Goal: Task Accomplishment & Management: Complete application form

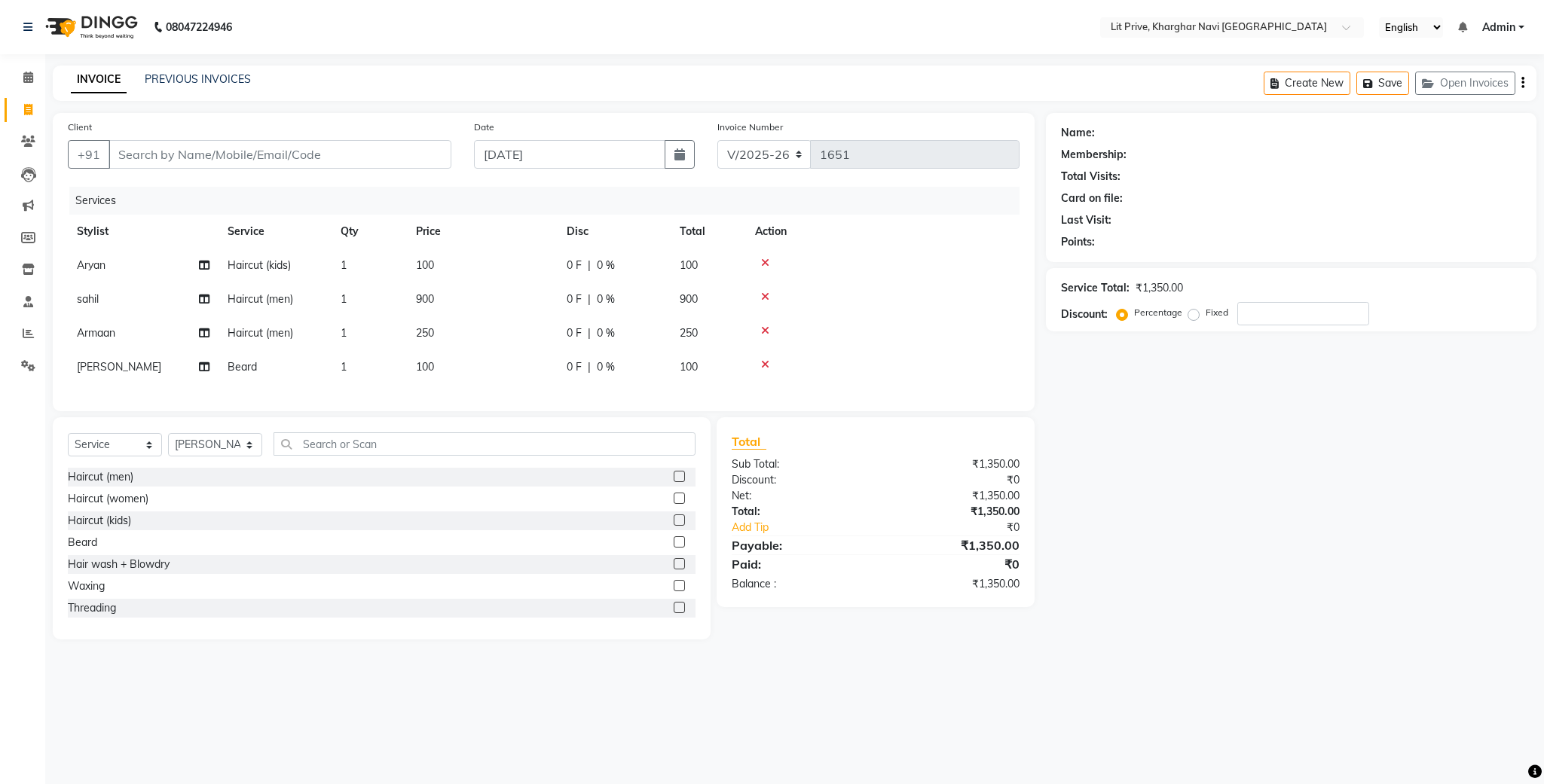
select select "5625"
select select "service"
select select "38391"
drag, startPoint x: 0, startPoint y: 0, endPoint x: 400, endPoint y: 576, distance: 701.3
click at [400, 574] on div "Hair wash + Blowdry" at bounding box center [381, 565] width 628 height 19
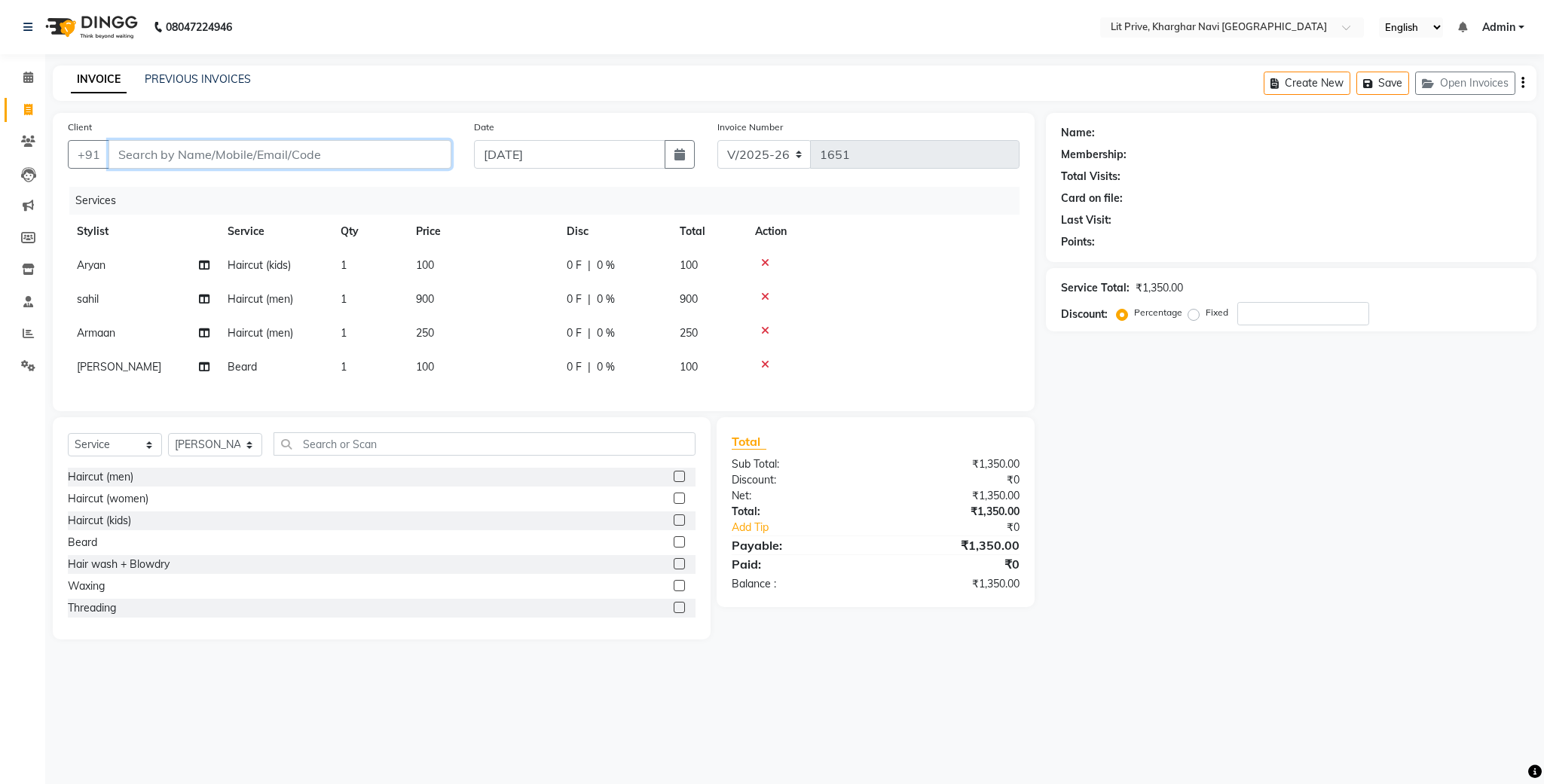
click at [285, 159] on input "Client" at bounding box center [279, 155] width 343 height 28
type input "l"
type input "0"
click at [186, 197] on ngb-highlight "8693000021" at bounding box center [212, 189] width 75 height 15
type input "8693000021"
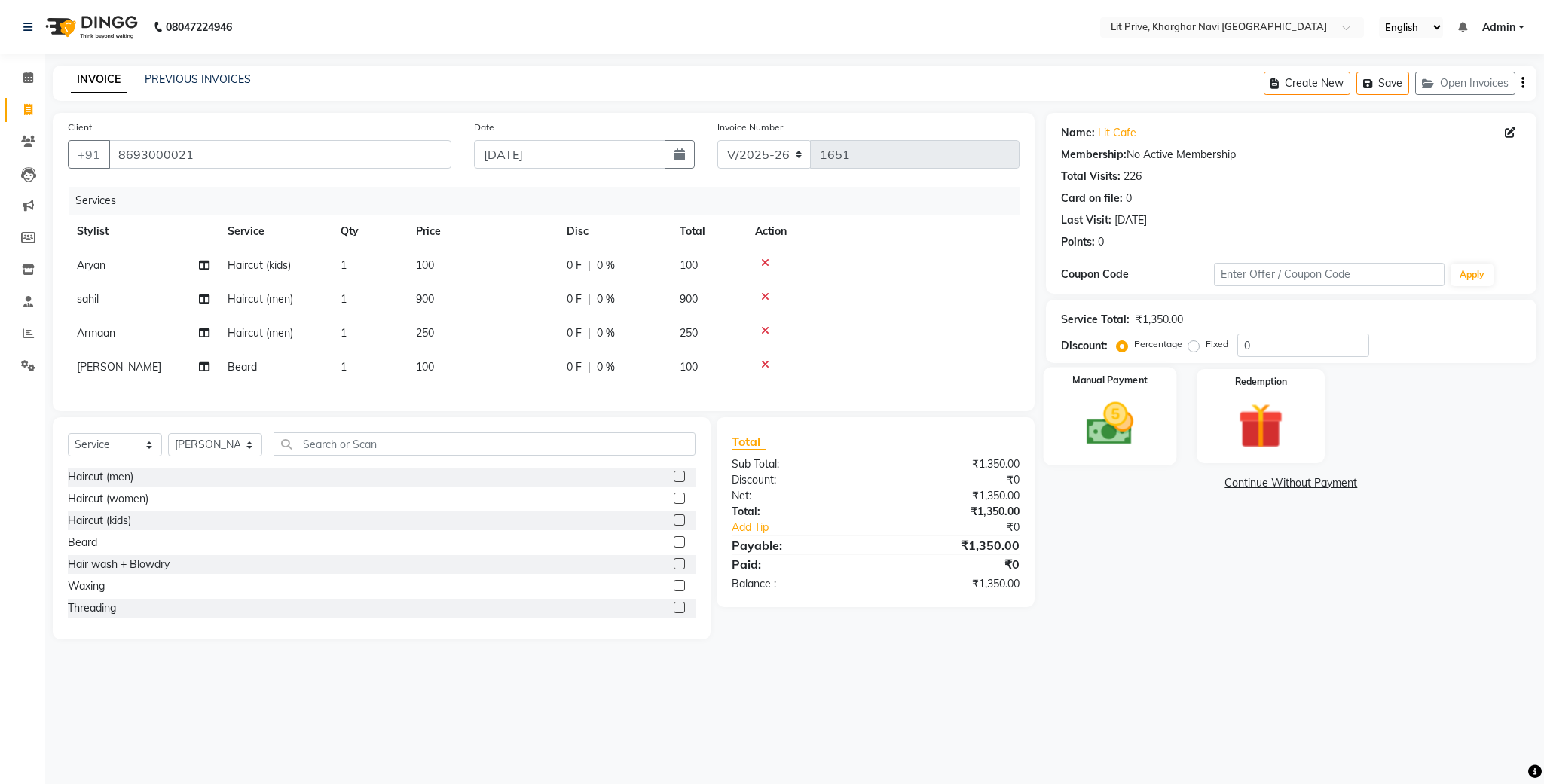
click at [1103, 407] on img at bounding box center [1110, 424] width 77 height 54
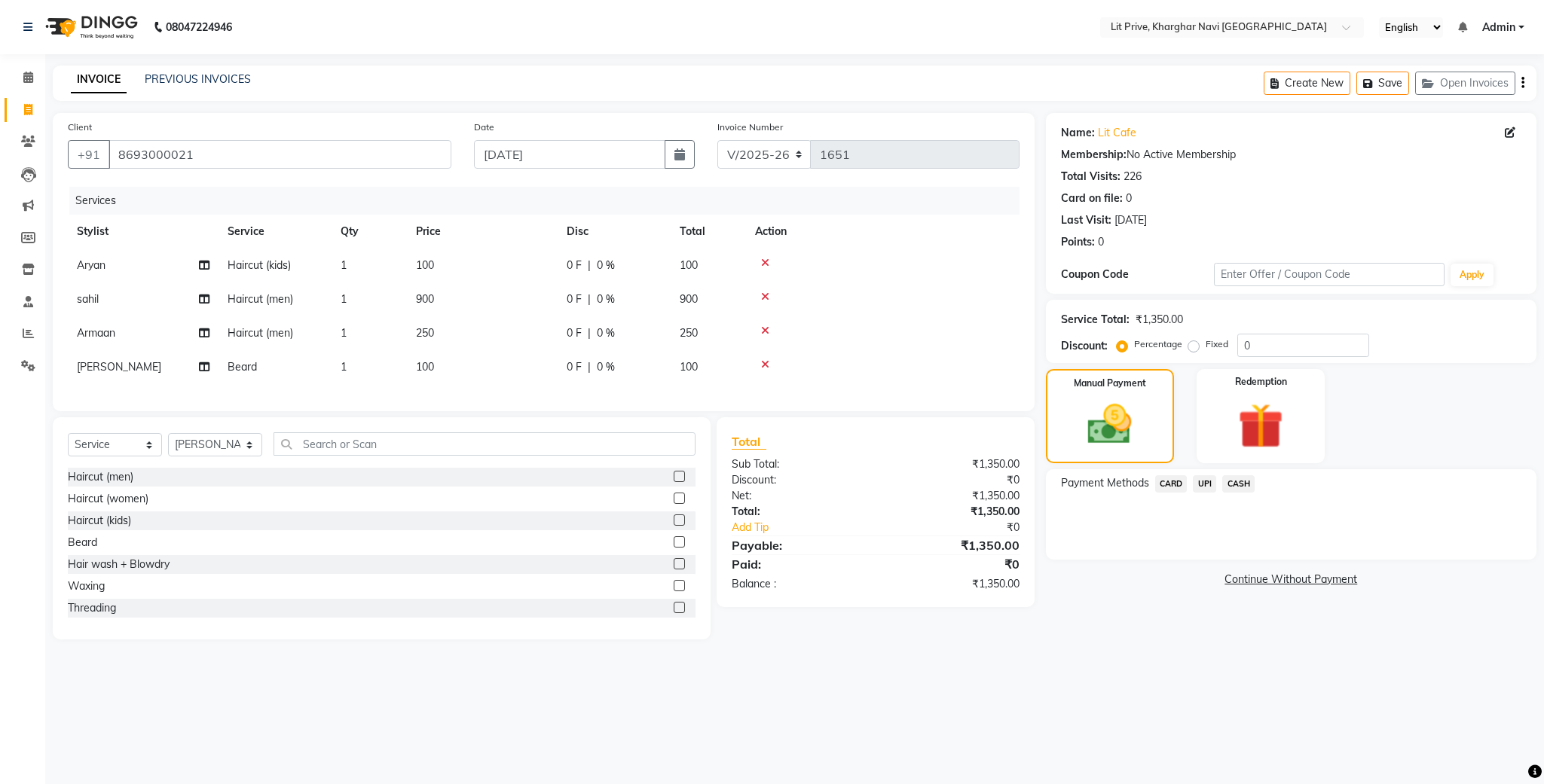
click at [1206, 477] on span "UPI" at bounding box center [1205, 484] width 24 height 17
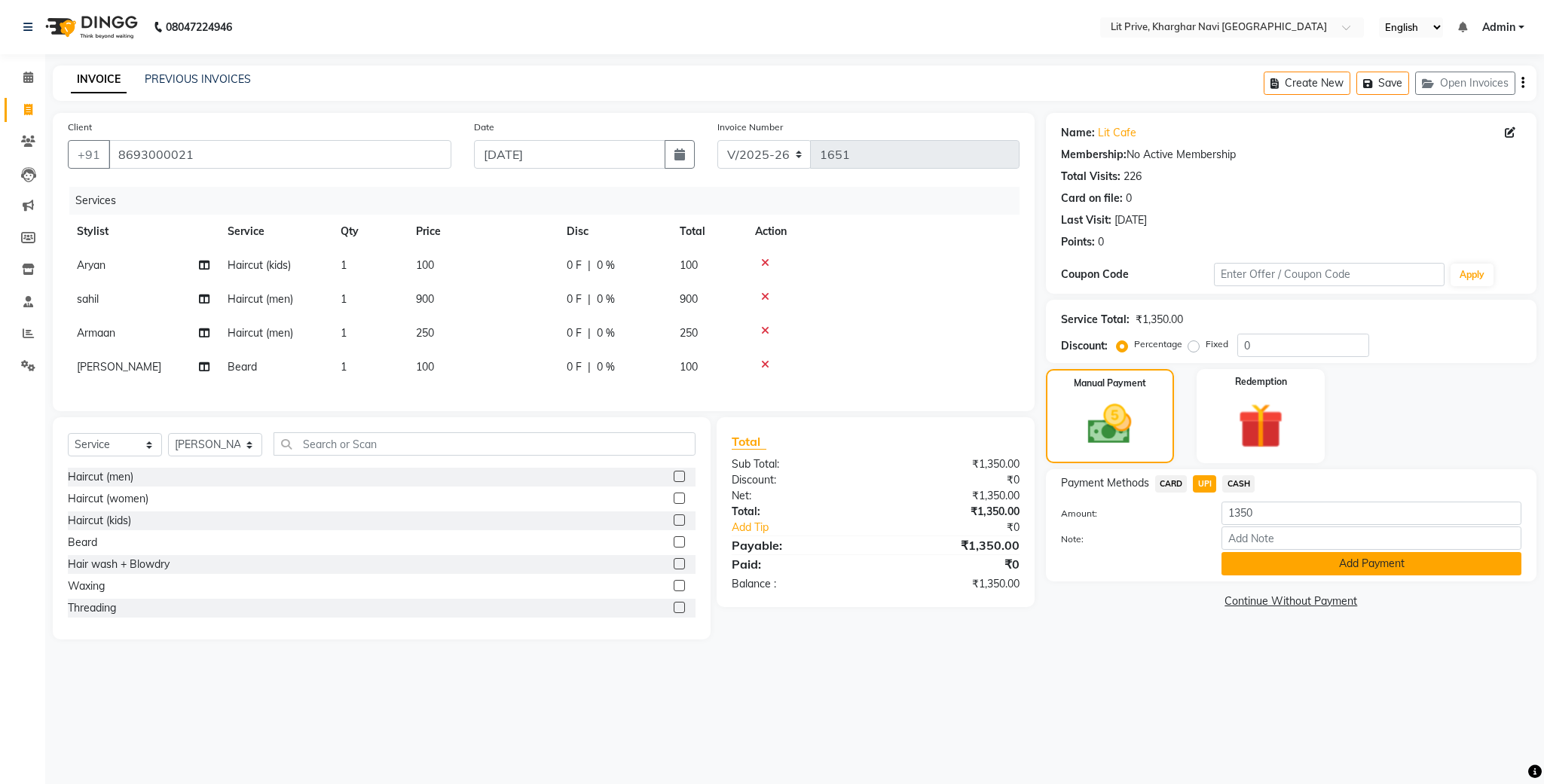
click at [1232, 555] on button "Add Payment" at bounding box center [1371, 564] width 300 height 24
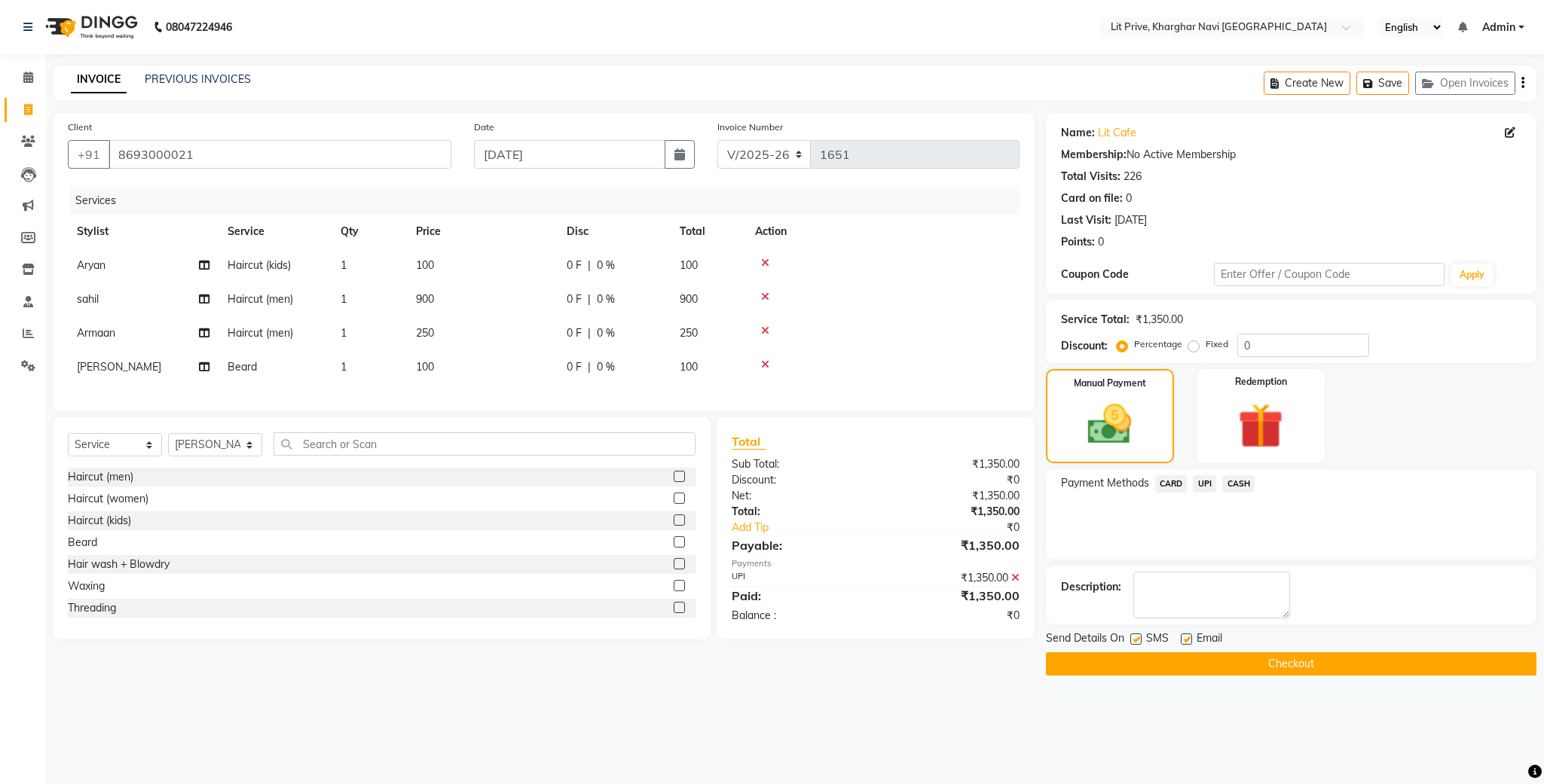
click at [1187, 644] on label at bounding box center [1186, 639] width 11 height 11
click at [1187, 644] on input "checkbox" at bounding box center [1185, 640] width 9 height 9
checkbox input "false"
click at [1140, 636] on label at bounding box center [1136, 639] width 11 height 11
click at [1140, 636] on input "checkbox" at bounding box center [1135, 640] width 9 height 9
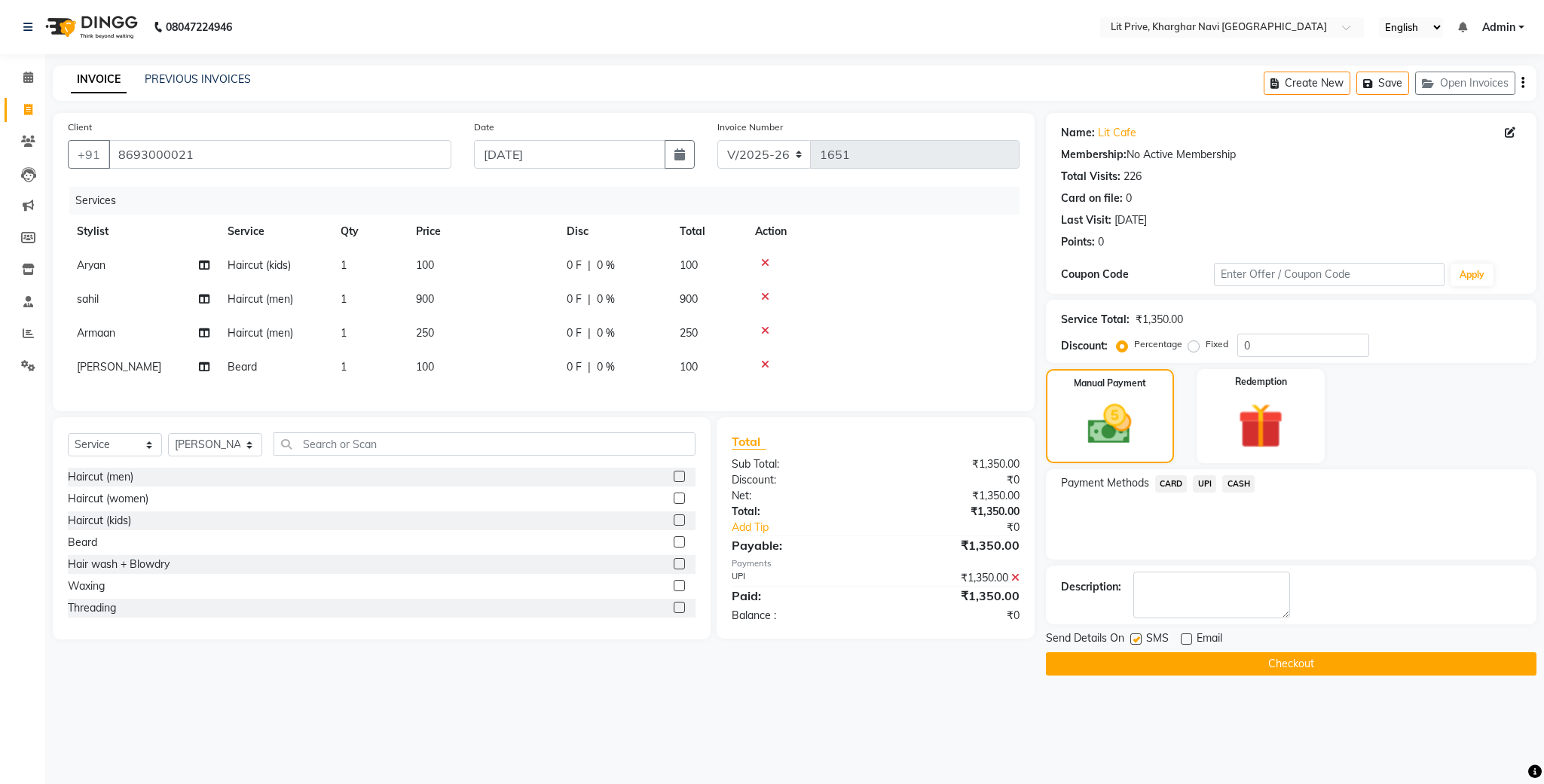
checkbox input "false"
click at [1140, 660] on button "Checkout" at bounding box center [1290, 664] width 491 height 24
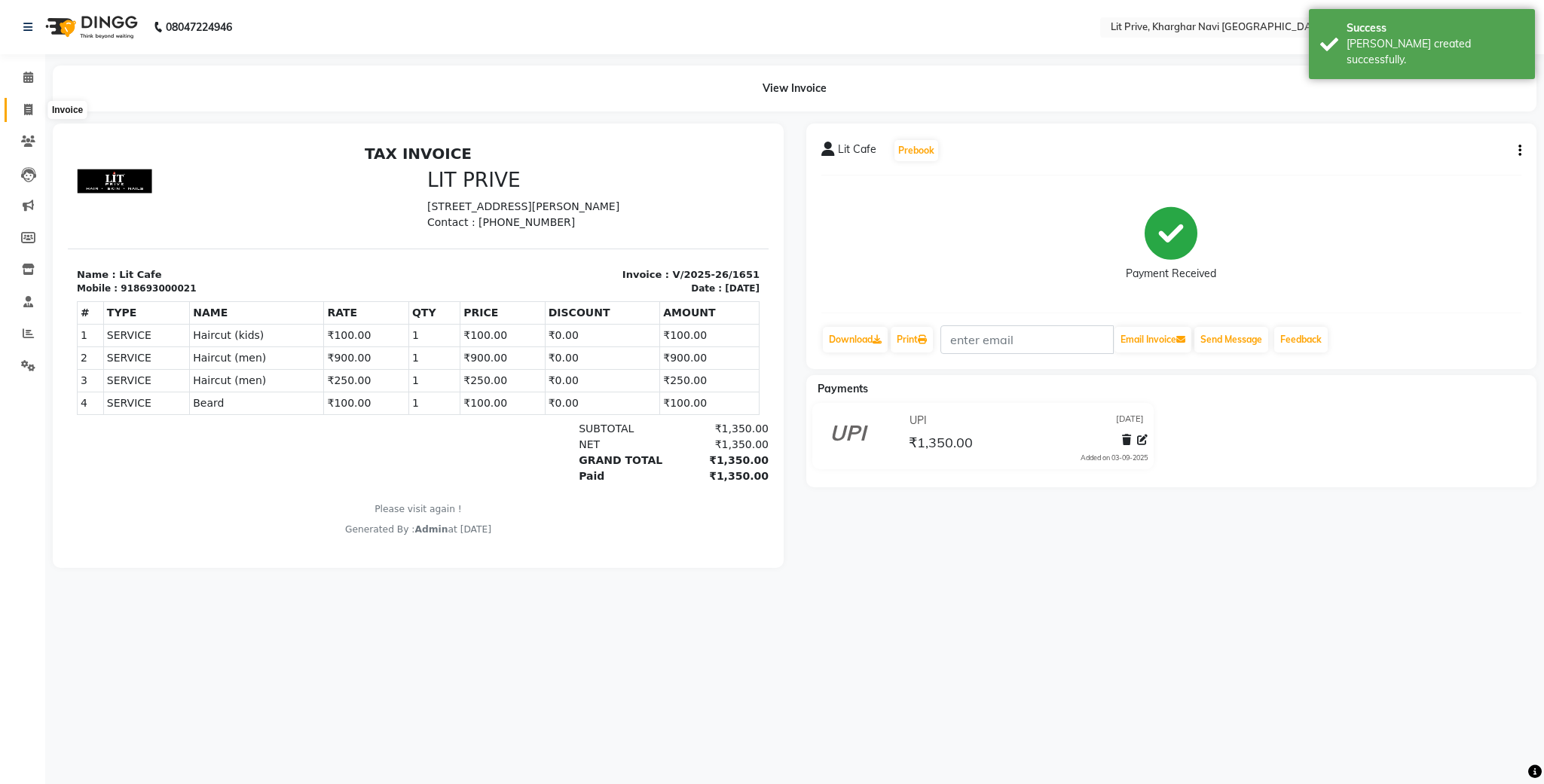
click at [31, 111] on icon at bounding box center [28, 109] width 9 height 11
select select "service"
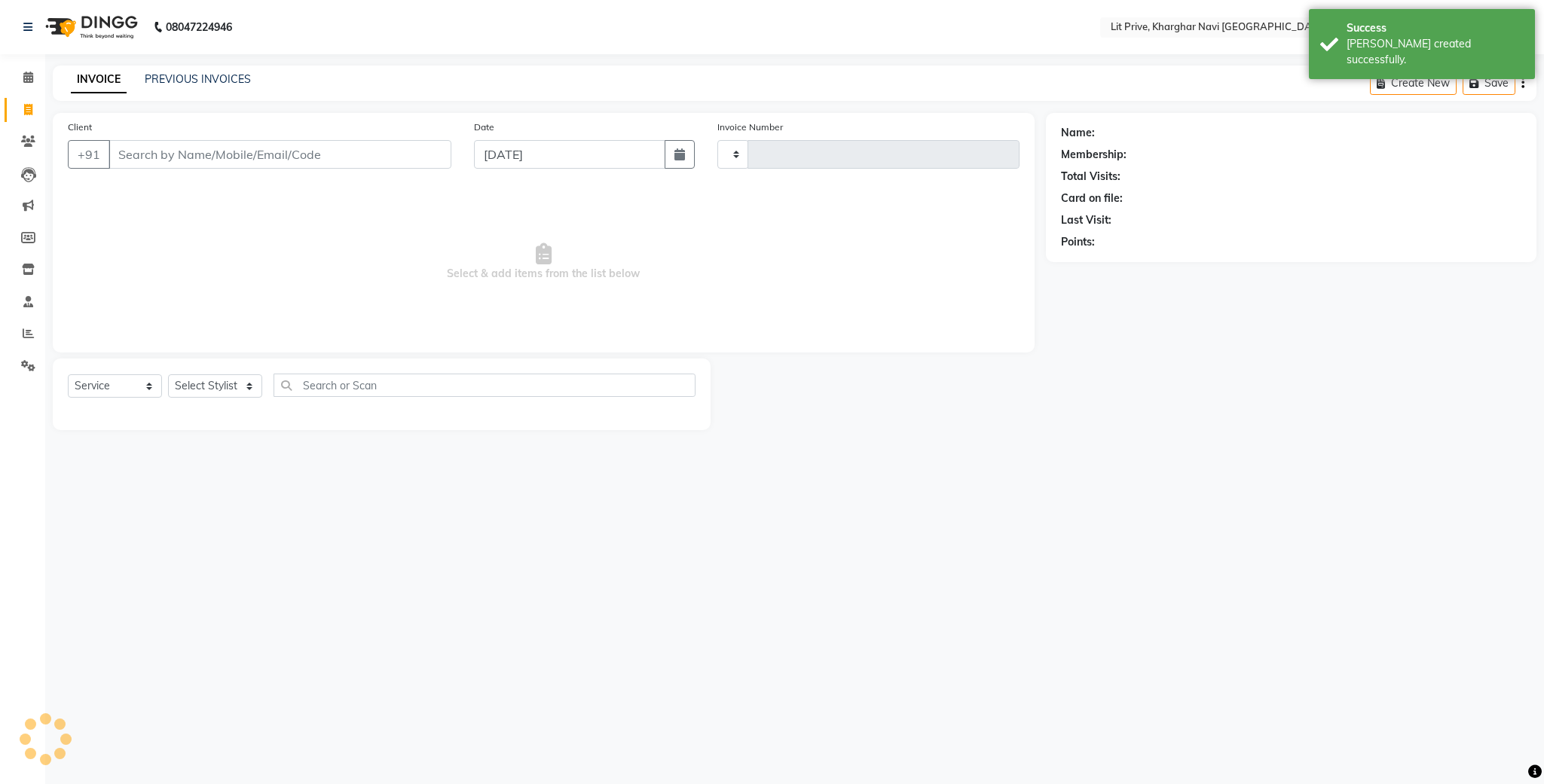
type input "1652"
select select "5625"
click at [28, 24] on icon at bounding box center [28, 27] width 9 height 10
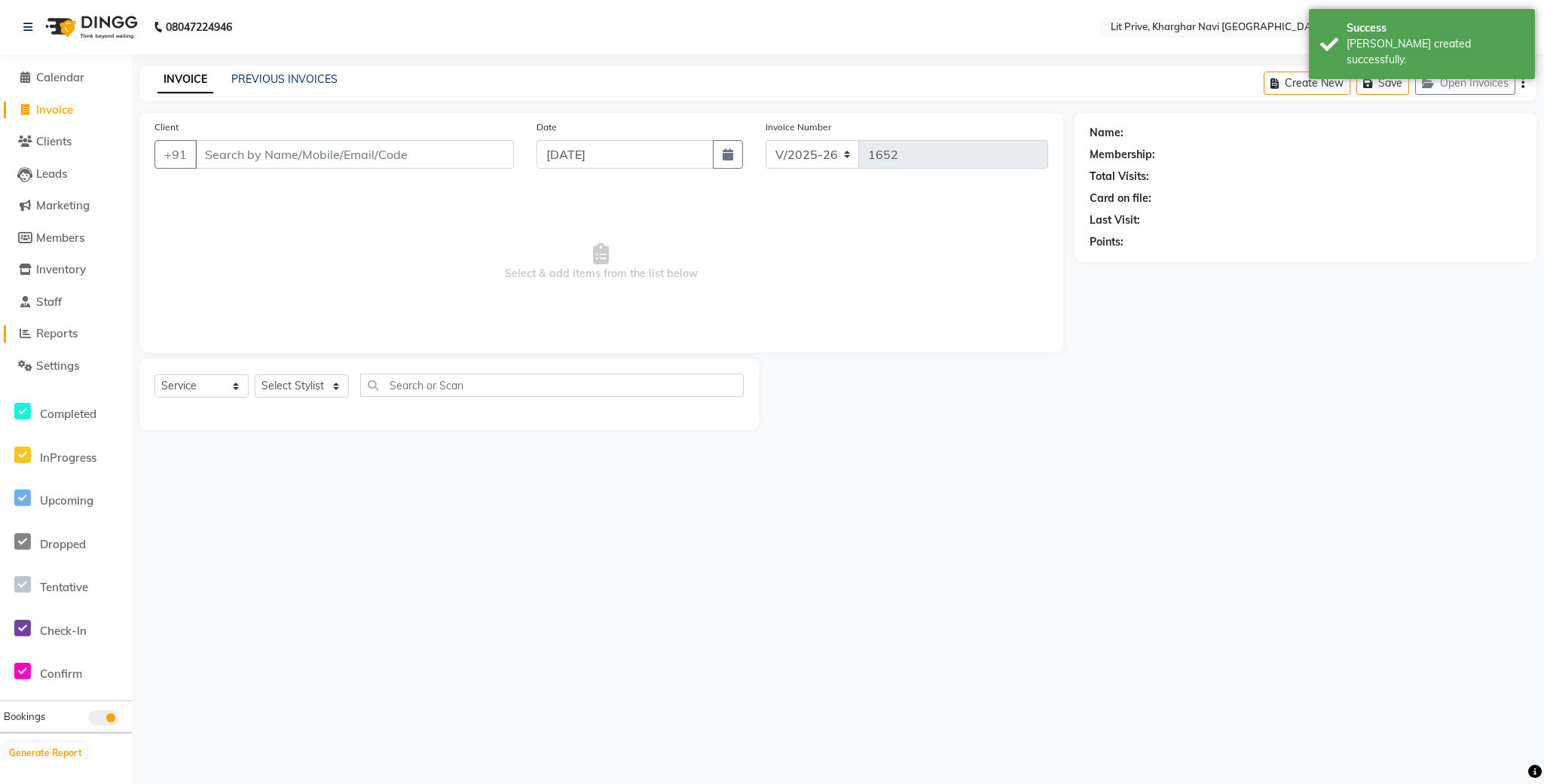
click at [62, 335] on span "Reports" at bounding box center [57, 334] width 42 height 14
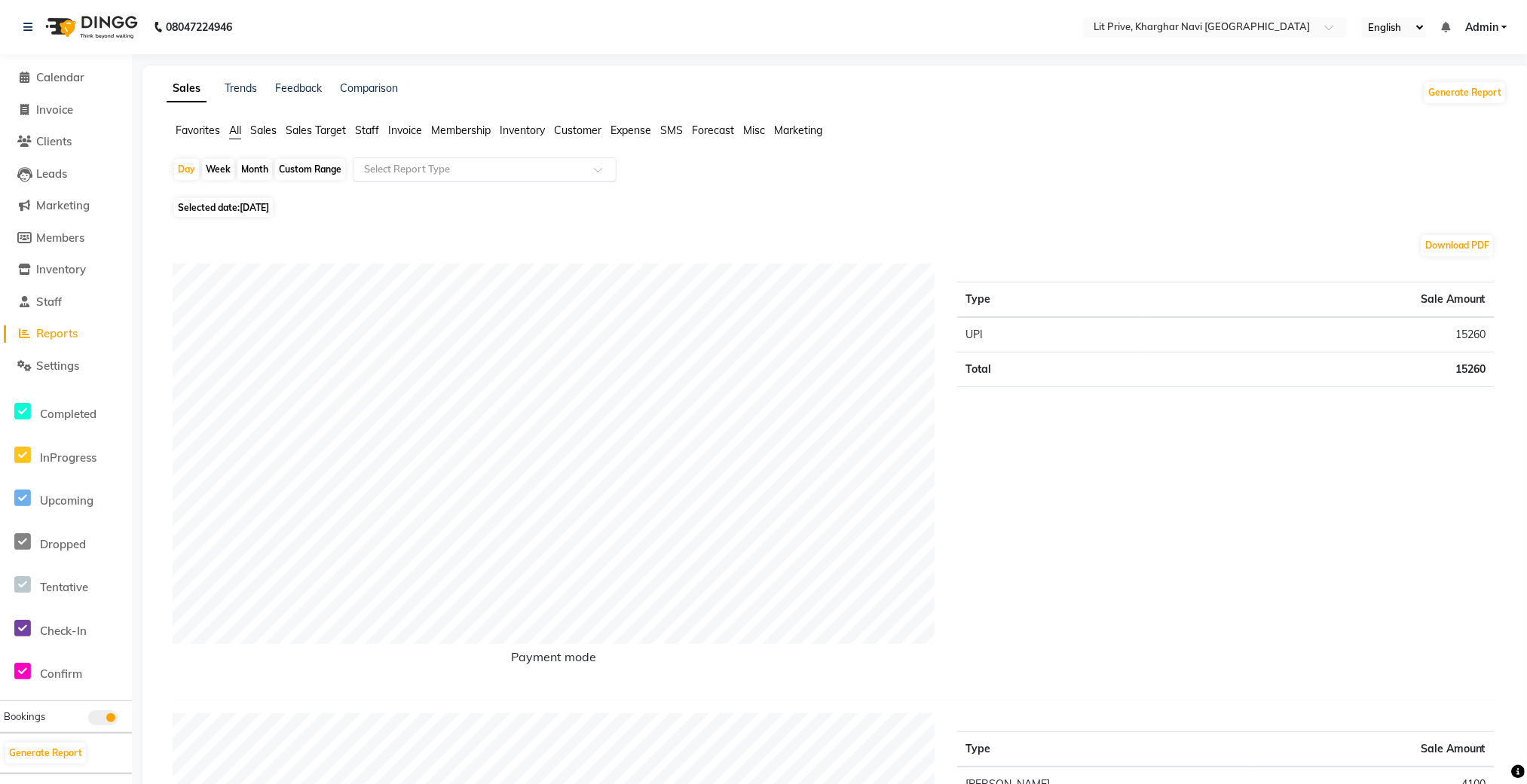
click at [417, 179] on div "Select Report Type" at bounding box center [484, 170] width 264 height 24
click at [419, 133] on span "Invoice" at bounding box center [404, 129] width 34 height 13
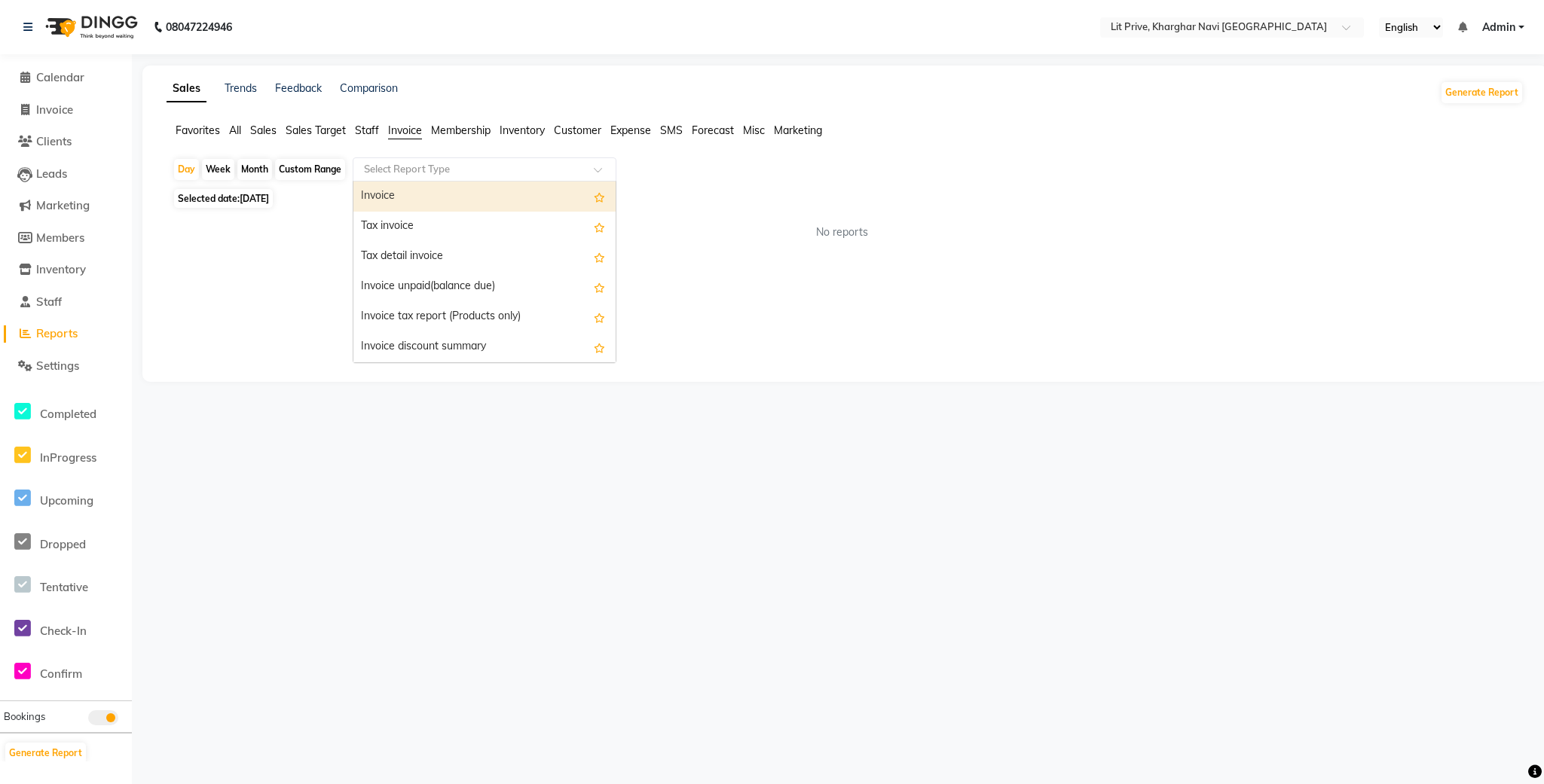
click at [430, 170] on input "text" at bounding box center [469, 169] width 217 height 15
click at [466, 192] on div "Invoice" at bounding box center [484, 196] width 262 height 30
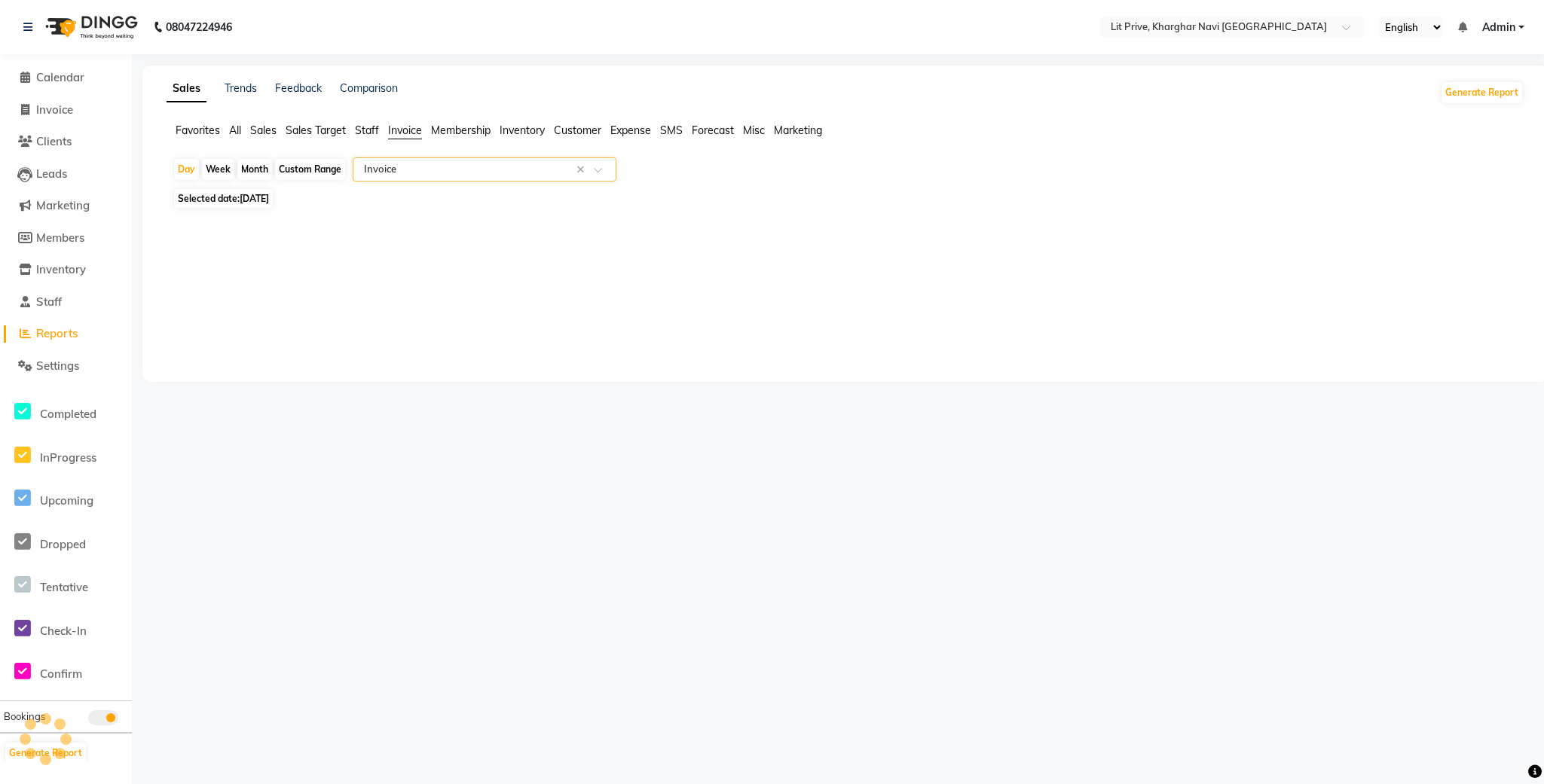
select select "filtered_report"
select select "csv"
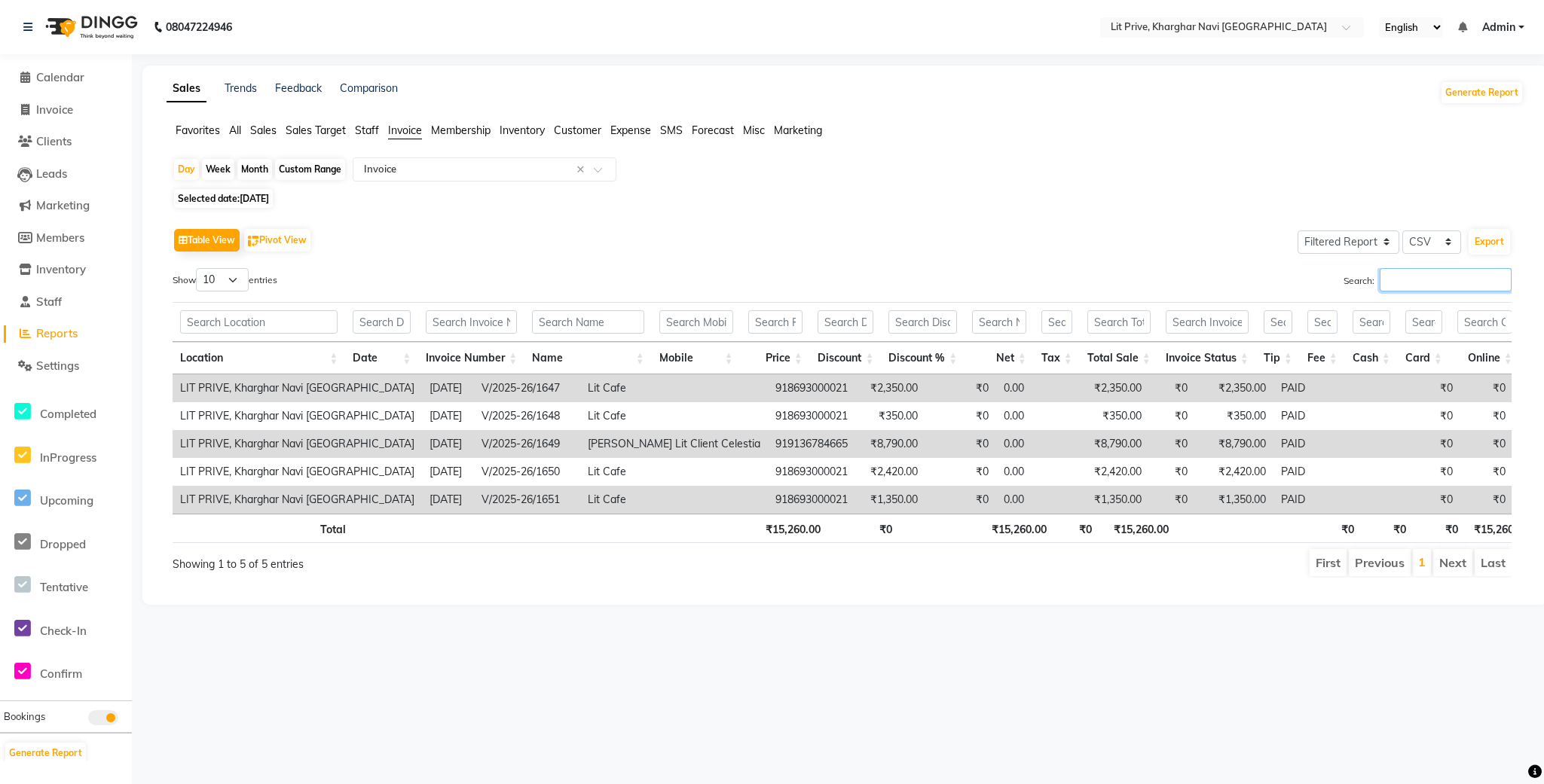
click at [1391, 285] on input "Search:" at bounding box center [1446, 280] width 132 height 24
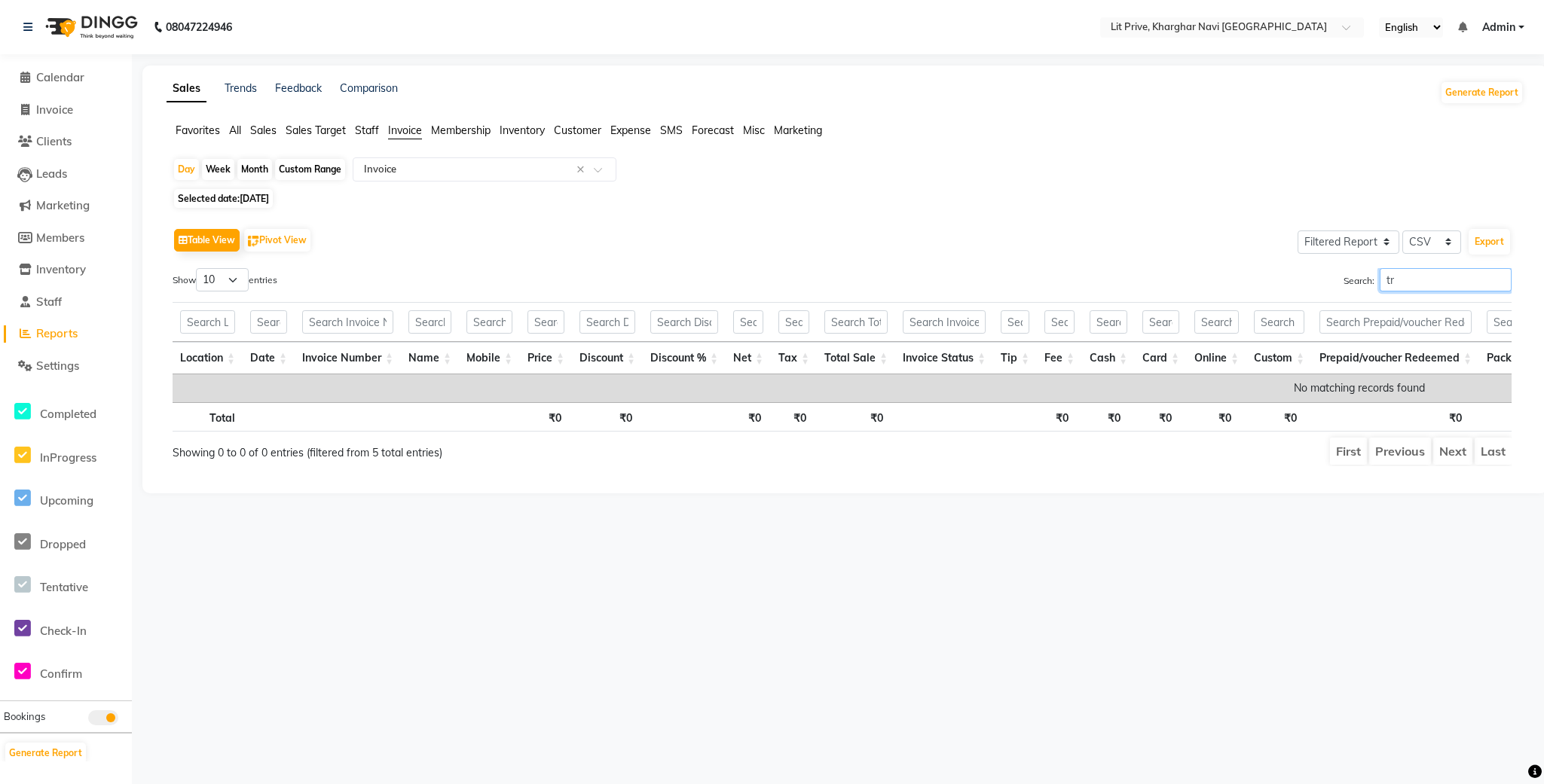
type input "t"
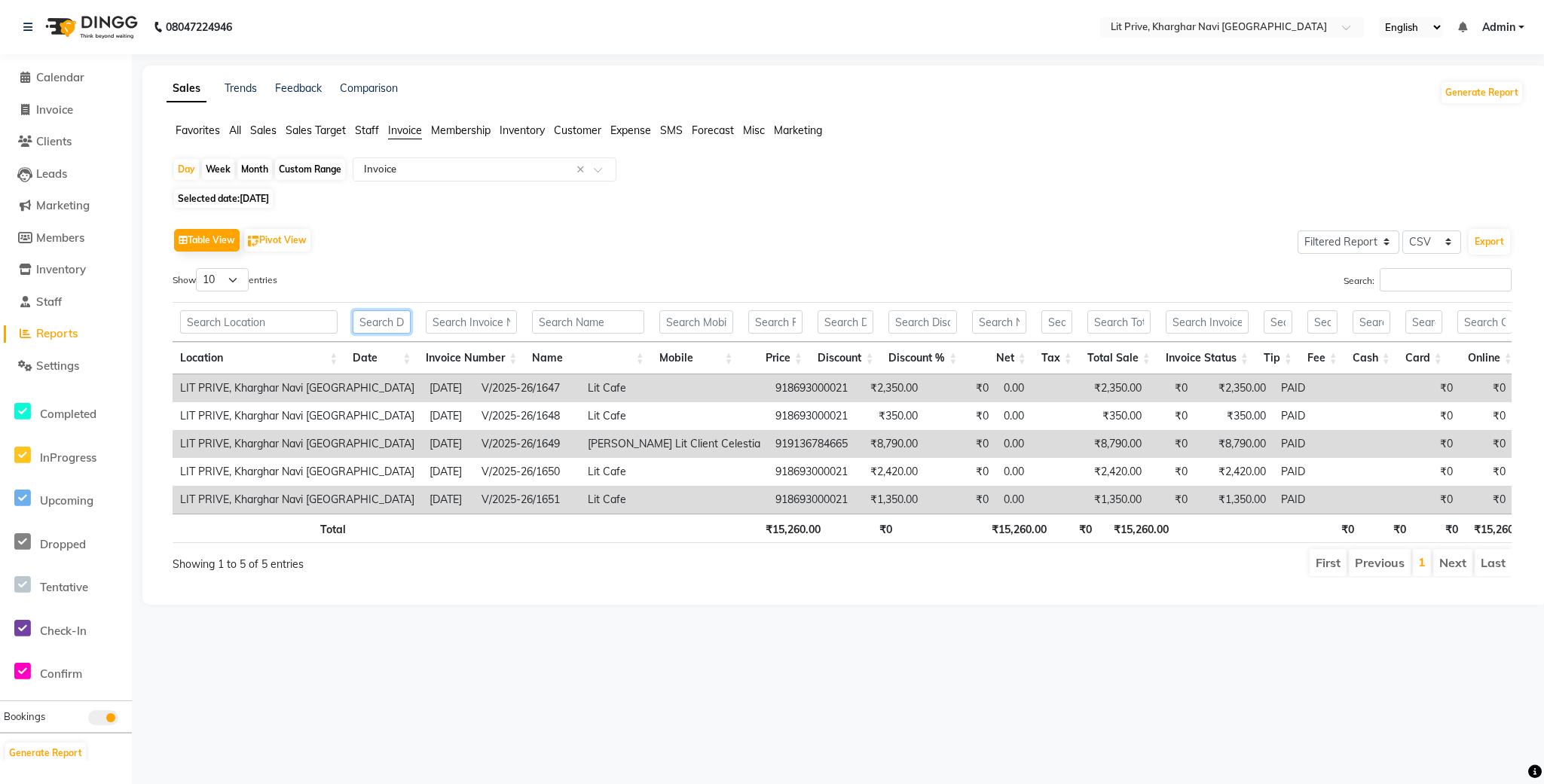
click at [405, 326] on input "text" at bounding box center [381, 323] width 58 height 24
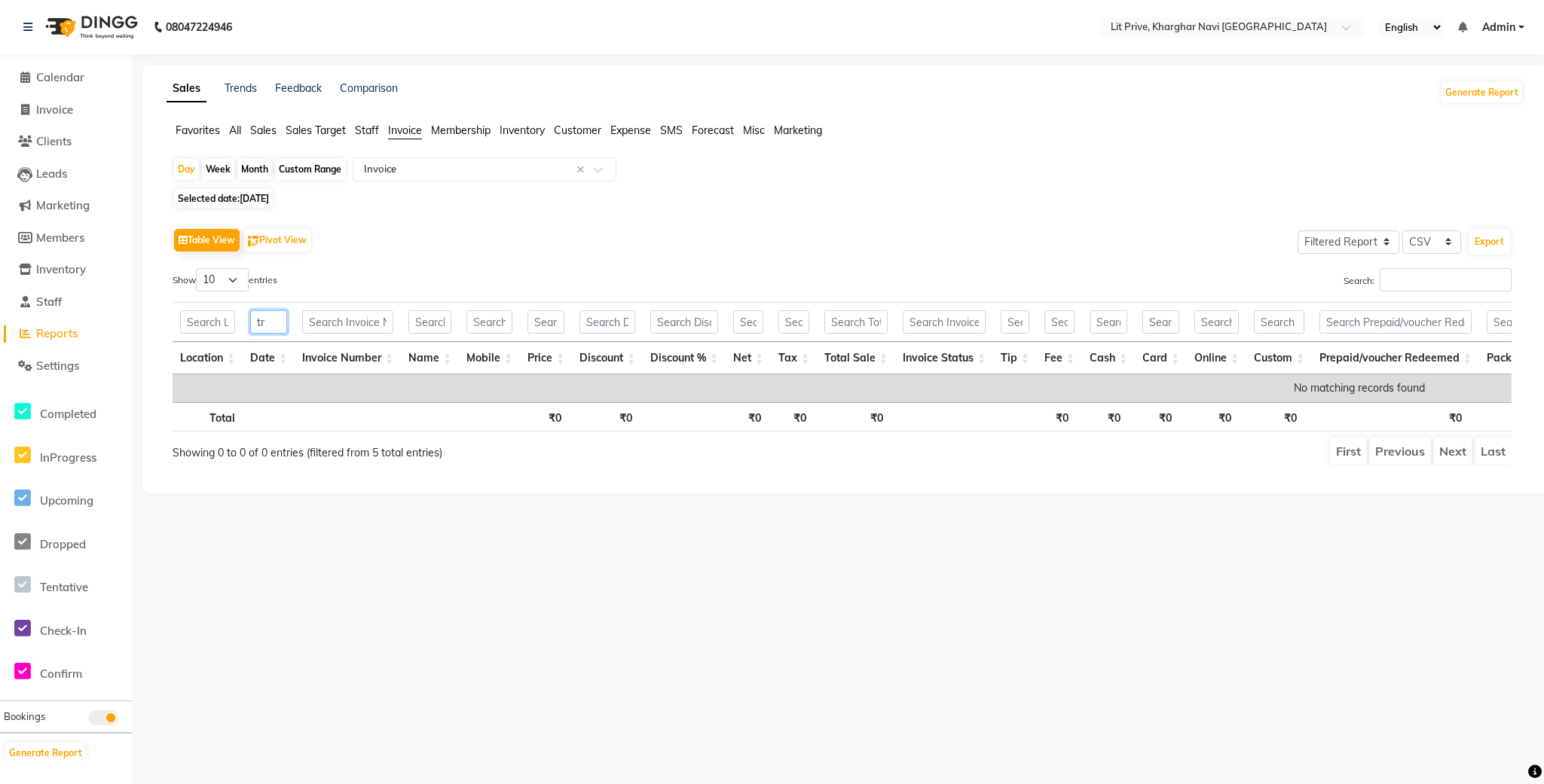
type input "t"
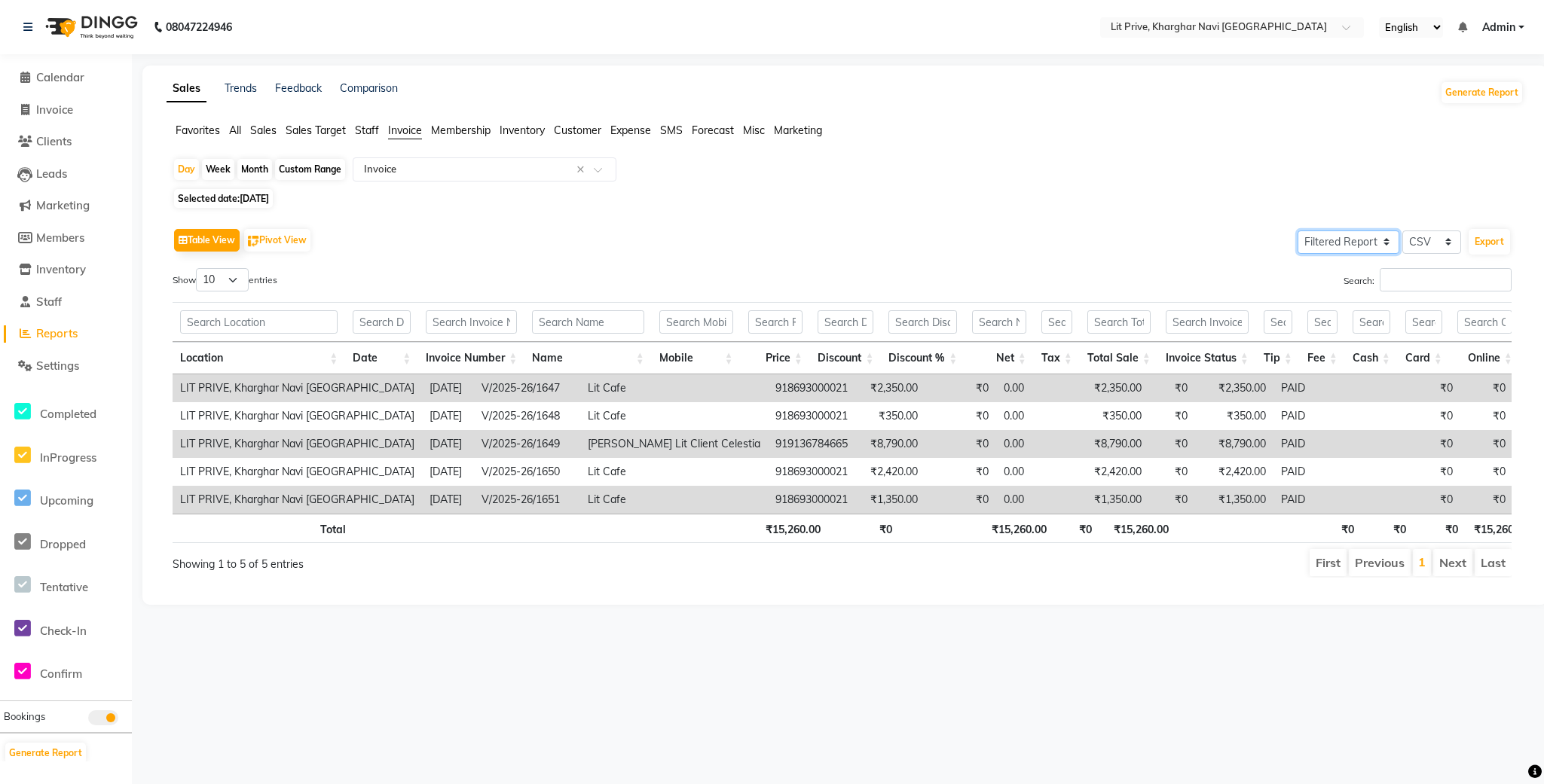
click at [1366, 251] on select "Select Full Report Filtered Report" at bounding box center [1349, 242] width 102 height 24
click at [1441, 250] on select "Select CSV PDF" at bounding box center [1432, 242] width 59 height 24
click at [1452, 240] on select "Select CSV PDF" at bounding box center [1432, 242] width 59 height 24
click at [1452, 255] on div "Select Full Report Filtered Report Select CSV PDF Export" at bounding box center [1403, 240] width 217 height 31
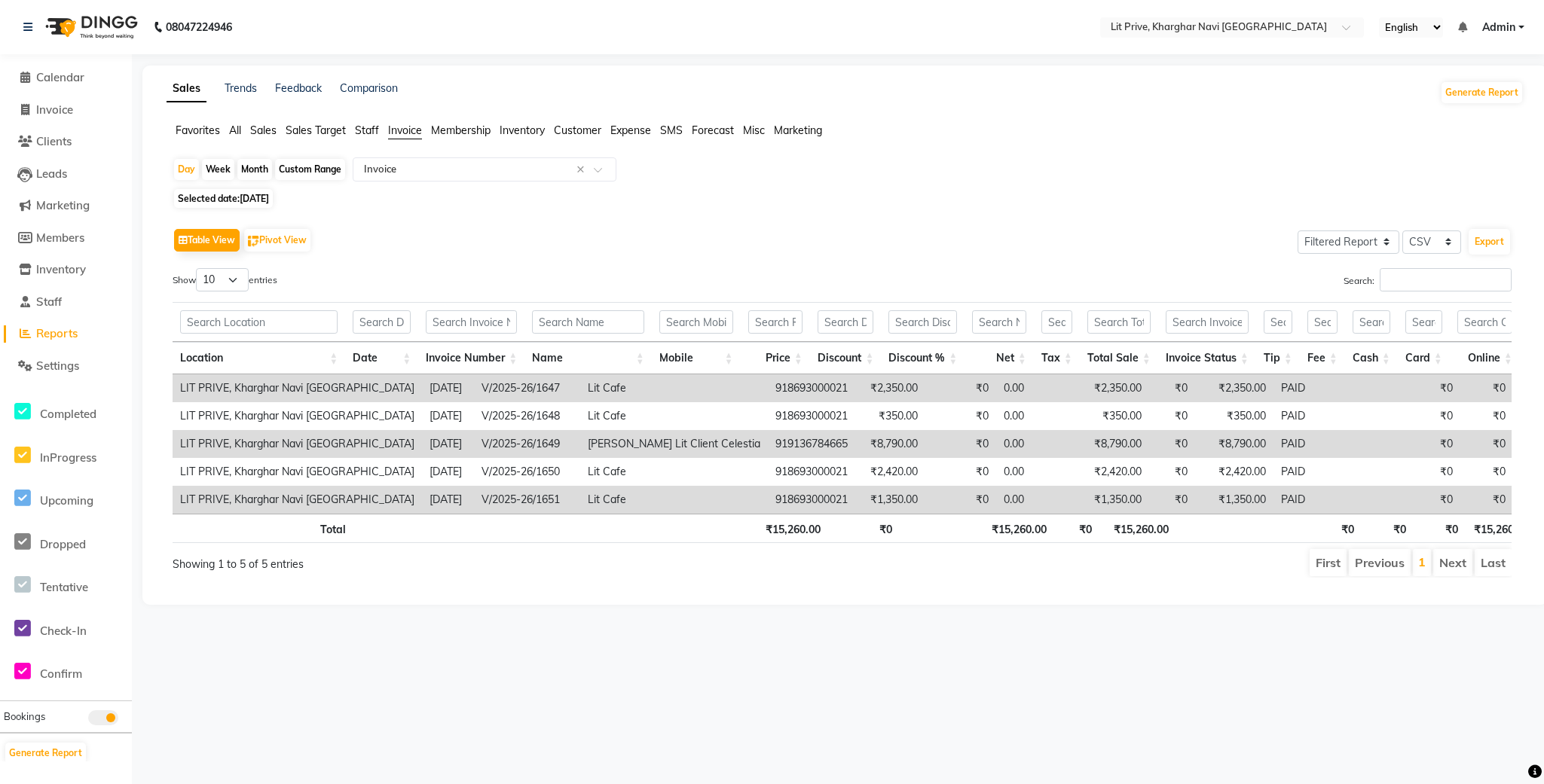
click at [381, 132] on ul "Favorites All Sales Sales Target Staff Invoice Membership Inventory Customer Ex…" at bounding box center [845, 130] width 1357 height 16
click at [373, 132] on span "Staff" at bounding box center [367, 129] width 24 height 13
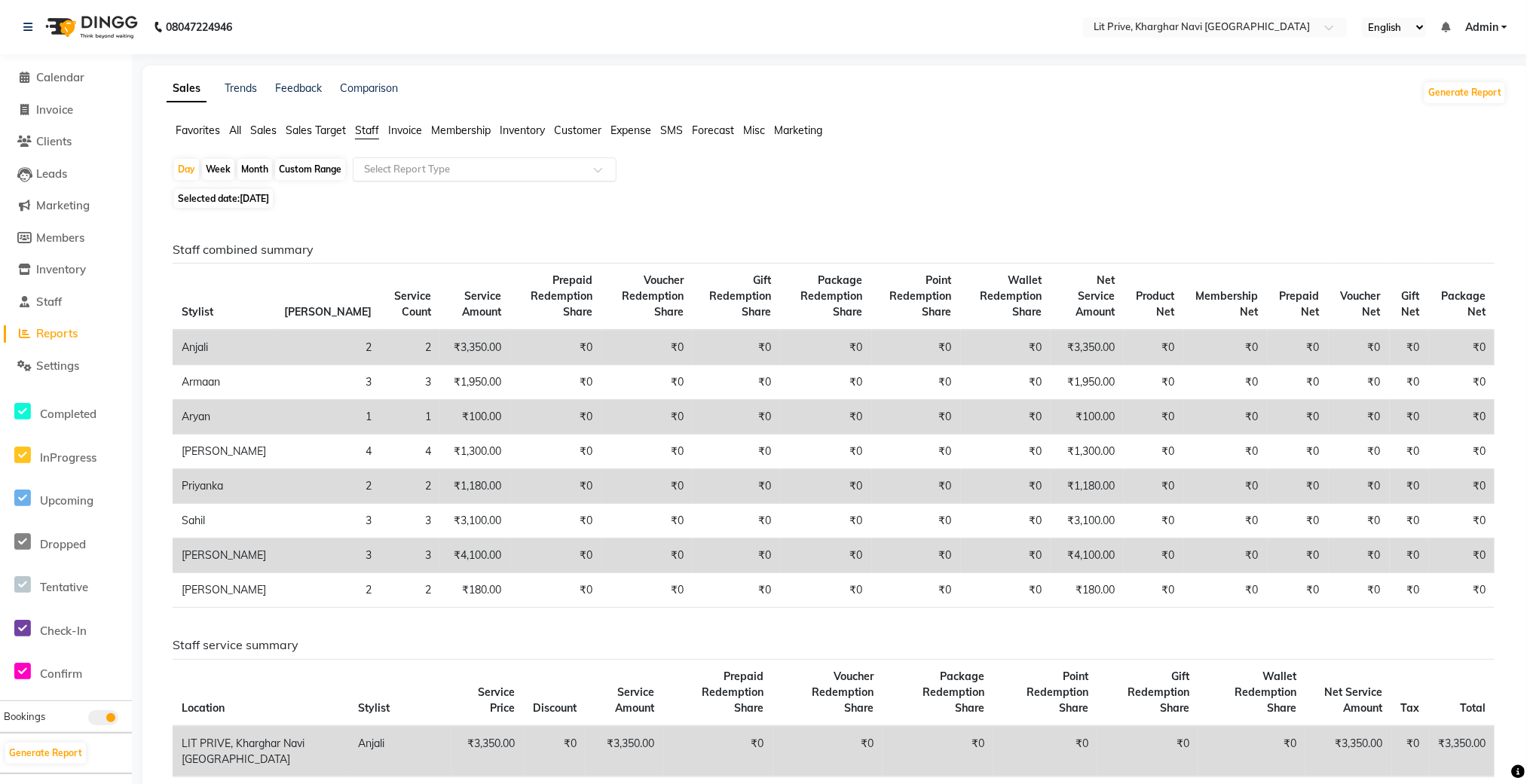
click at [435, 175] on input "text" at bounding box center [469, 169] width 217 height 15
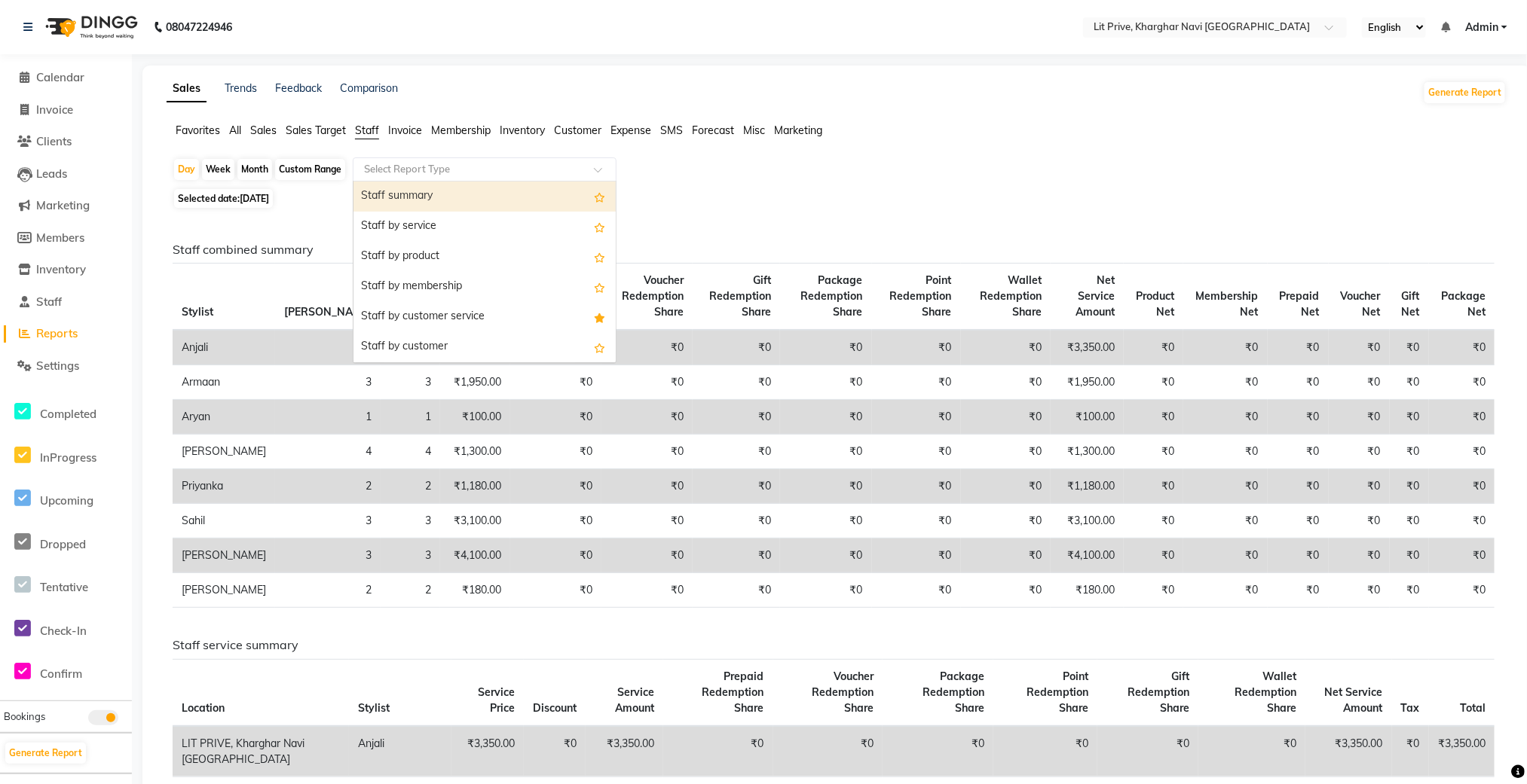
click at [441, 208] on div "Staff summary" at bounding box center [484, 196] width 262 height 30
select select "filtered_report"
select select "csv"
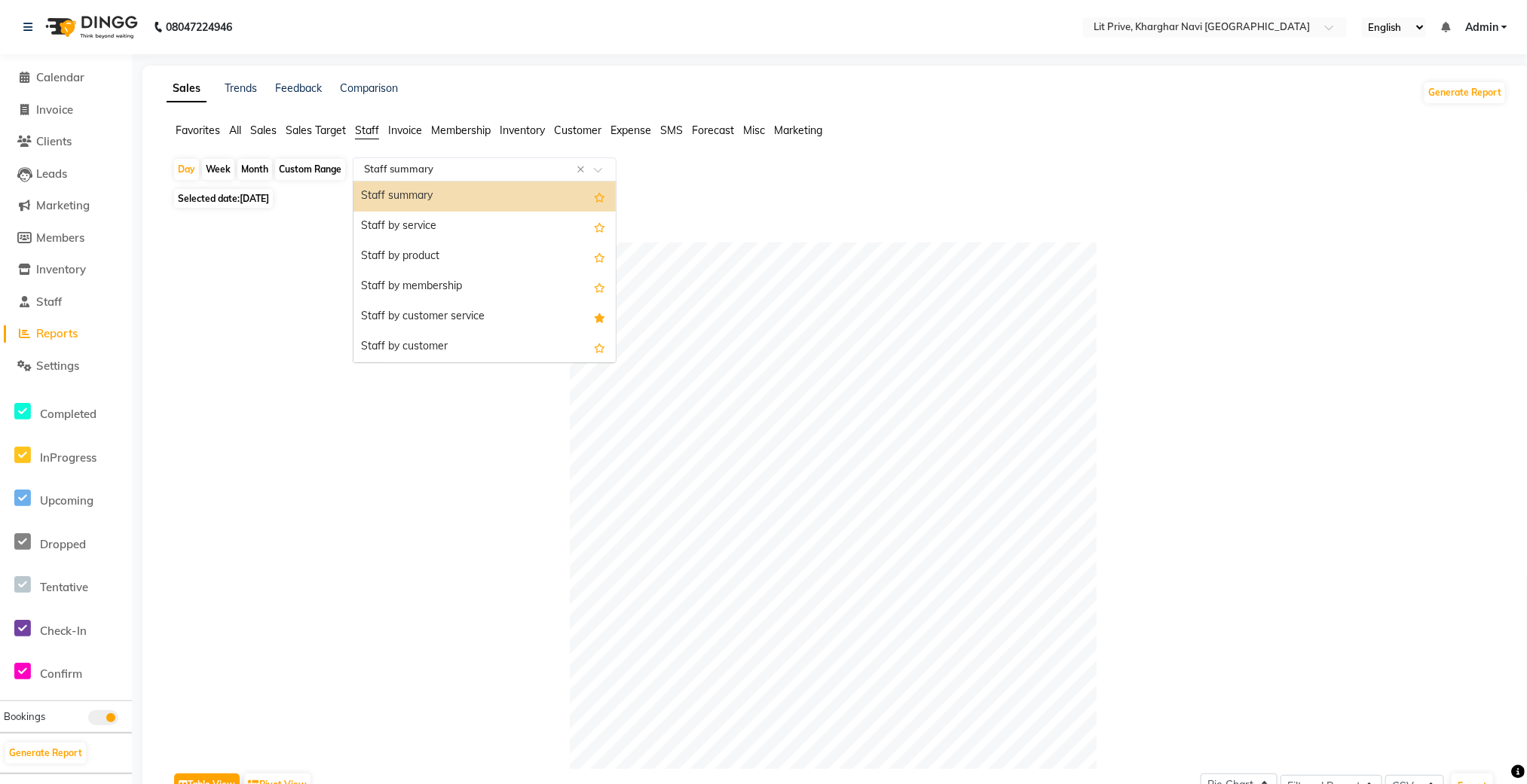
click at [464, 179] on div "Select Report Type × Staff summary ×" at bounding box center [484, 170] width 264 height 24
click at [459, 217] on div "Staff by service" at bounding box center [484, 227] width 262 height 30
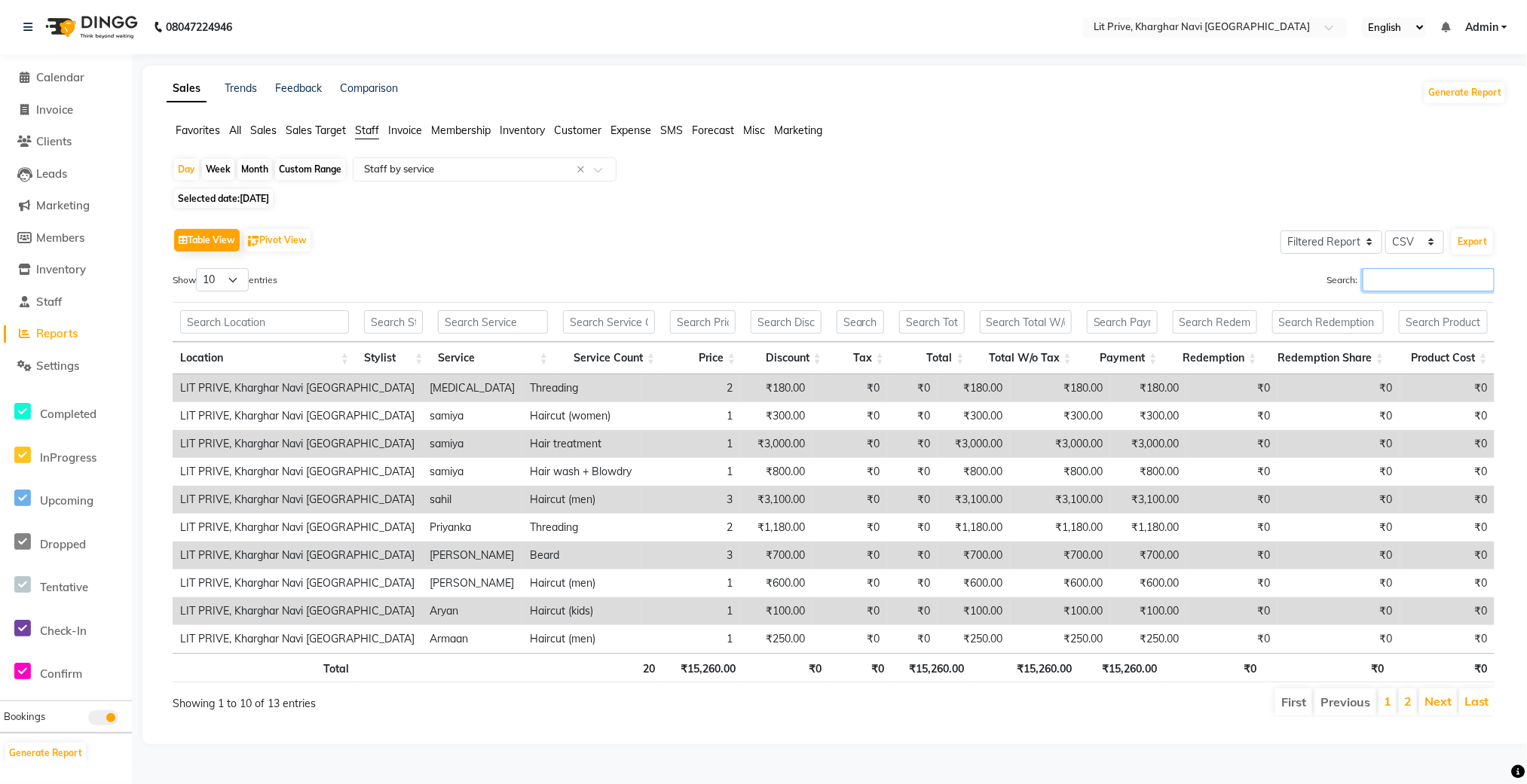
click at [1383, 279] on input "Search:" at bounding box center [1429, 280] width 132 height 24
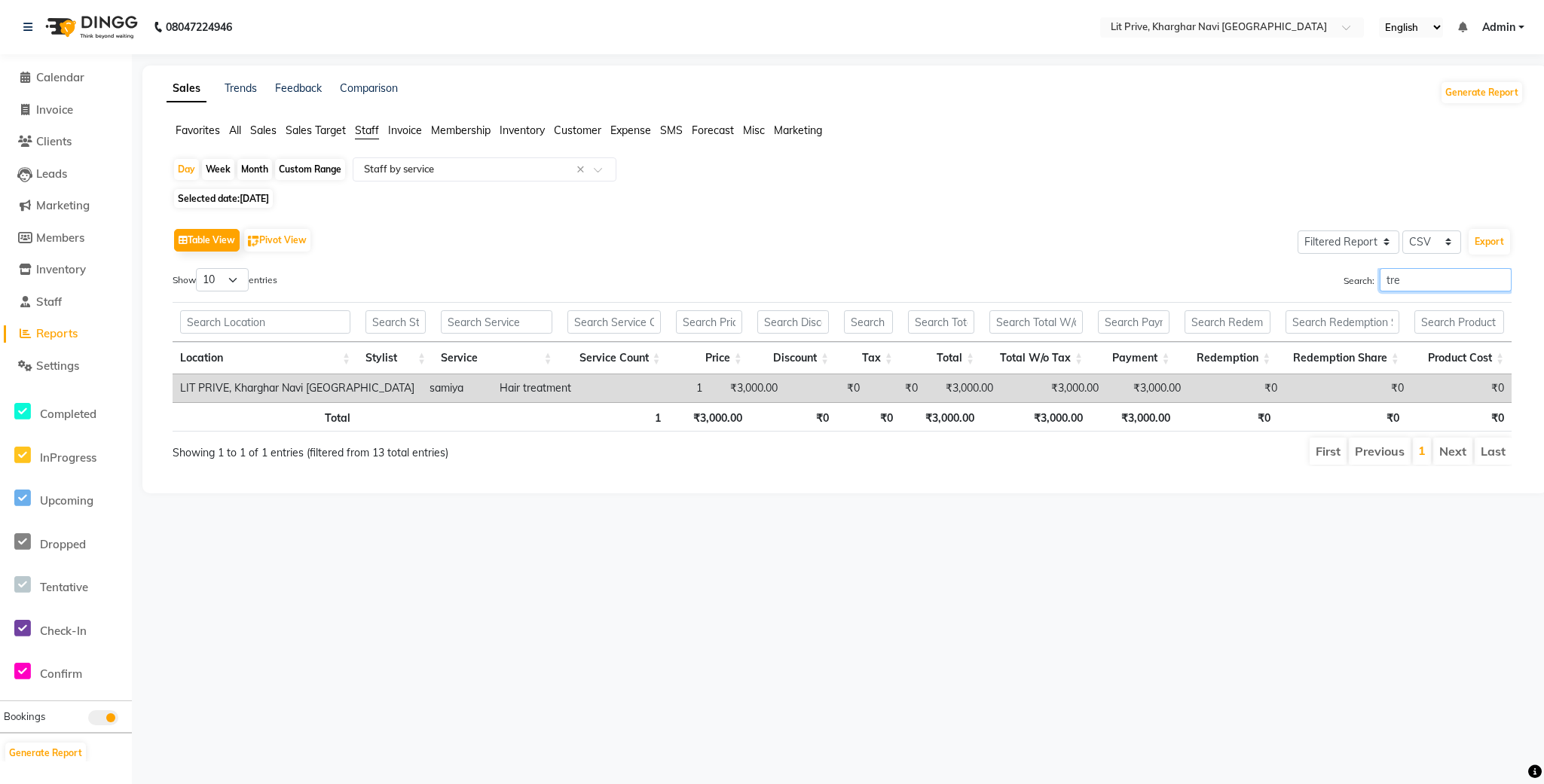
type input "tre"
click at [261, 166] on div "Month" at bounding box center [254, 170] width 35 height 21
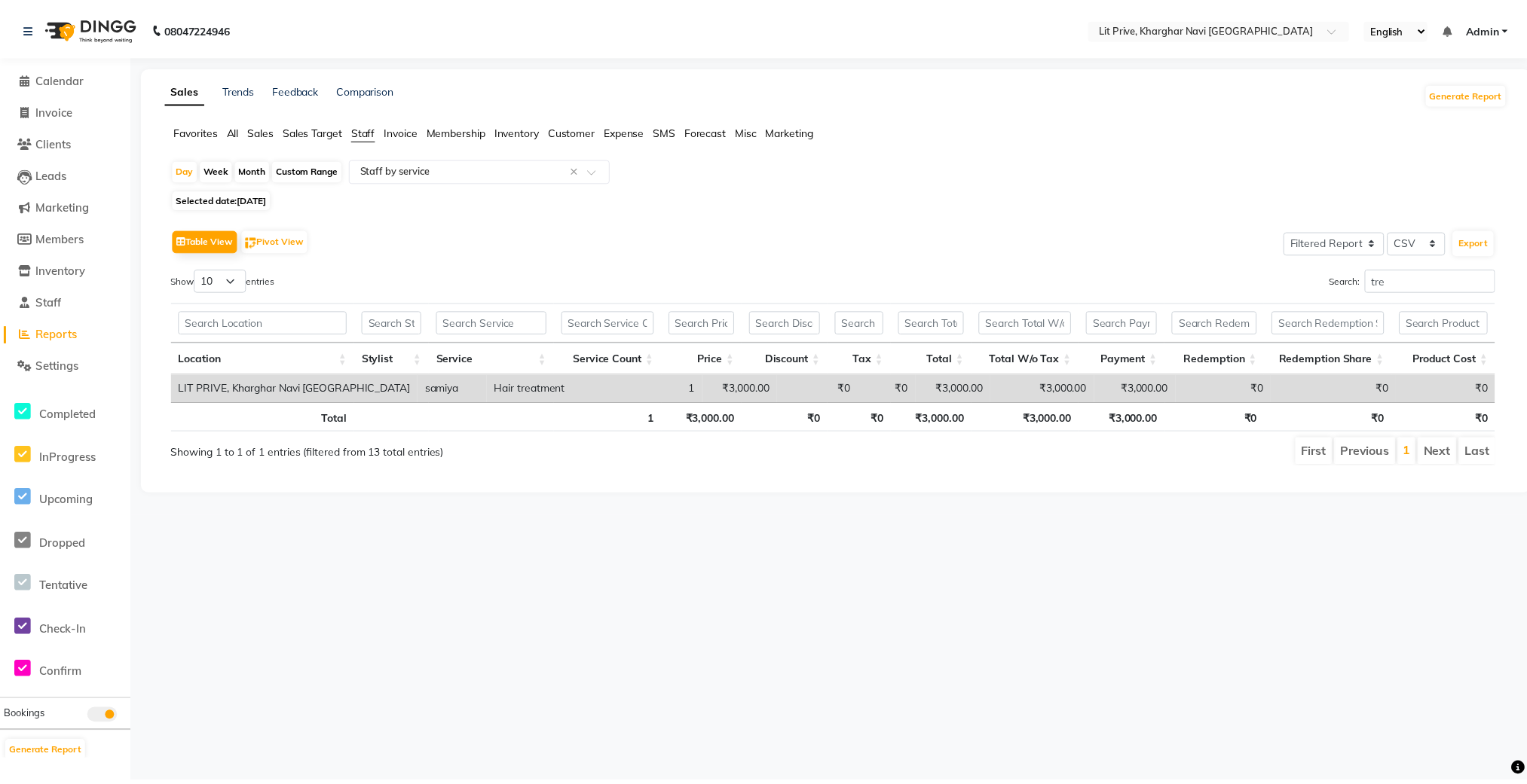
select select "9"
select select "2025"
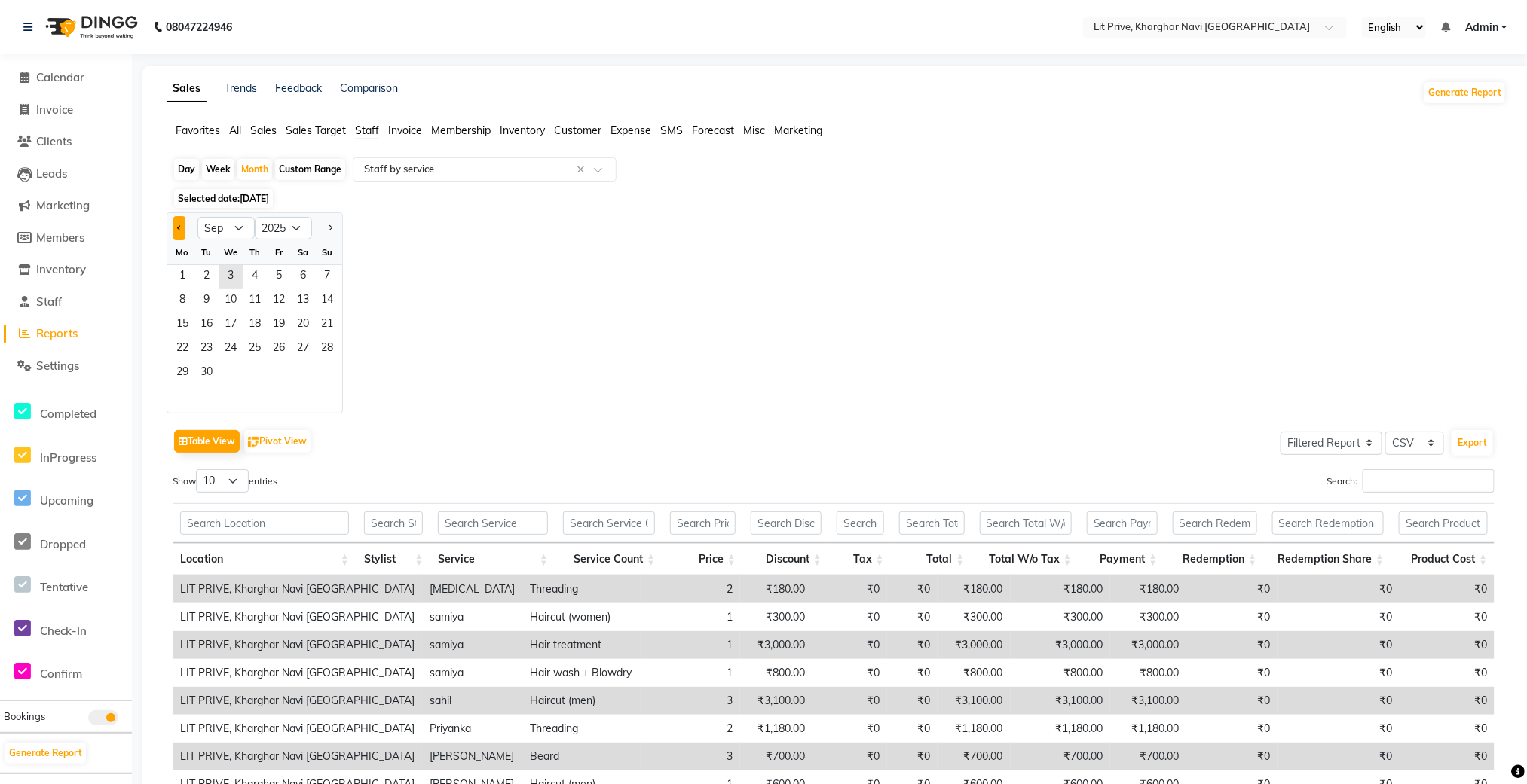
click at [175, 228] on button "Previous month" at bounding box center [179, 228] width 12 height 24
select select "8"
click at [283, 273] on span "1" at bounding box center [279, 277] width 24 height 24
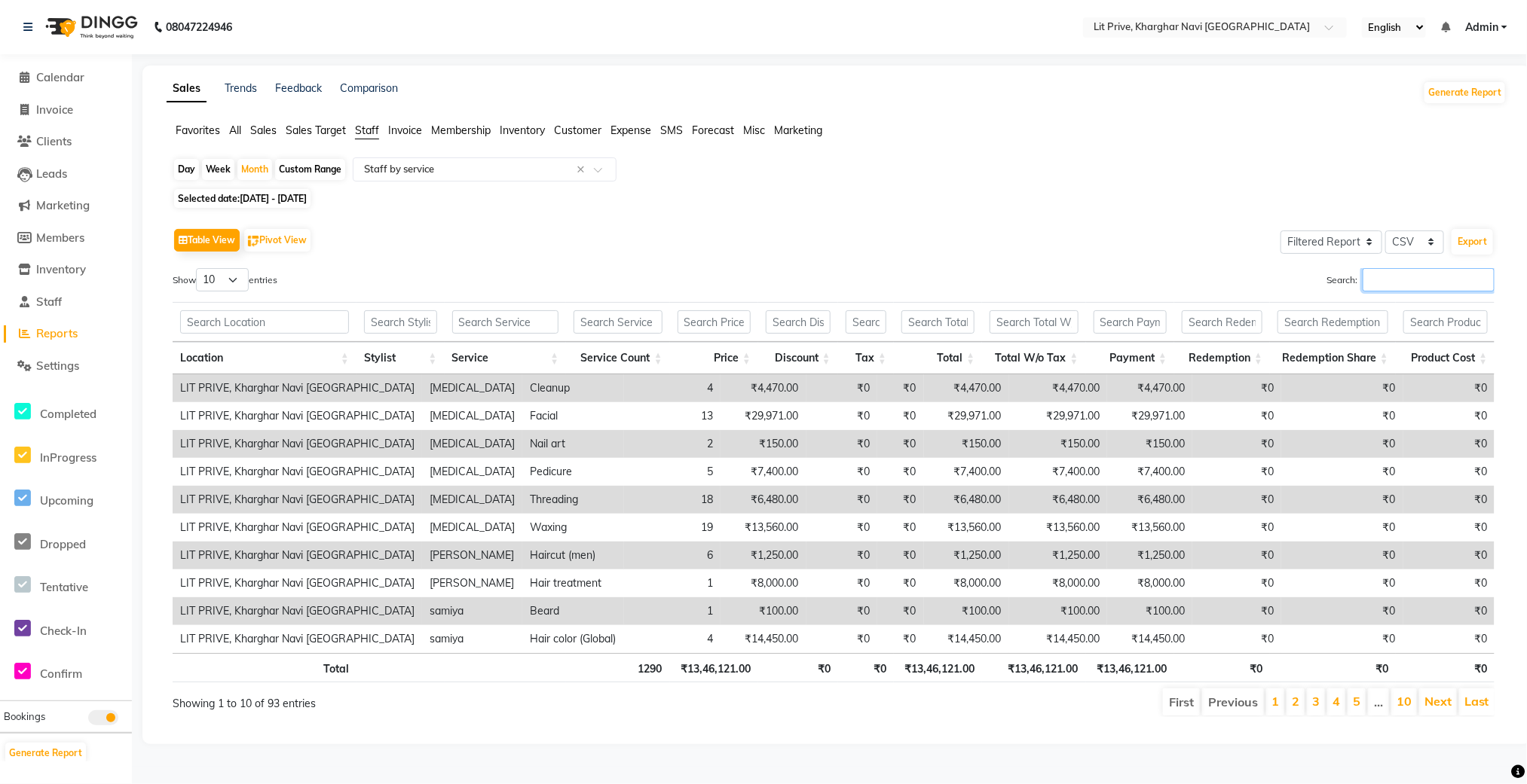
click at [1455, 286] on input "Search:" at bounding box center [1429, 280] width 132 height 24
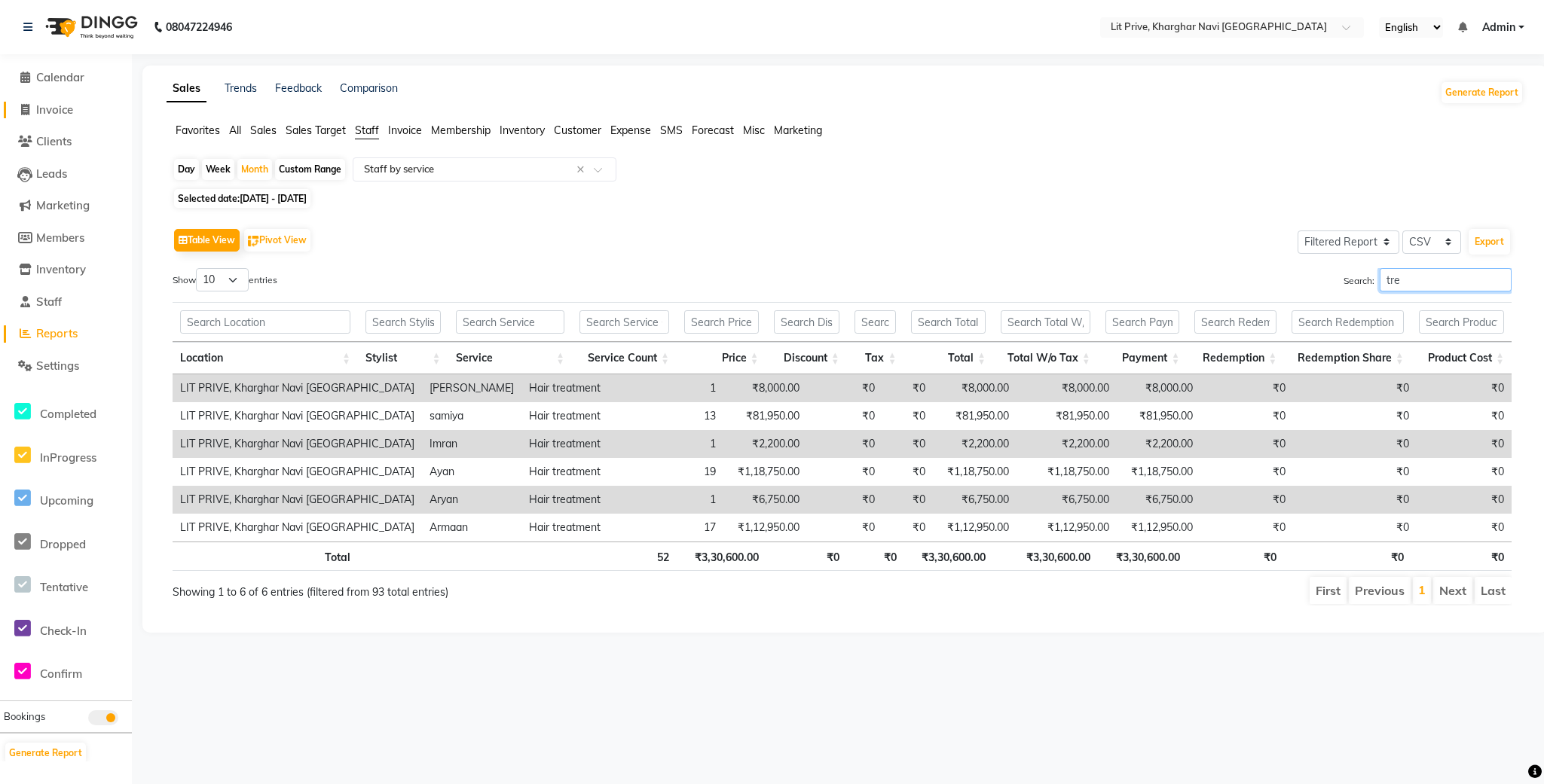
type input "tre"
click at [44, 111] on span "Invoice" at bounding box center [54, 110] width 37 height 14
select select "service"
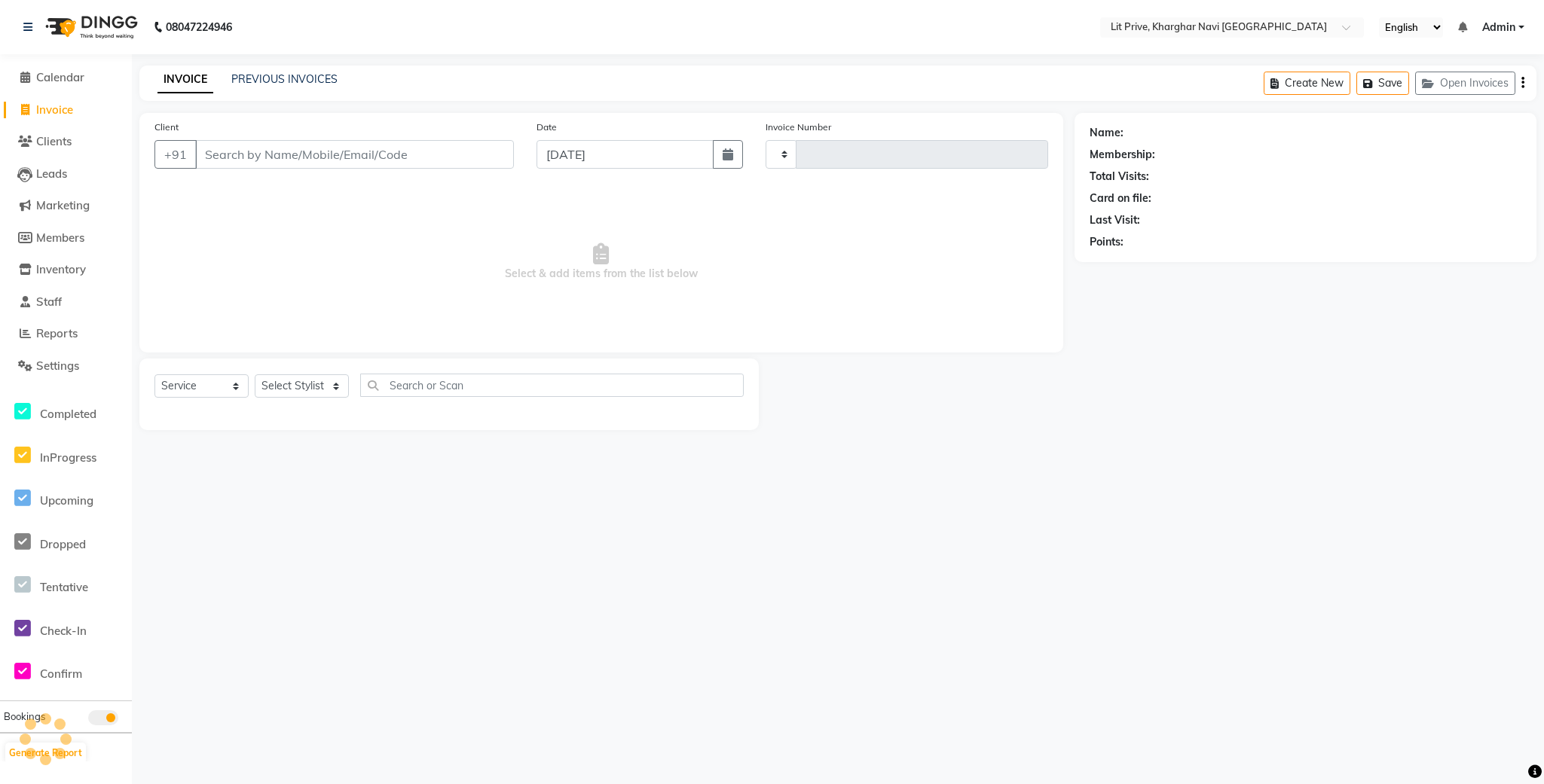
type input "1652"
select select "5625"
click at [342, 322] on span "Select & add items from the list below" at bounding box center [601, 262] width 894 height 151
click at [298, 403] on div "Select Service Product Membership Package Voucher Prepaid Gift Card Select Styl…" at bounding box center [449, 391] width 589 height 35
click at [308, 388] on select "Select Stylist [PERSON_NAME] [PERSON_NAME] [PERSON_NAME] [PERSON_NAME] [PERSON_…" at bounding box center [301, 386] width 94 height 24
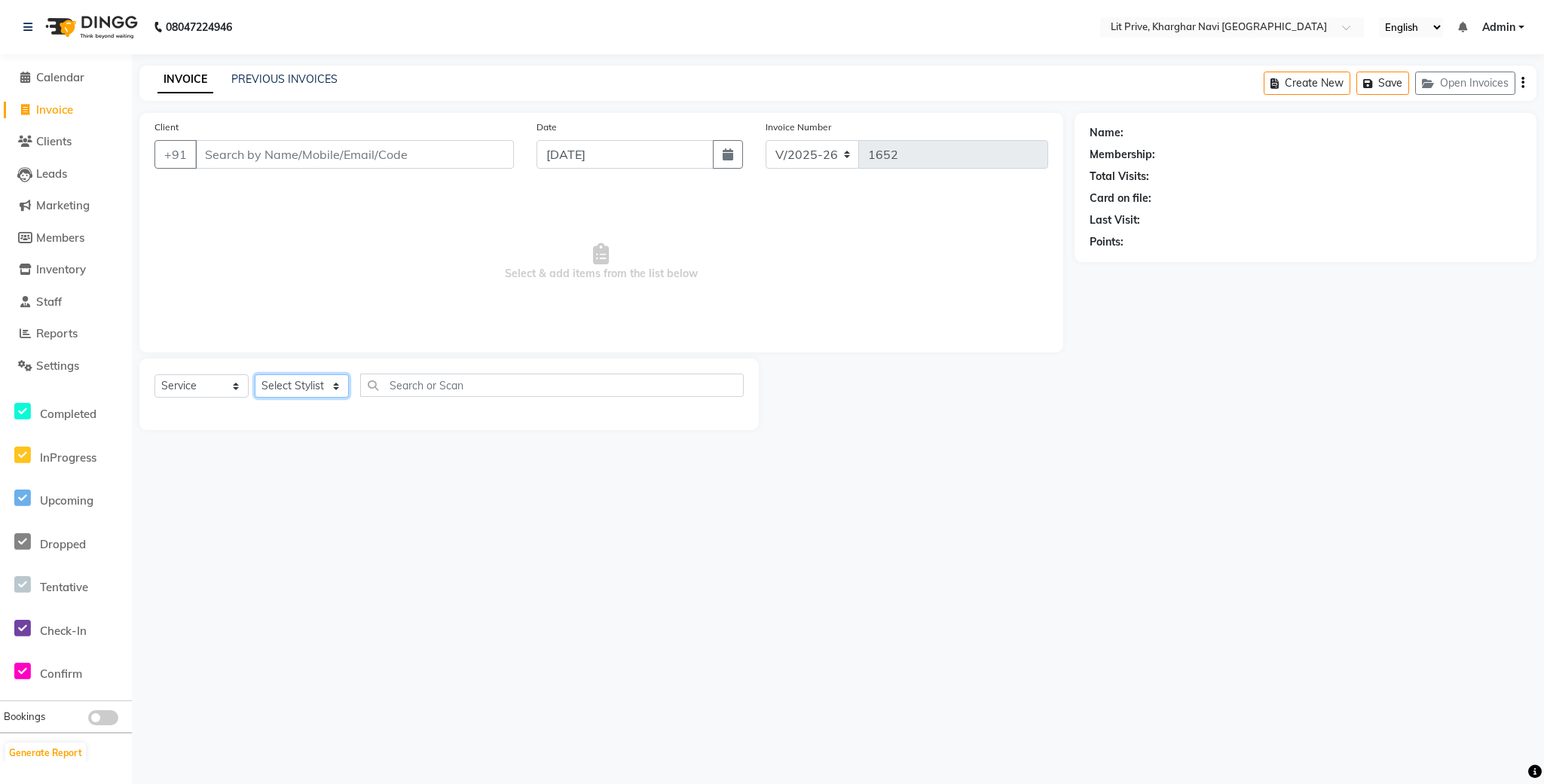
select select "83138"
click at [254, 375] on select "Select Stylist [PERSON_NAME] [PERSON_NAME] [PERSON_NAME] [PERSON_NAME] [PERSON_…" at bounding box center [301, 386] width 94 height 24
click at [722, 442] on div at bounding box center [733, 440] width 22 height 19
click at [722, 436] on label at bounding box center [728, 439] width 11 height 11
click at [722, 436] on input "checkbox" at bounding box center [727, 440] width 9 height 9
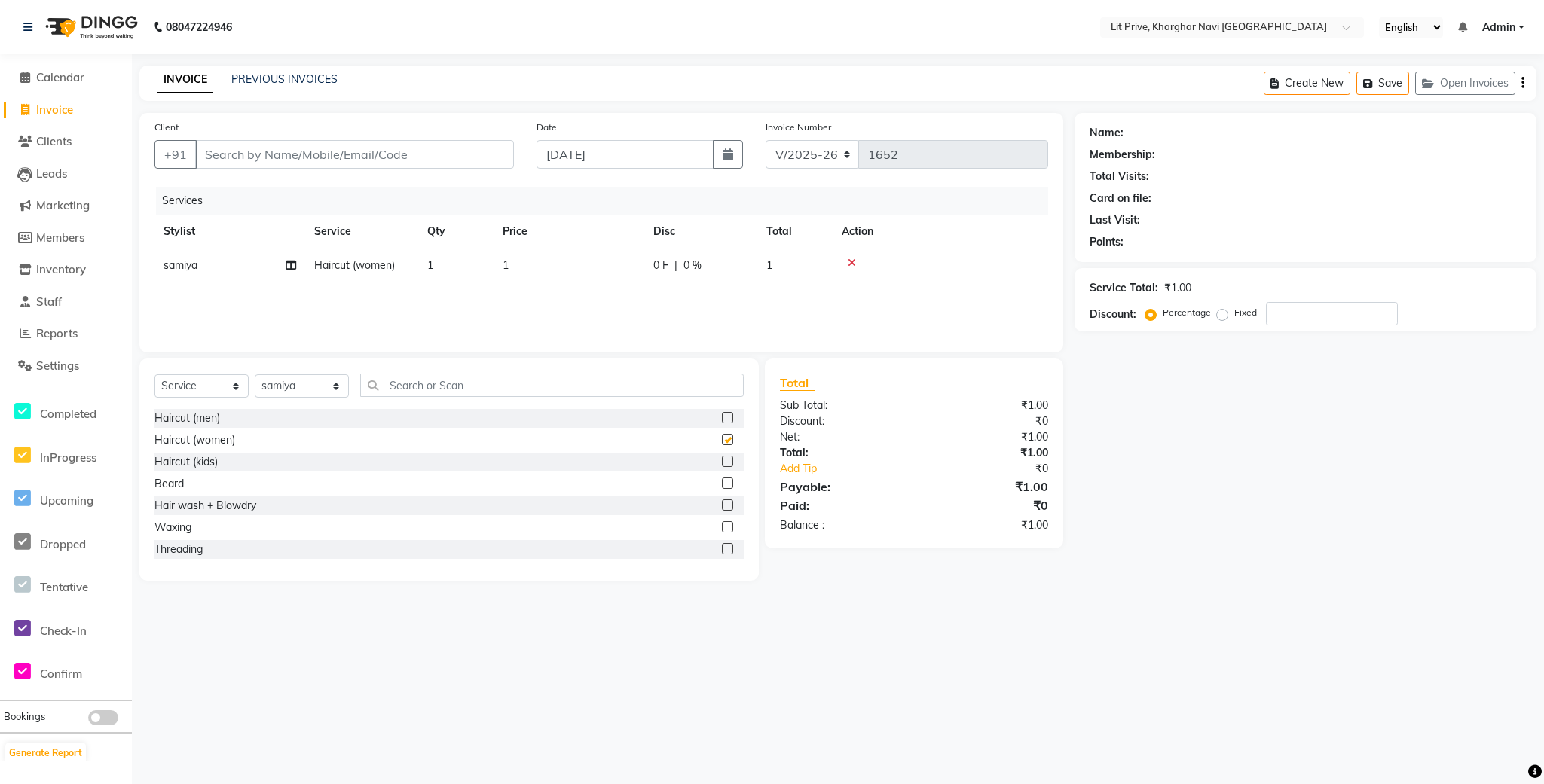
checkbox input "false"
click at [625, 283] on div "Services Stylist Service Qty Price Disc Total Action samiya Haircut (women) 1 1…" at bounding box center [601, 262] width 894 height 151
click at [617, 272] on td "1" at bounding box center [569, 265] width 151 height 34
select select "83138"
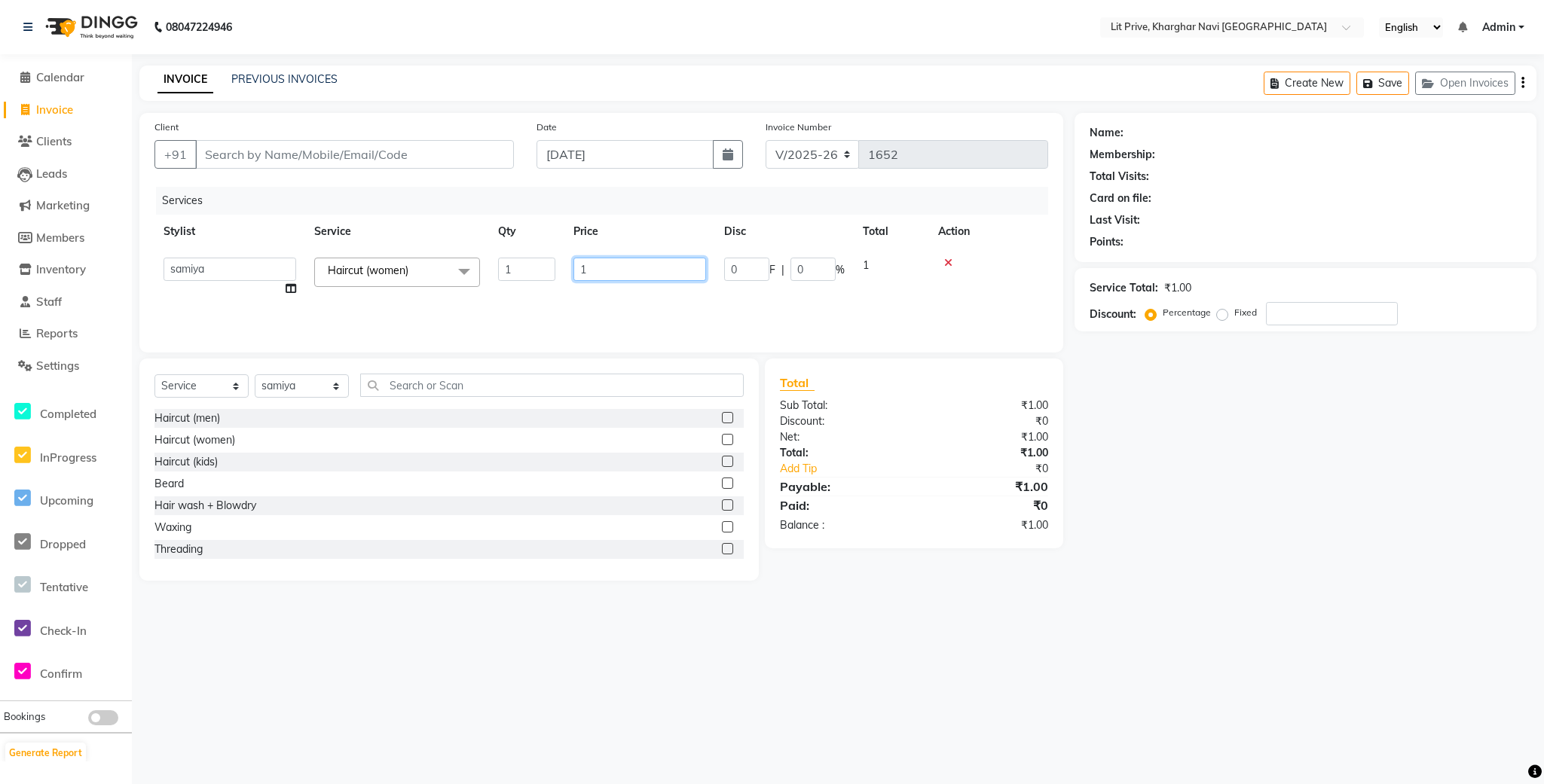
click at [617, 272] on input "1" at bounding box center [640, 269] width 133 height 24
type input "400"
click at [644, 298] on div "Services Stylist Service Qty Price Disc Total Action Alam Anjali Armaan Aryan […" at bounding box center [601, 262] width 894 height 151
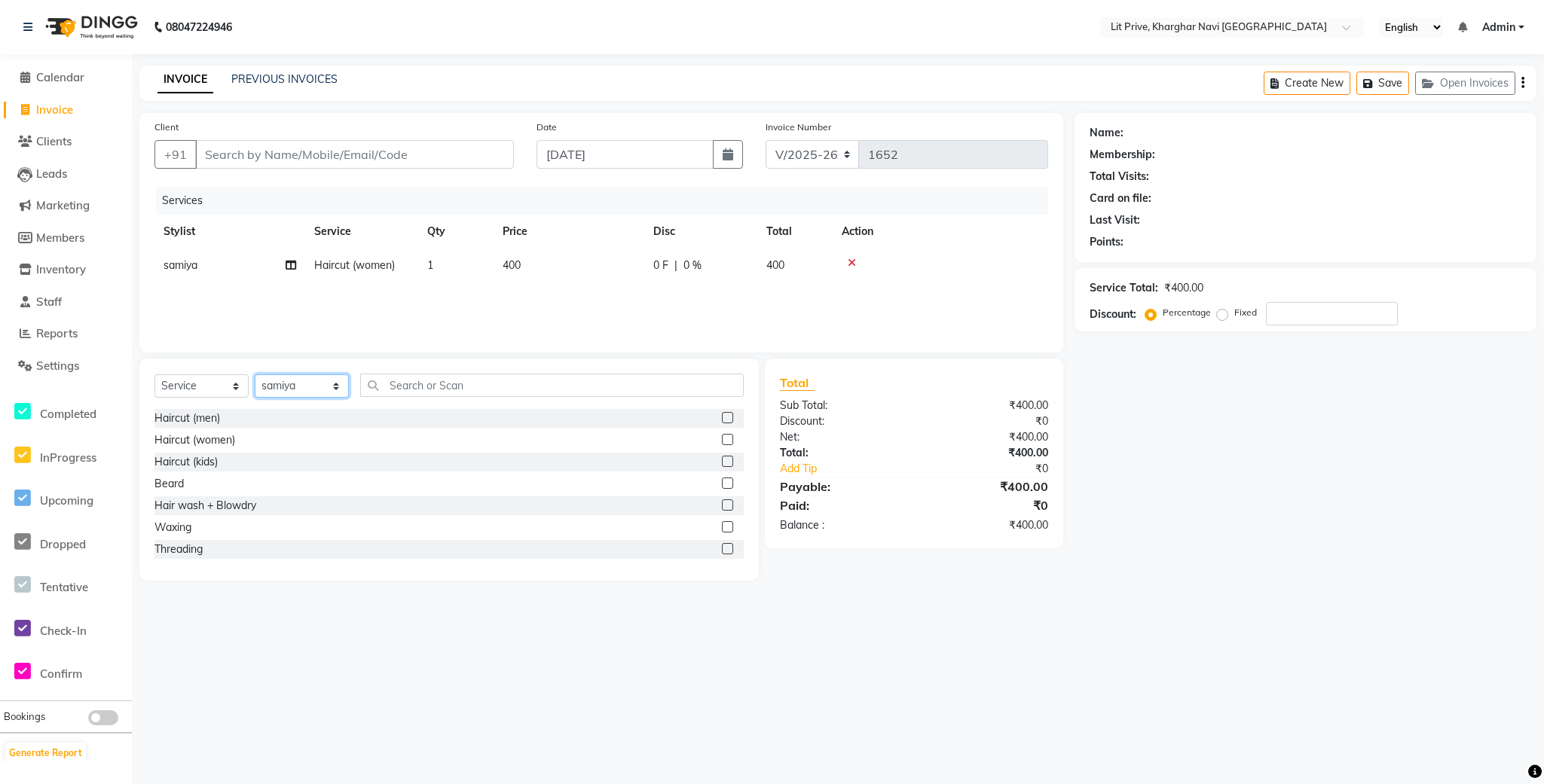
click at [311, 386] on select "Select Stylist [PERSON_NAME] [PERSON_NAME] [PERSON_NAME] [PERSON_NAME] [PERSON_…" at bounding box center [301, 386] width 94 height 24
select select "65621"
click at [254, 375] on select "Select Stylist [PERSON_NAME] [PERSON_NAME] [PERSON_NAME] [PERSON_NAME] [PERSON_…" at bounding box center [301, 386] width 94 height 24
click at [722, 421] on label at bounding box center [728, 418] width 11 height 11
click at [722, 421] on input "checkbox" at bounding box center [727, 418] width 9 height 9
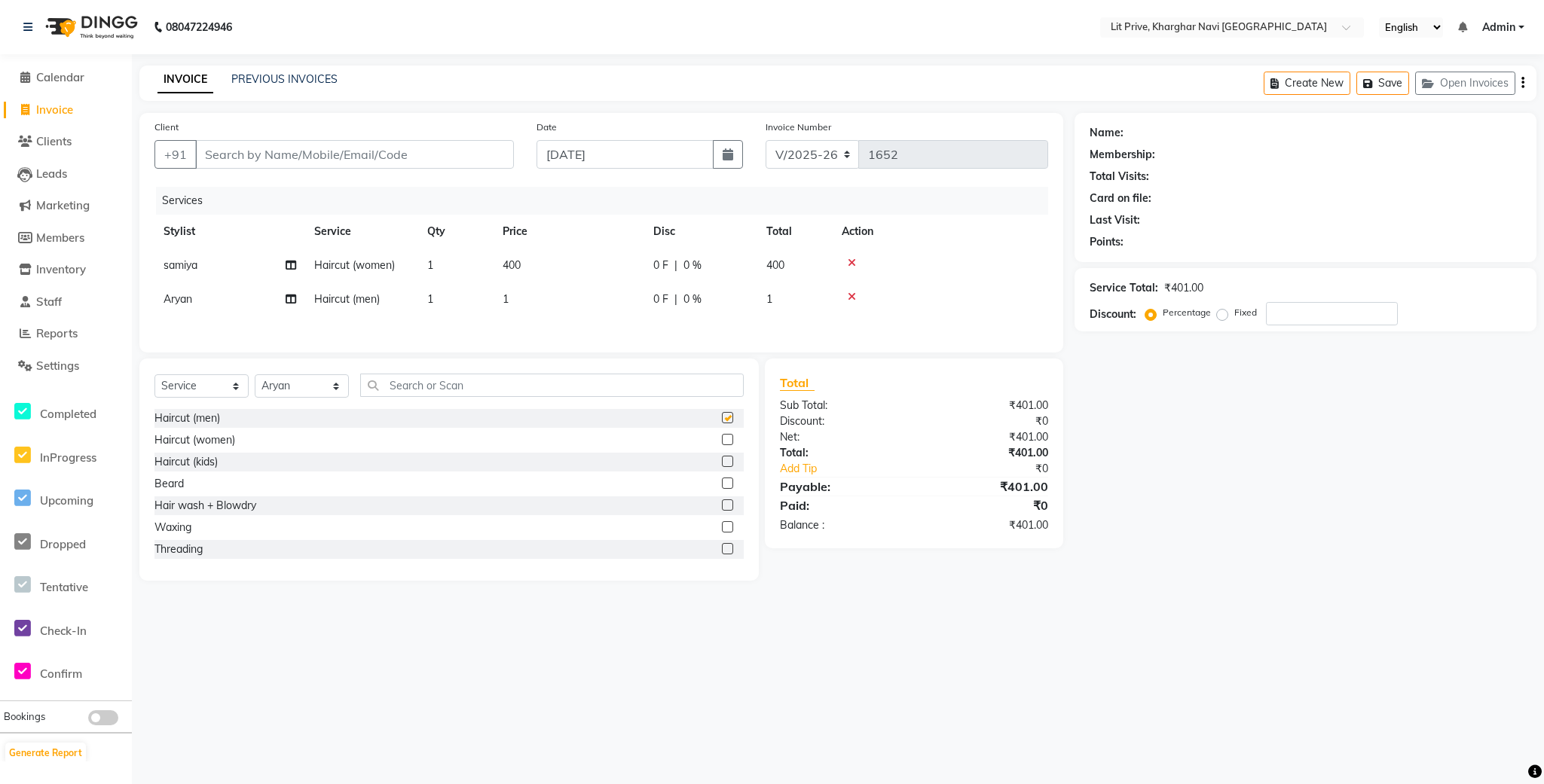
checkbox input "false"
click at [615, 301] on td "1" at bounding box center [569, 299] width 151 height 34
select select "65621"
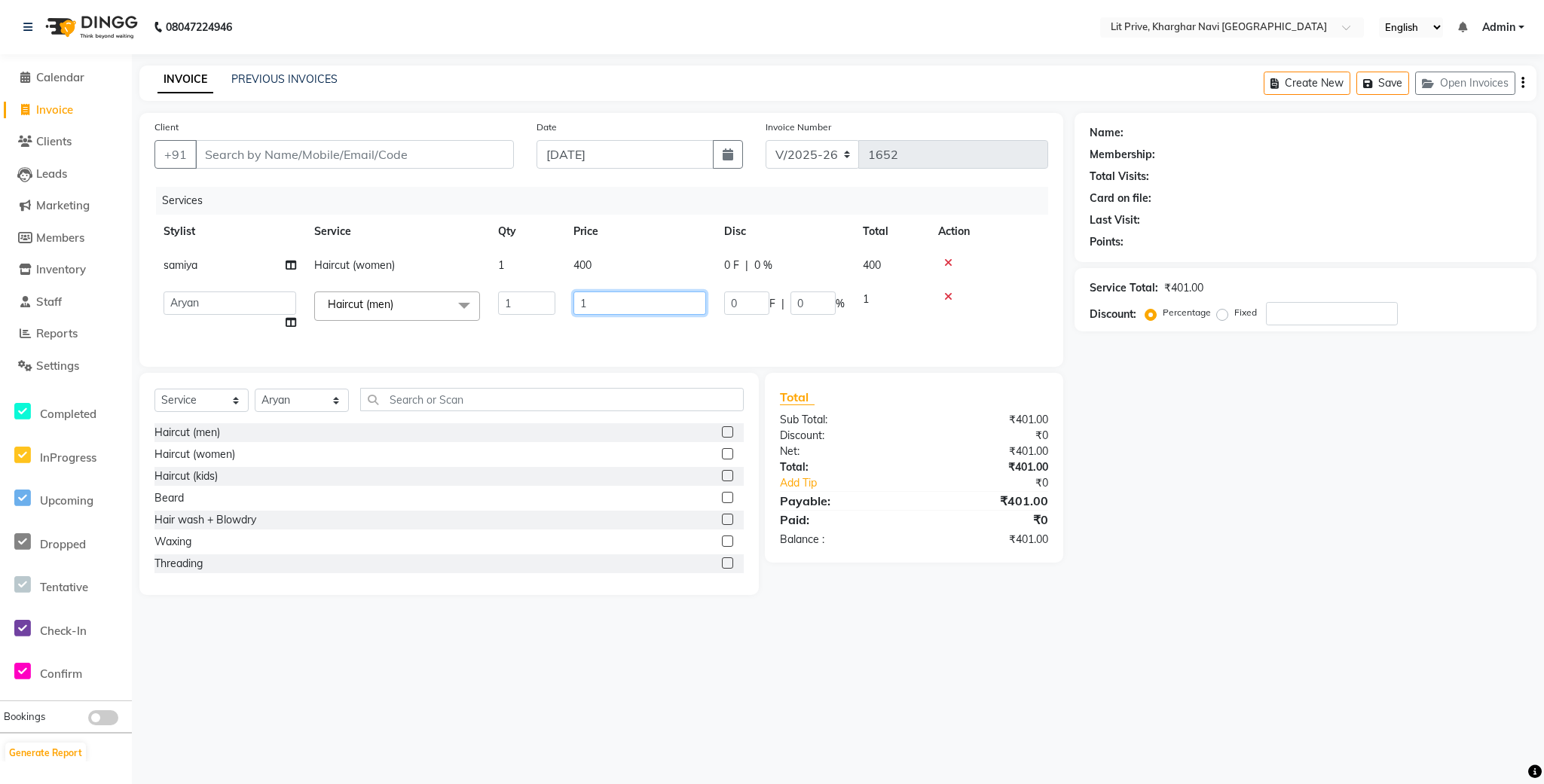
click at [615, 301] on input "1" at bounding box center [640, 304] width 133 height 24
type input "250"
click at [631, 329] on div "Services Stylist Service Qty Price Disc Total Action samiya Haircut (women) 1 4…" at bounding box center [601, 269] width 894 height 165
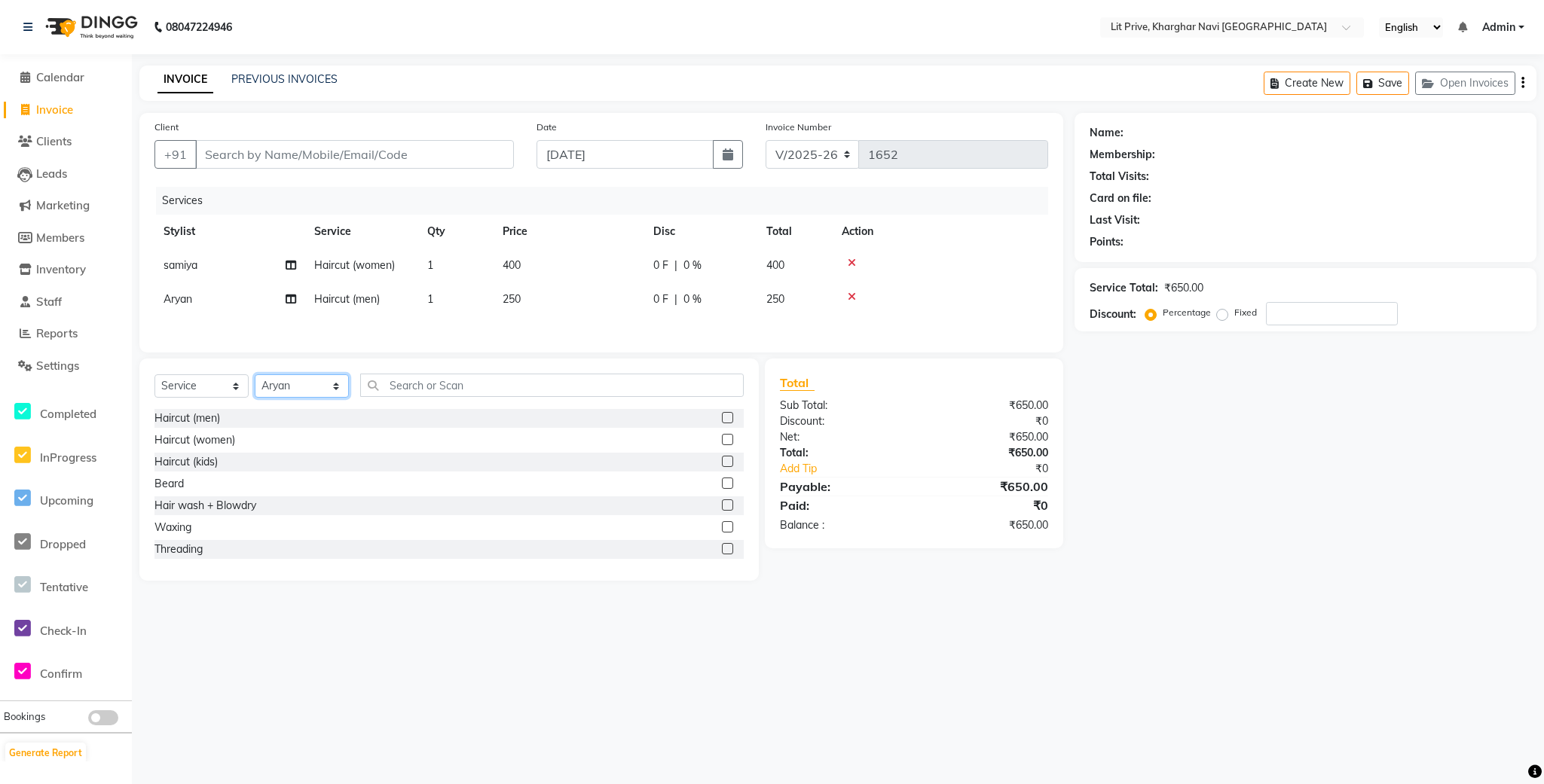
click at [306, 394] on select "Select Stylist [PERSON_NAME] [PERSON_NAME] [PERSON_NAME] [PERSON_NAME] [PERSON_…" at bounding box center [301, 386] width 94 height 24
select select "38391"
click at [254, 383] on select "Select Stylist [PERSON_NAME] [PERSON_NAME] [PERSON_NAME] [PERSON_NAME] [PERSON_…" at bounding box center [301, 386] width 94 height 24
click at [722, 424] on label at bounding box center [728, 418] width 11 height 11
click at [722, 424] on input "checkbox" at bounding box center [727, 418] width 9 height 9
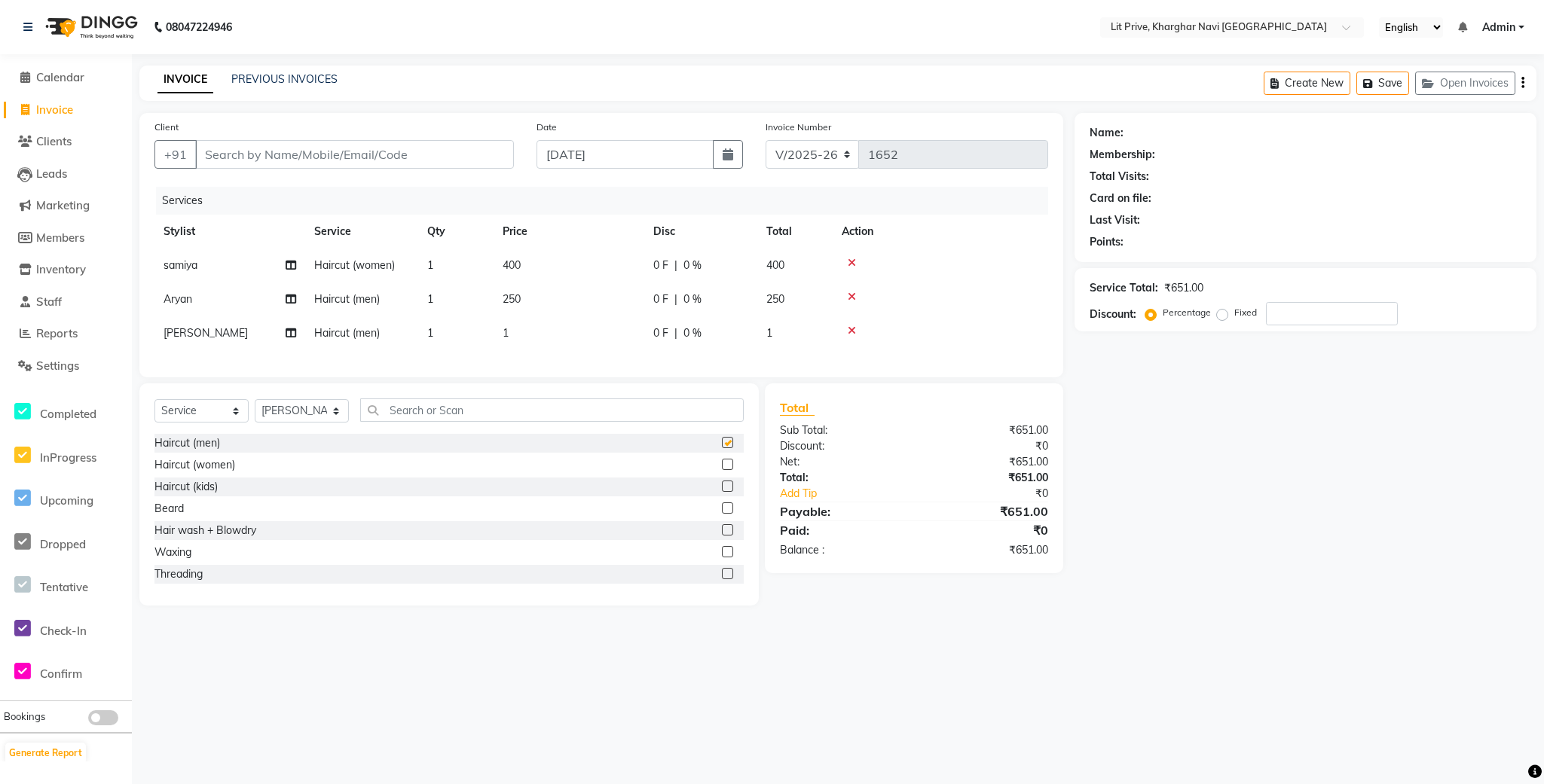
checkbox input "false"
click at [597, 340] on td "1" at bounding box center [569, 333] width 151 height 34
select select "38391"
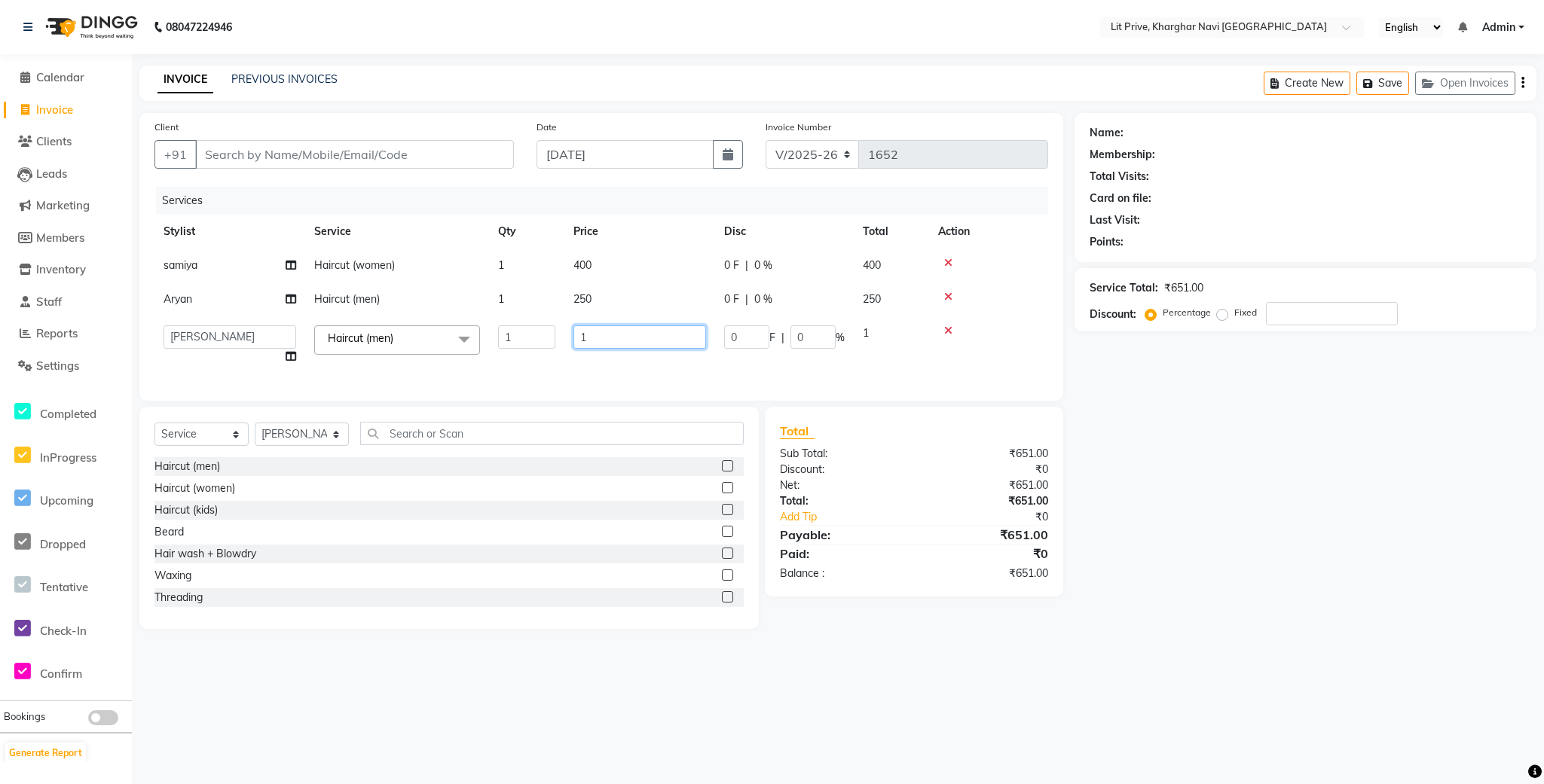
click at [597, 340] on input "1" at bounding box center [640, 337] width 133 height 24
type input "250"
click at [1221, 459] on div "Name: Membership: Total Visits: Card on file: Last Visit: Points: Service Total…" at bounding box center [1311, 371] width 473 height 516
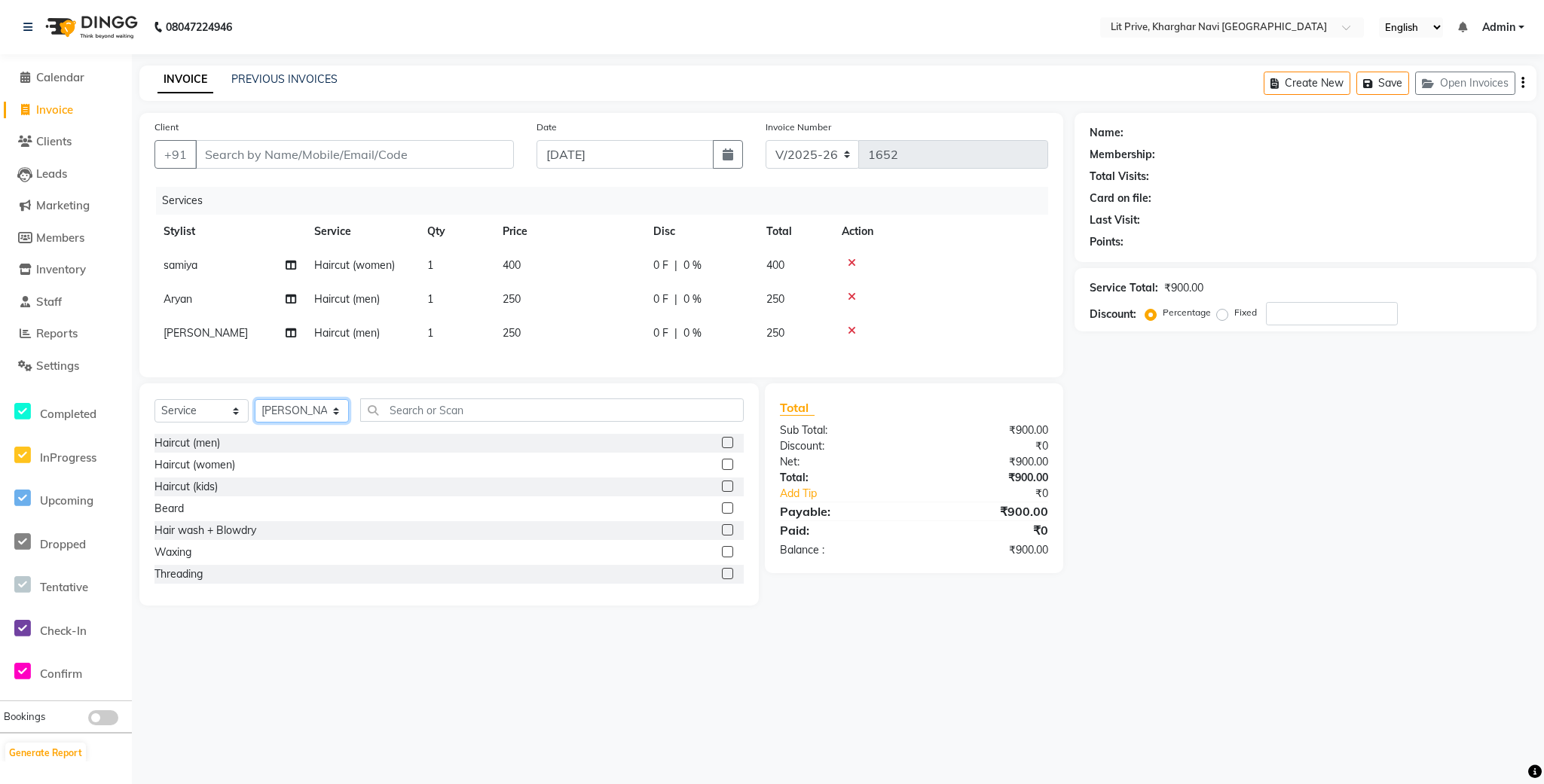
click at [287, 423] on select "Select Stylist [PERSON_NAME] [PERSON_NAME] [PERSON_NAME] [PERSON_NAME] [PERSON_…" at bounding box center [301, 411] width 94 height 24
select select "88462"
click at [254, 417] on select "Select Stylist [PERSON_NAME] [PERSON_NAME] [PERSON_NAME] [PERSON_NAME] [PERSON_…" at bounding box center [301, 411] width 94 height 24
click at [722, 448] on label at bounding box center [728, 443] width 11 height 11
click at [722, 448] on input "checkbox" at bounding box center [727, 443] width 9 height 9
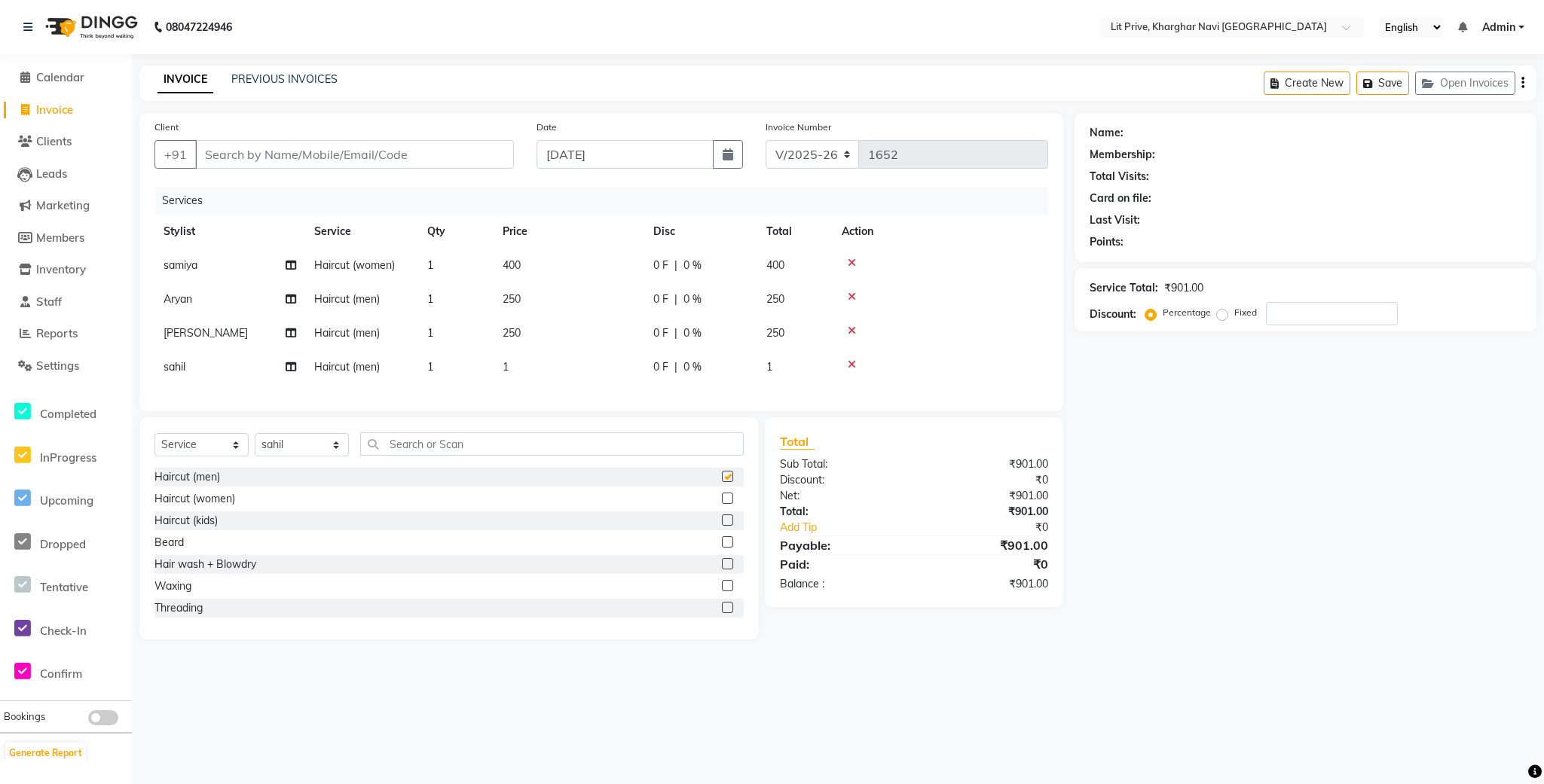
checkbox input "false"
click at [306, 457] on select "Select Stylist [PERSON_NAME] [PERSON_NAME] [PERSON_NAME] [PERSON_NAME] [PERSON_…" at bounding box center [301, 445] width 94 height 24
select select "65621"
click at [254, 450] on select "Select Stylist [PERSON_NAME] [PERSON_NAME] [PERSON_NAME] [PERSON_NAME] [PERSON_…" at bounding box center [301, 445] width 94 height 24
click at [722, 482] on label at bounding box center [728, 476] width 11 height 11
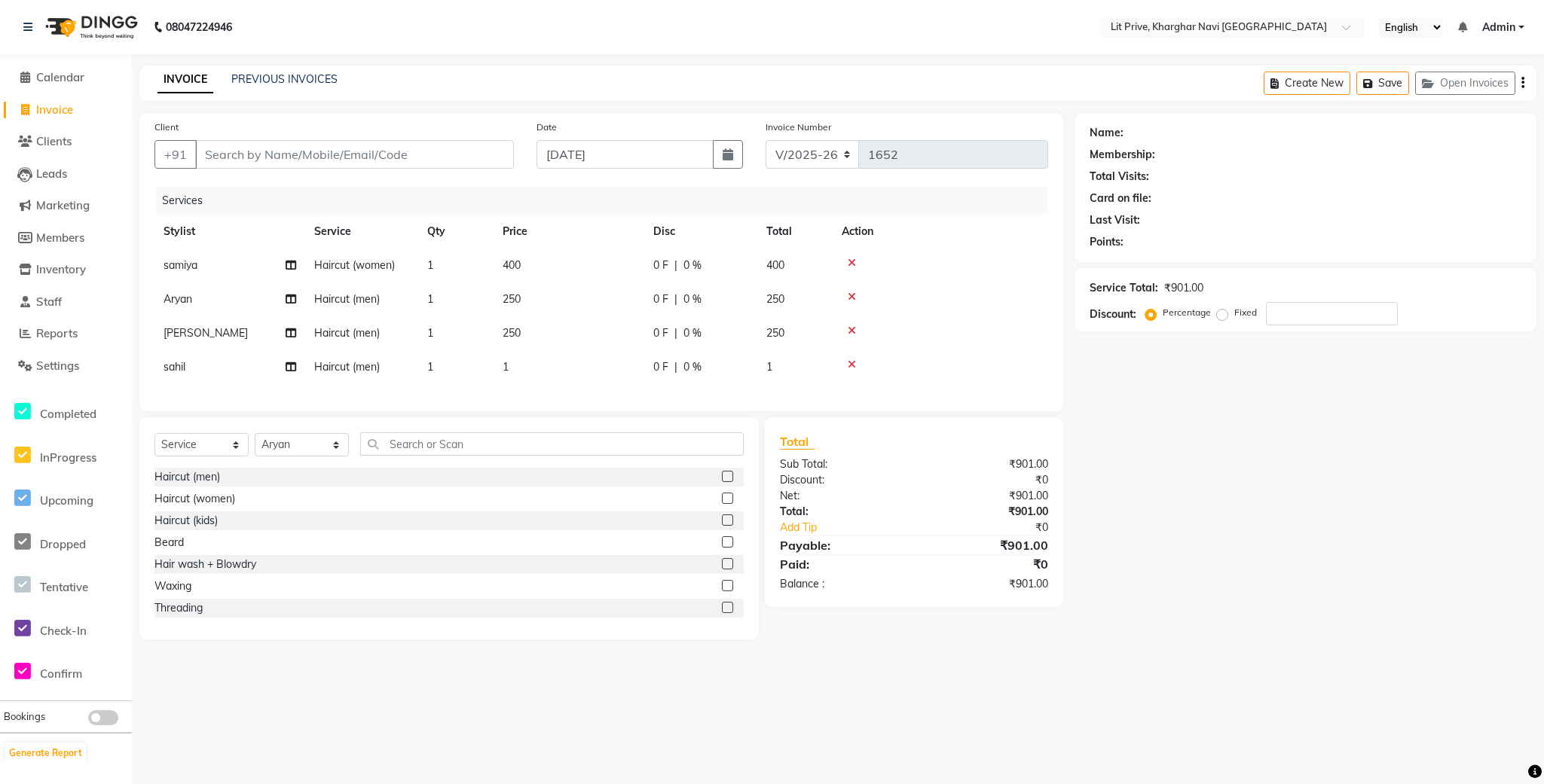
click at [722, 482] on input "checkbox" at bounding box center [727, 477] width 9 height 9
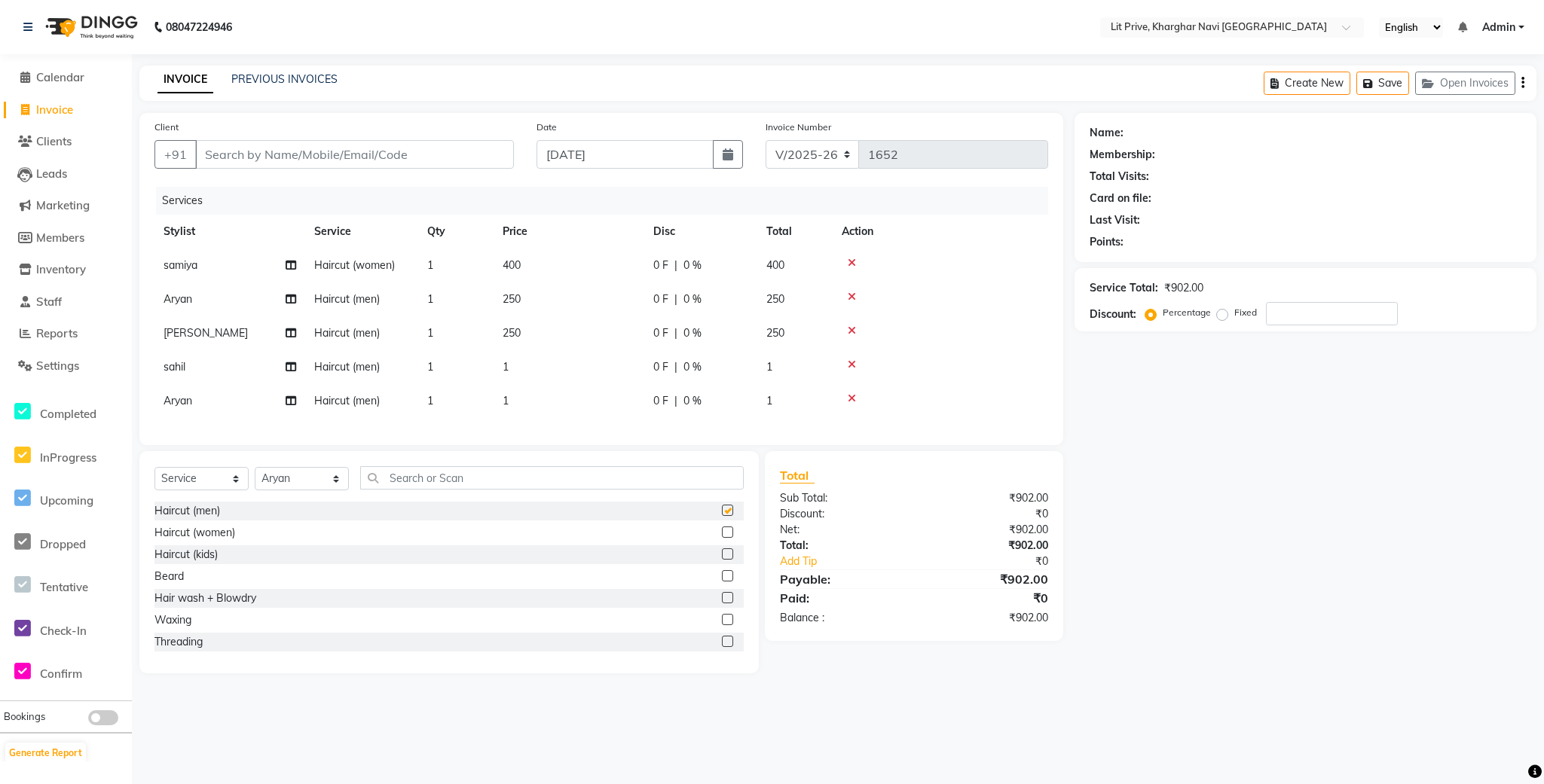
checkbox input "false"
click at [579, 339] on td "250" at bounding box center [569, 333] width 151 height 34
select select "38391"
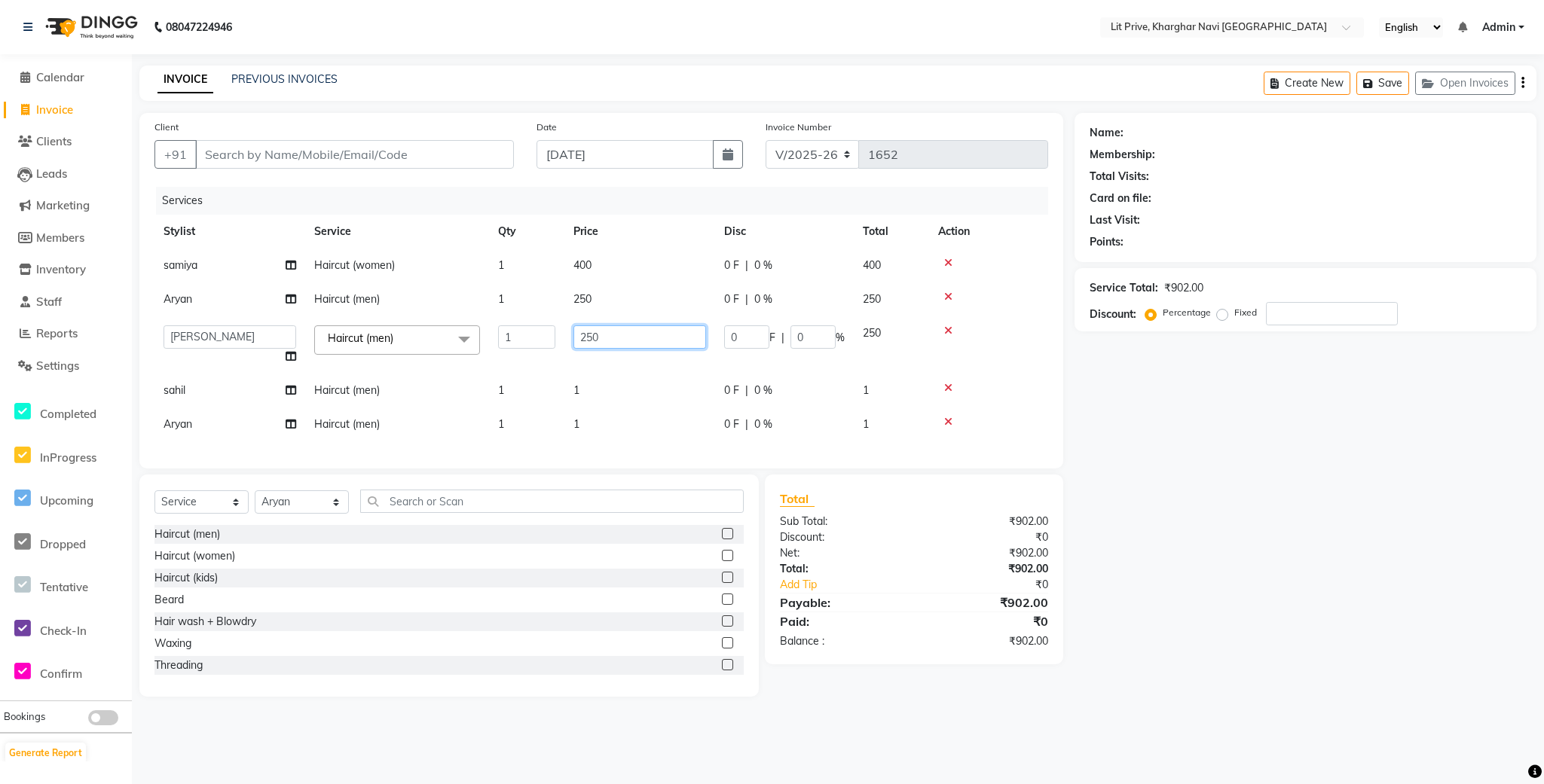
click at [579, 339] on input "250" at bounding box center [640, 337] width 133 height 24
click at [579, 337] on input "250" at bounding box center [640, 337] width 133 height 24
click at [624, 391] on tbody "samiya Haircut (women) 1 400 0 F | 0 % 400 Aryan Haircut (men) 1 250 0 F | 0 % …" at bounding box center [601, 345] width 894 height 193
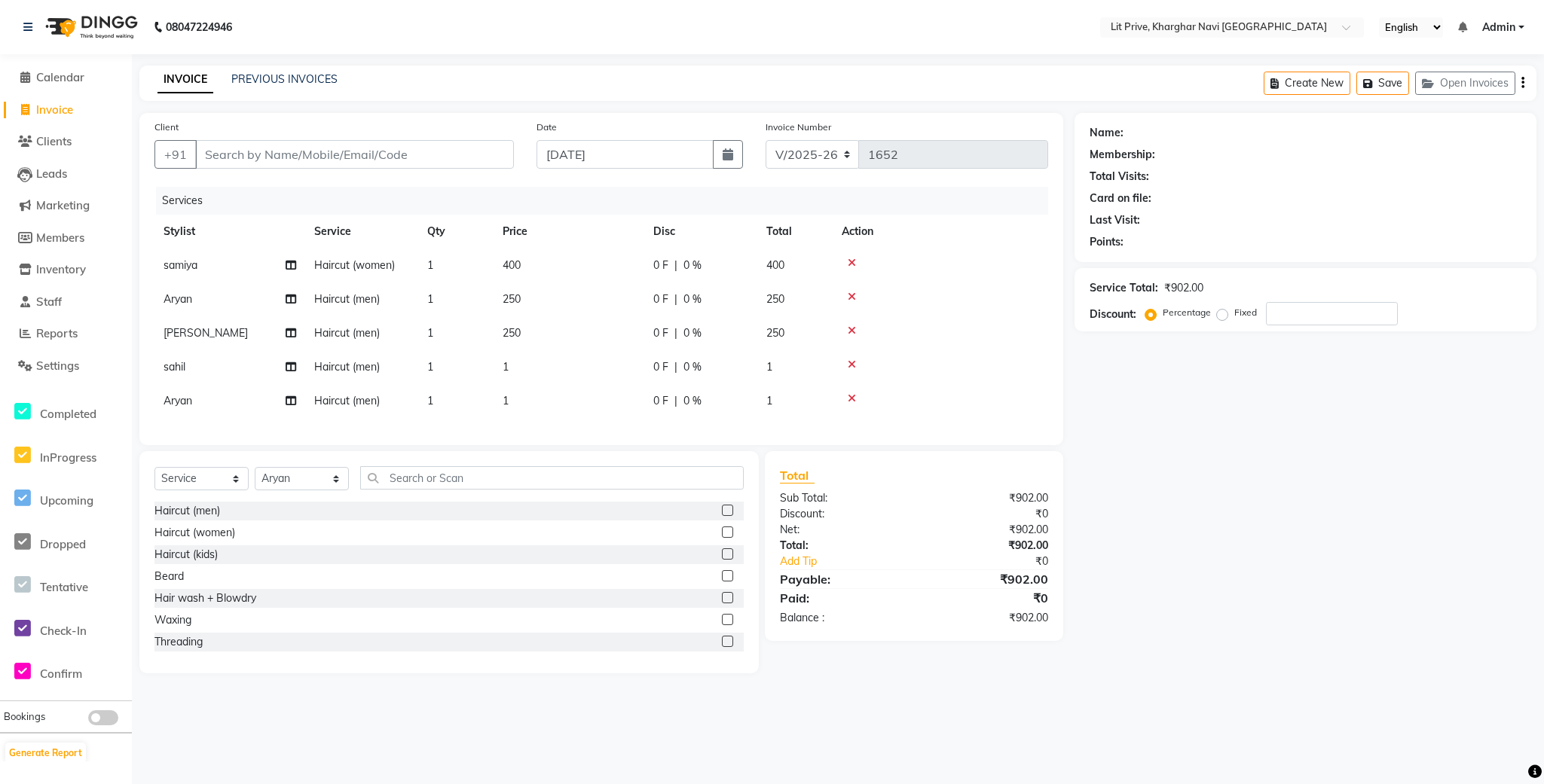
click at [624, 391] on td "1" at bounding box center [569, 401] width 151 height 34
select select "65621"
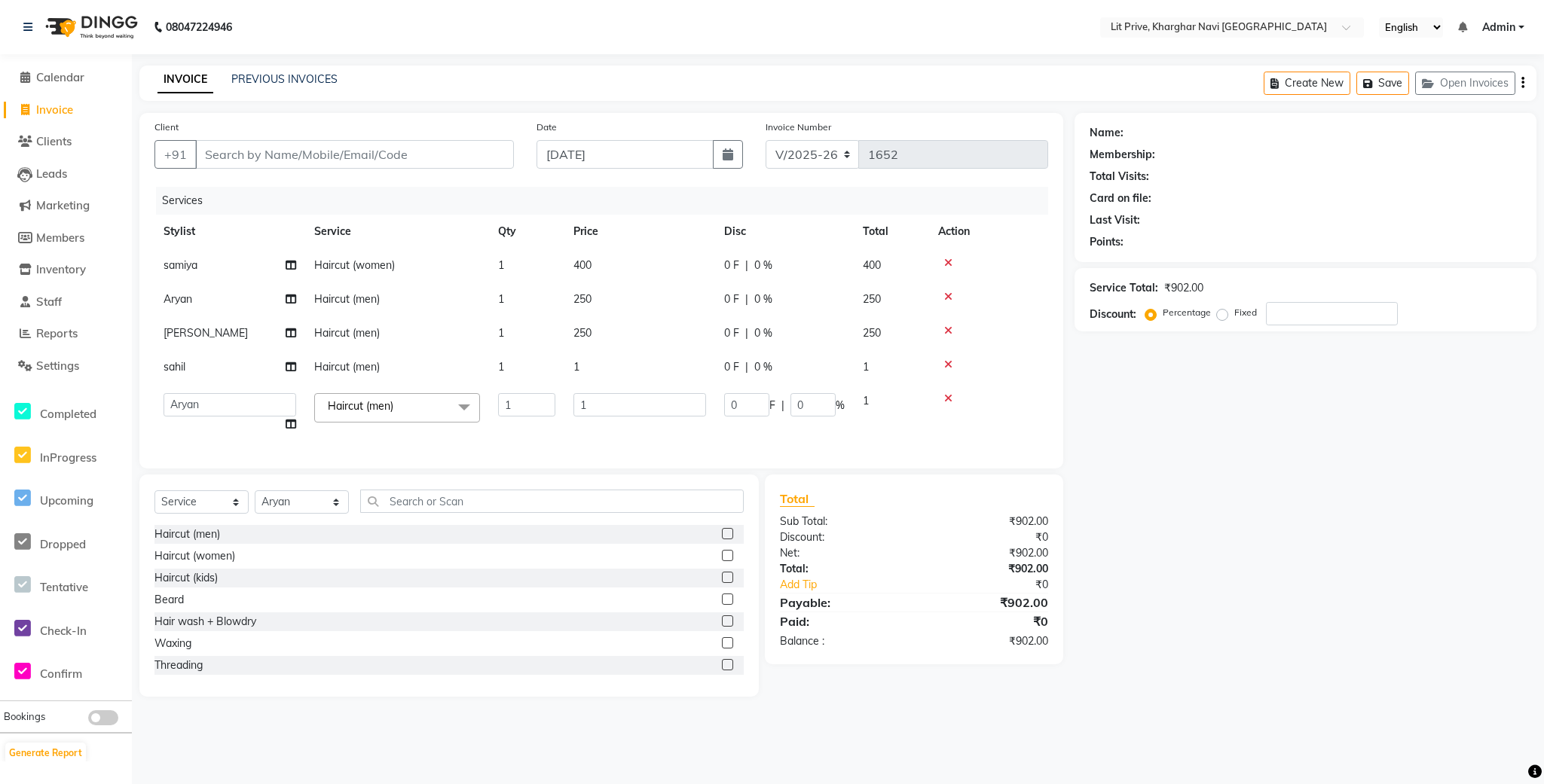
click at [615, 371] on td "1" at bounding box center [640, 366] width 151 height 34
select select "88462"
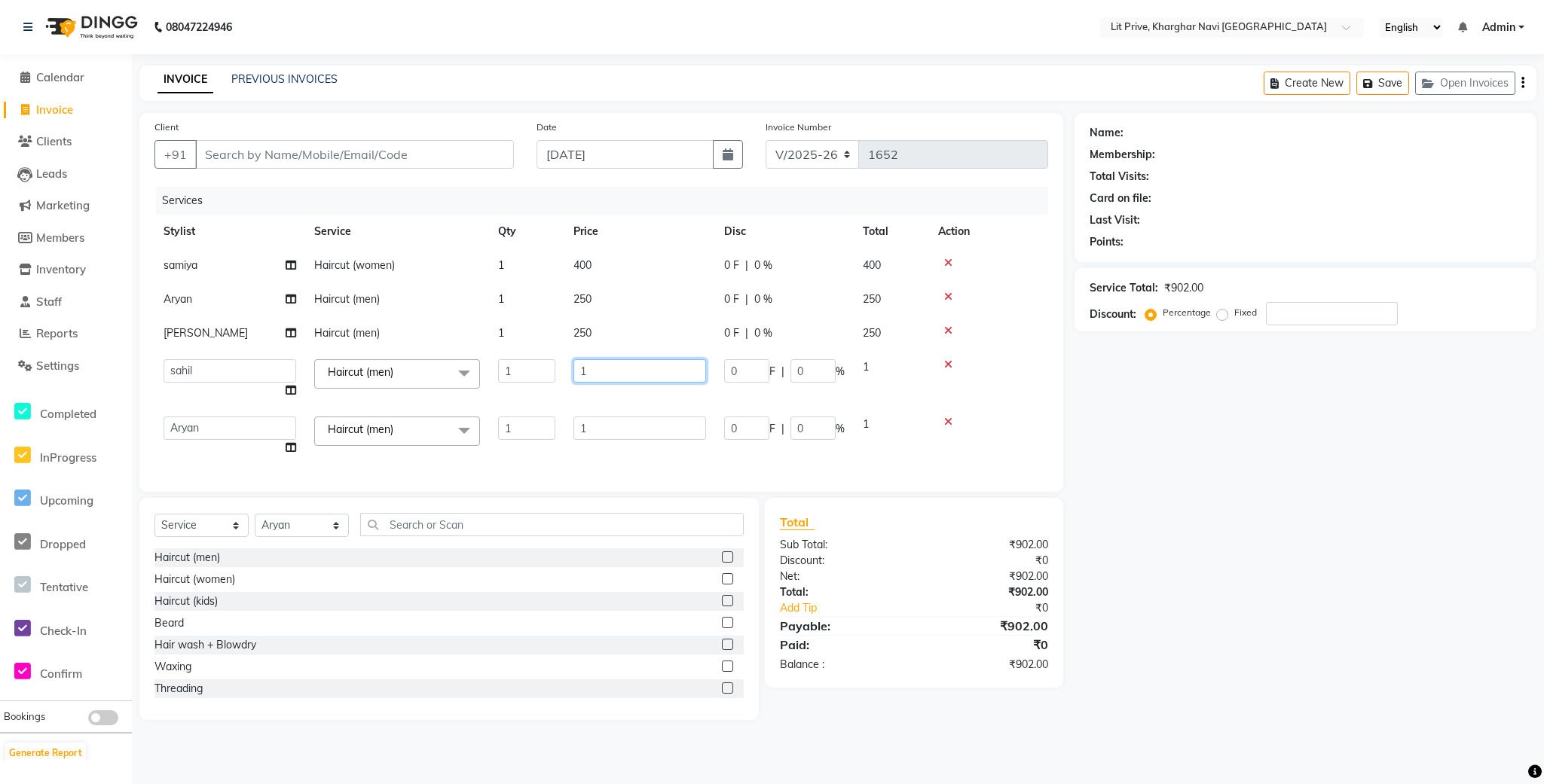
click at [615, 371] on input "1" at bounding box center [640, 371] width 133 height 24
type input "200"
click at [615, 393] on tbody "samiya Haircut (women) 1 400 0 F | 0 % 400 Aryan Haircut (men) 1 250 0 F | 0 % …" at bounding box center [601, 357] width 894 height 217
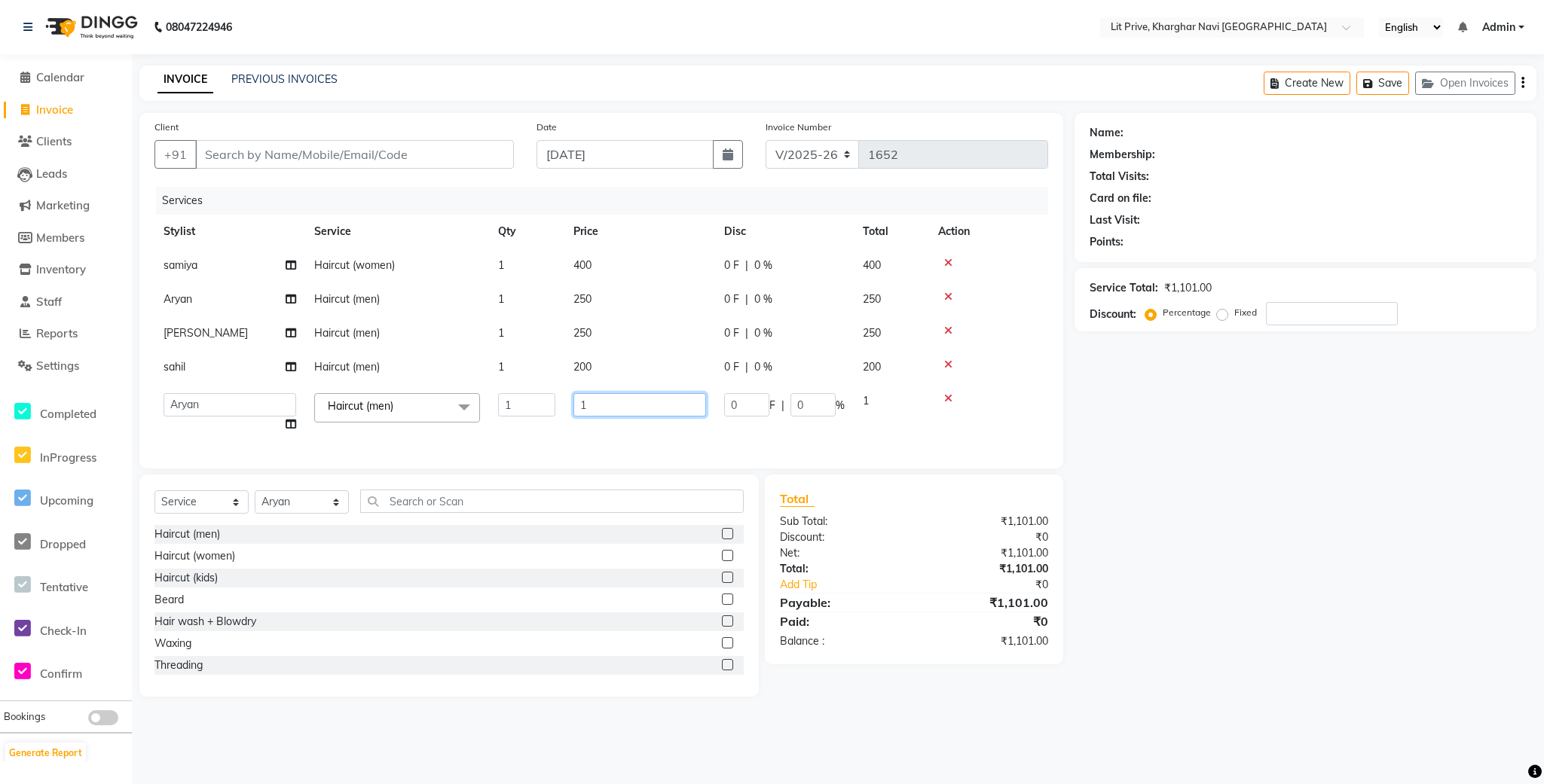
click at [615, 393] on input "1" at bounding box center [640, 405] width 133 height 24
type input "200"
click at [1122, 490] on div "Name: Membership: Total Visits: Card on file: Last Visit: Points: Service Total…" at bounding box center [1311, 405] width 473 height 584
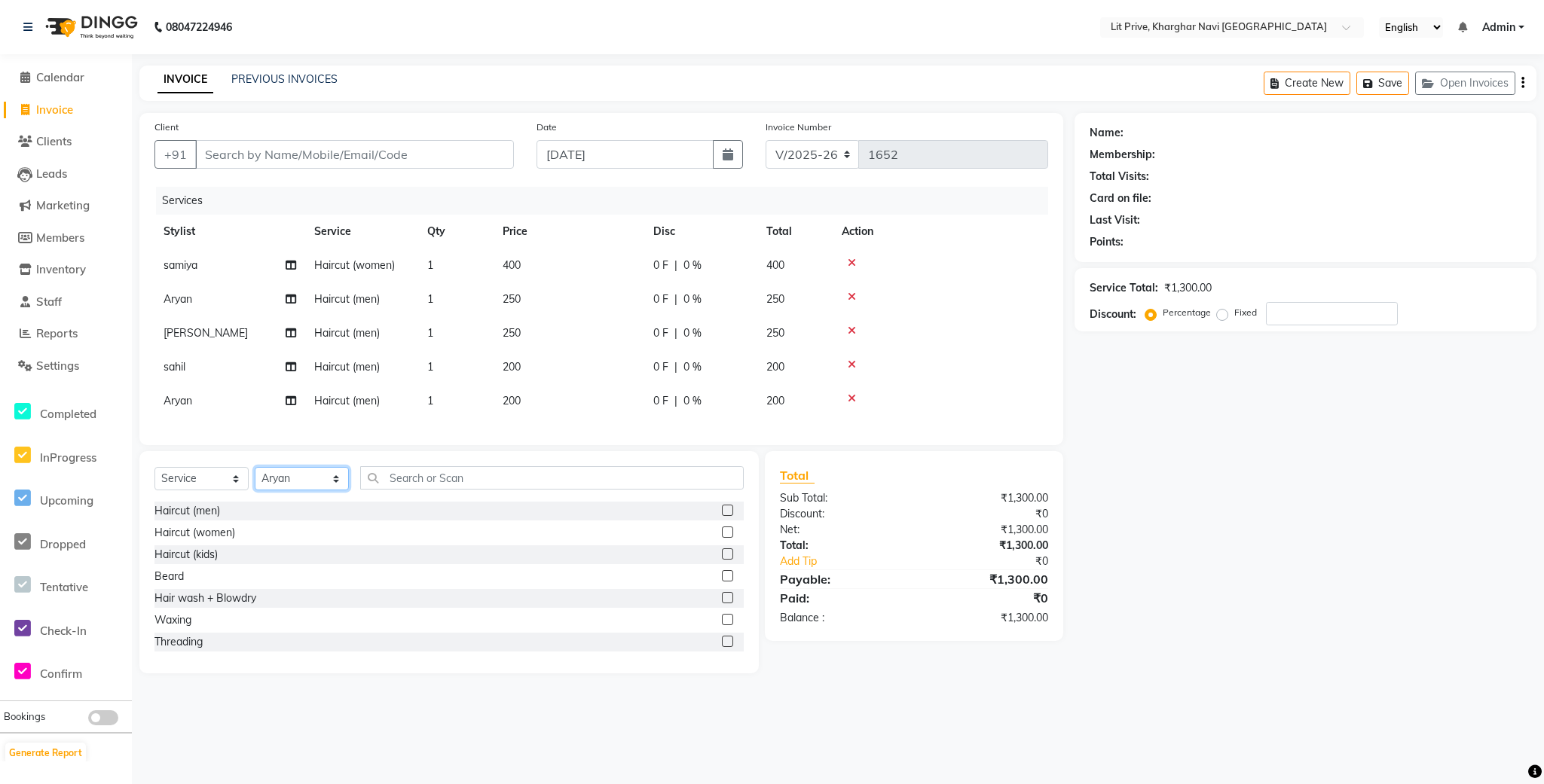
click at [283, 490] on select "Select Stylist [PERSON_NAME] [PERSON_NAME] [PERSON_NAME] [PERSON_NAME] [PERSON_…" at bounding box center [301, 479] width 94 height 24
select select "38246"
click at [254, 484] on select "Select Stylist [PERSON_NAME] [PERSON_NAME] [PERSON_NAME] [PERSON_NAME] [PERSON_…" at bounding box center [301, 479] width 94 height 24
click at [478, 487] on input "text" at bounding box center [552, 478] width 384 height 24
type input "y"
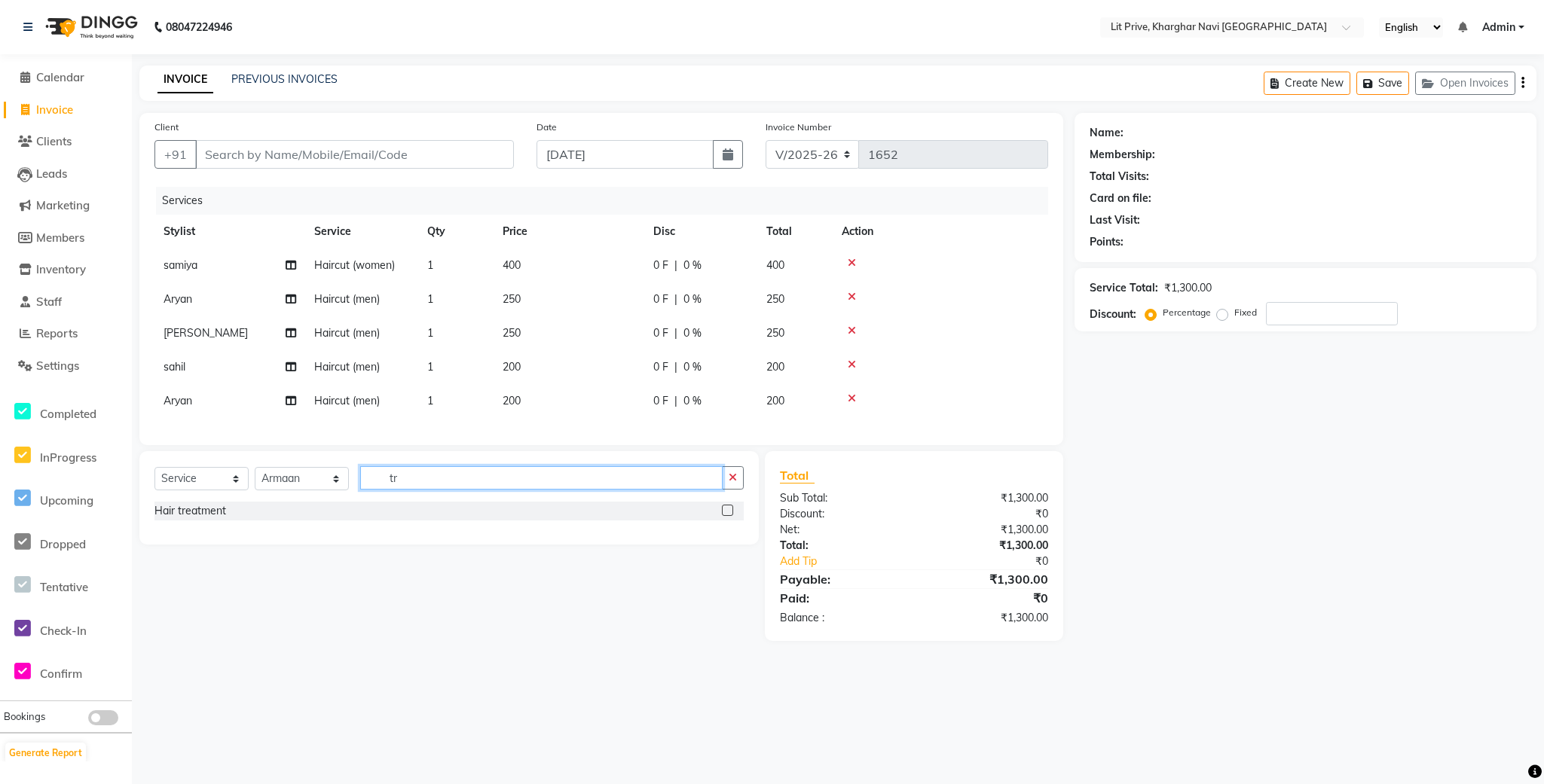
type input "tr"
click at [724, 516] on label at bounding box center [728, 510] width 11 height 11
click at [724, 516] on input "checkbox" at bounding box center [727, 511] width 9 height 9
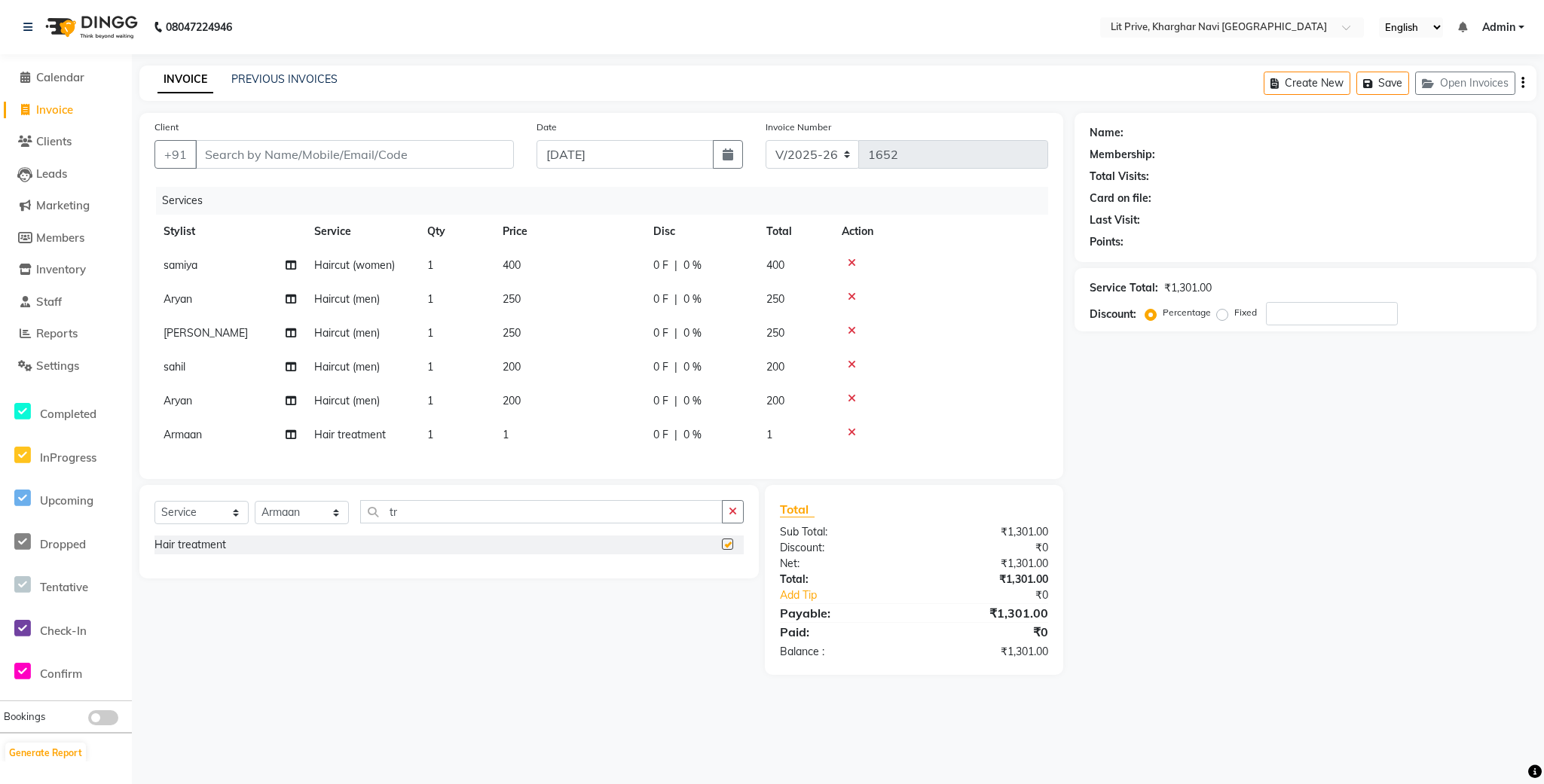
checkbox input "false"
click at [604, 439] on td "1" at bounding box center [569, 435] width 151 height 34
select select "38246"
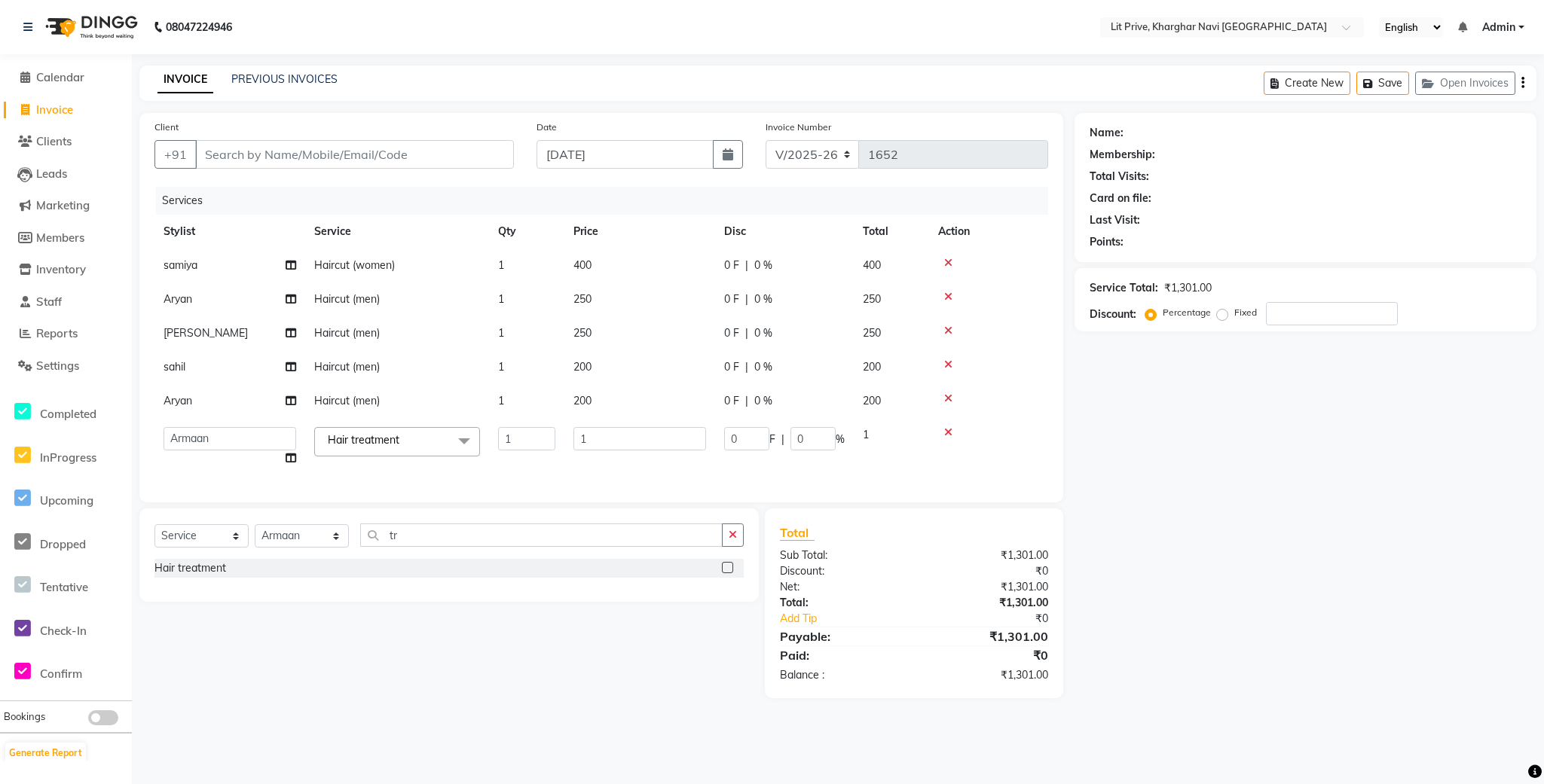
click at [604, 439] on input "1" at bounding box center [640, 439] width 133 height 24
click at [290, 548] on div "Select Service Product Membership Package Voucher Prepaid Gift Card Select Styl…" at bounding box center [449, 541] width 589 height 35
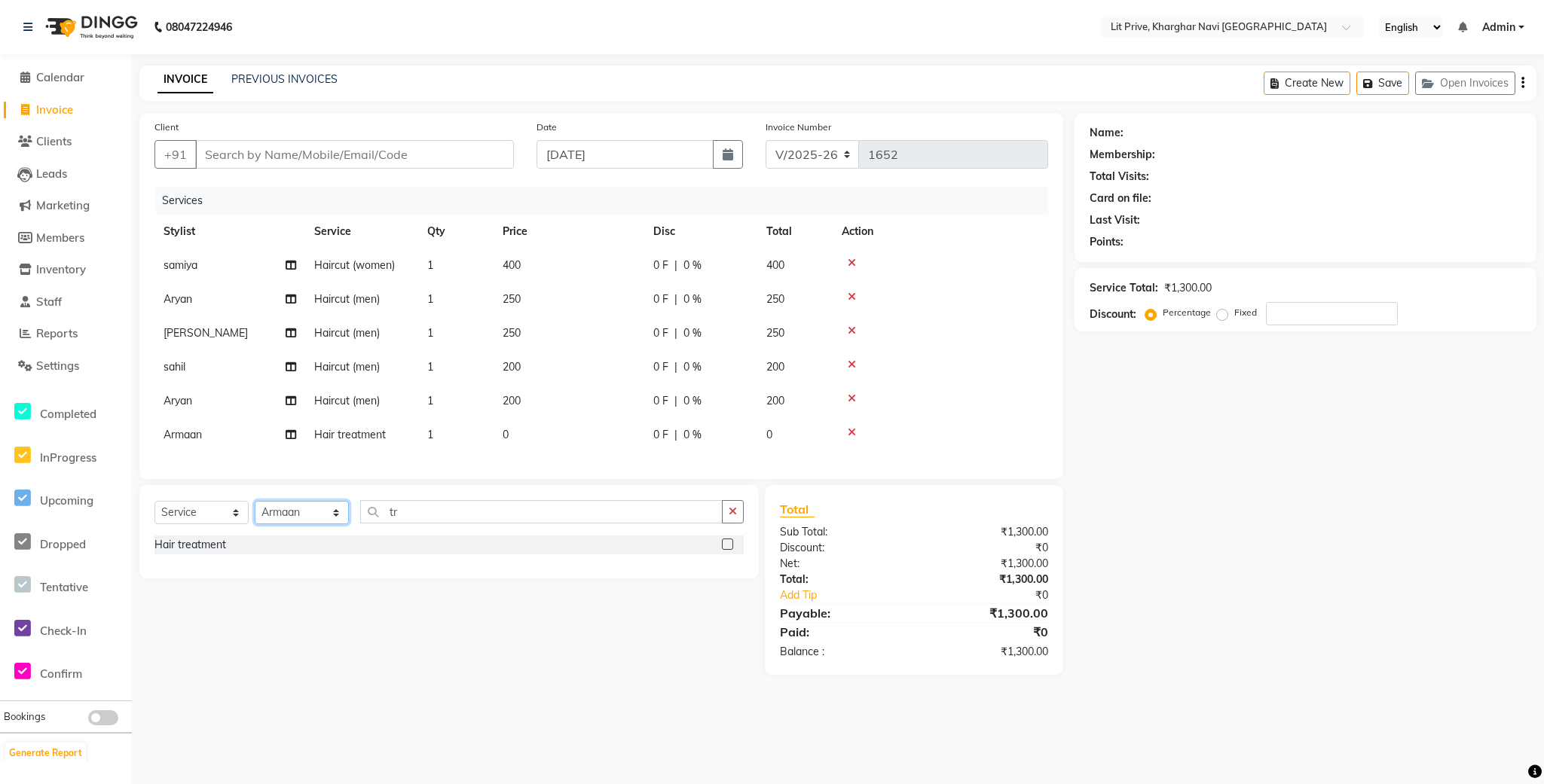
select select "38393"
click at [254, 518] on select "Select Stylist [PERSON_NAME] [PERSON_NAME] [PERSON_NAME] [PERSON_NAME] [PERSON_…" at bounding box center [301, 512] width 94 height 24
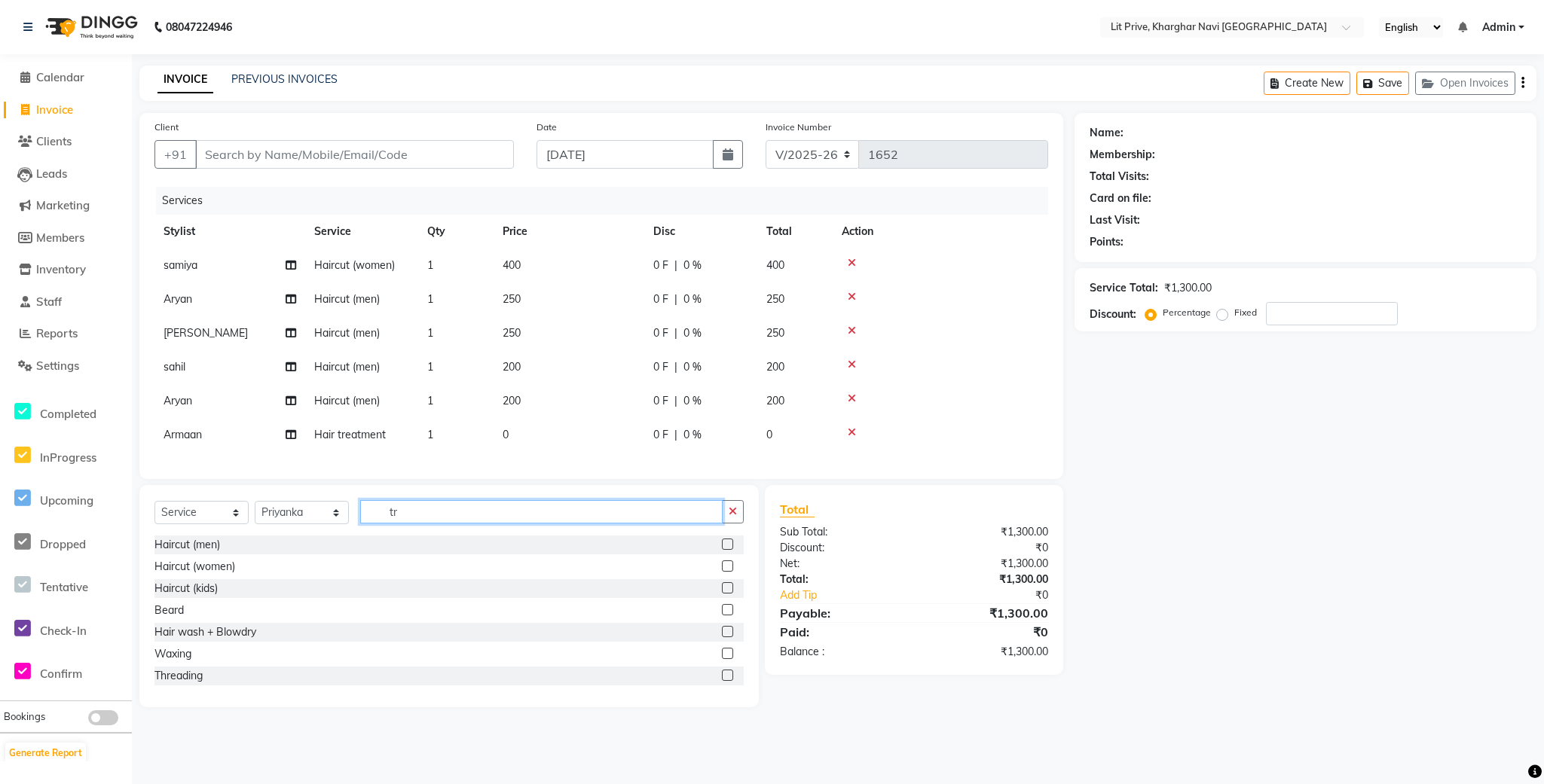
click at [454, 523] on input "tr" at bounding box center [542, 512] width 363 height 24
type input "t"
type input "tr"
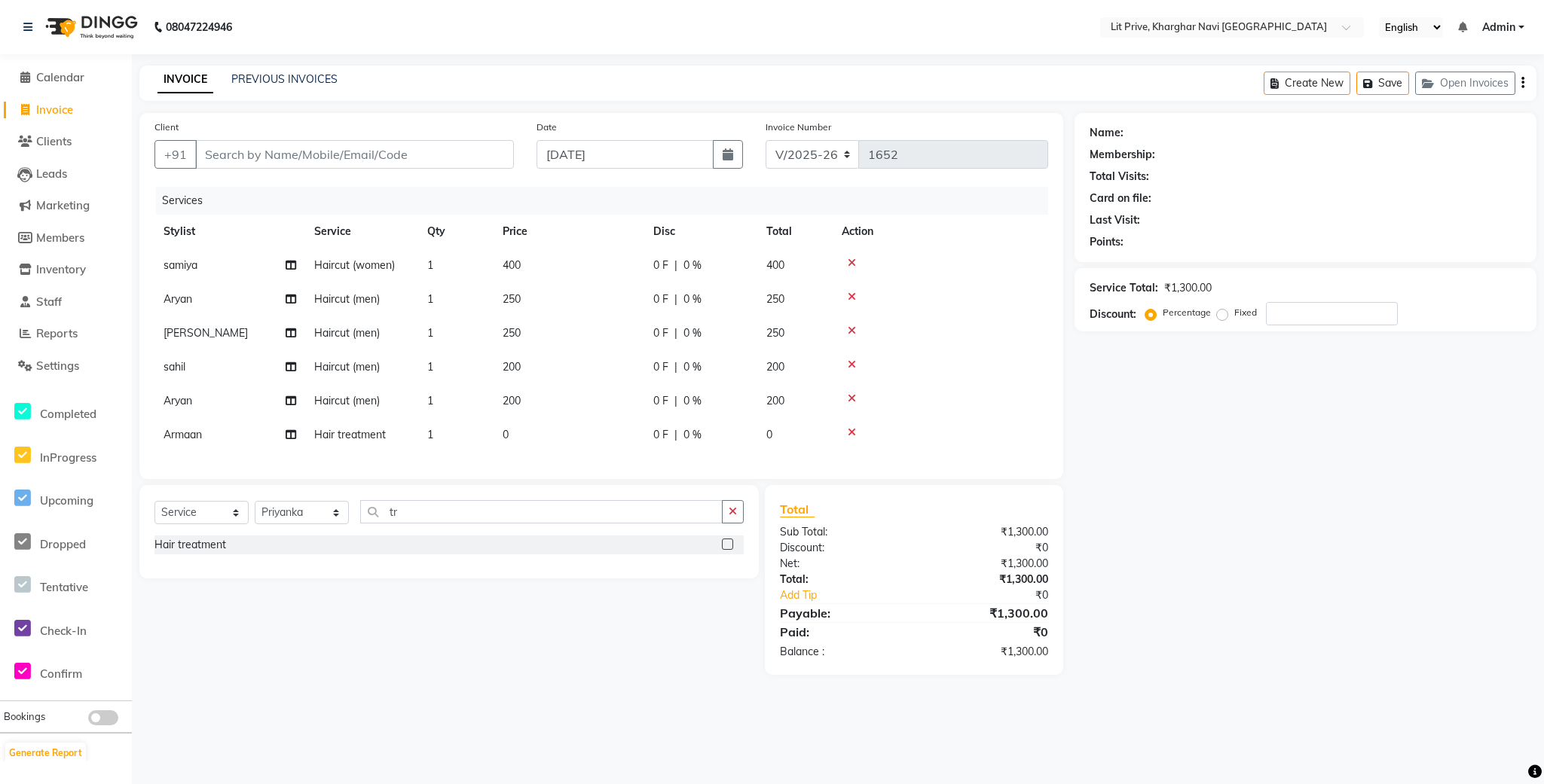
click at [725, 550] on label at bounding box center [728, 544] width 11 height 11
click at [725, 550] on input "checkbox" at bounding box center [727, 545] width 9 height 9
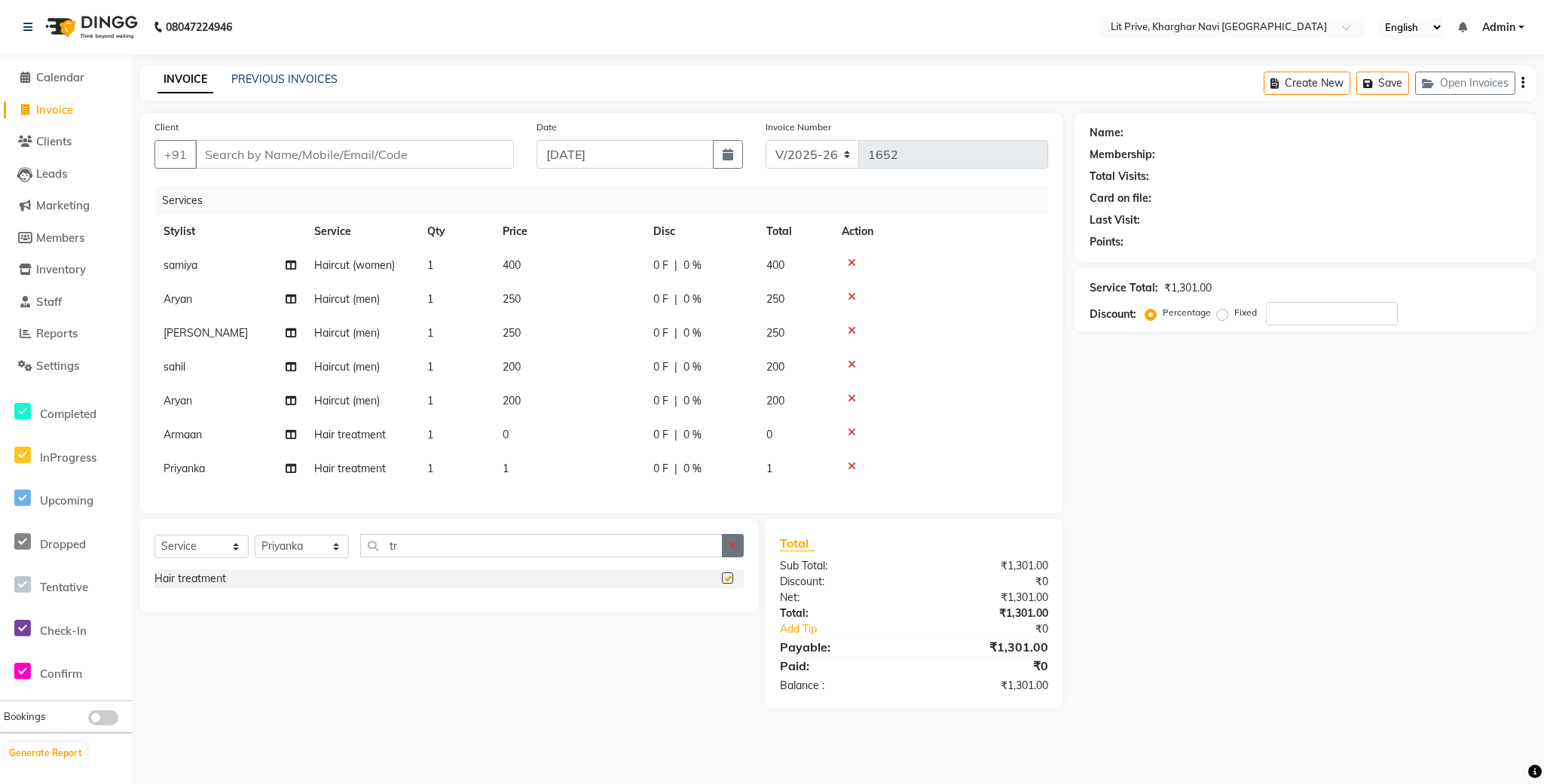
checkbox input "false"
click at [724, 556] on button "button" at bounding box center [733, 546] width 22 height 24
click at [527, 432] on td "0" at bounding box center [569, 435] width 151 height 34
select select "38246"
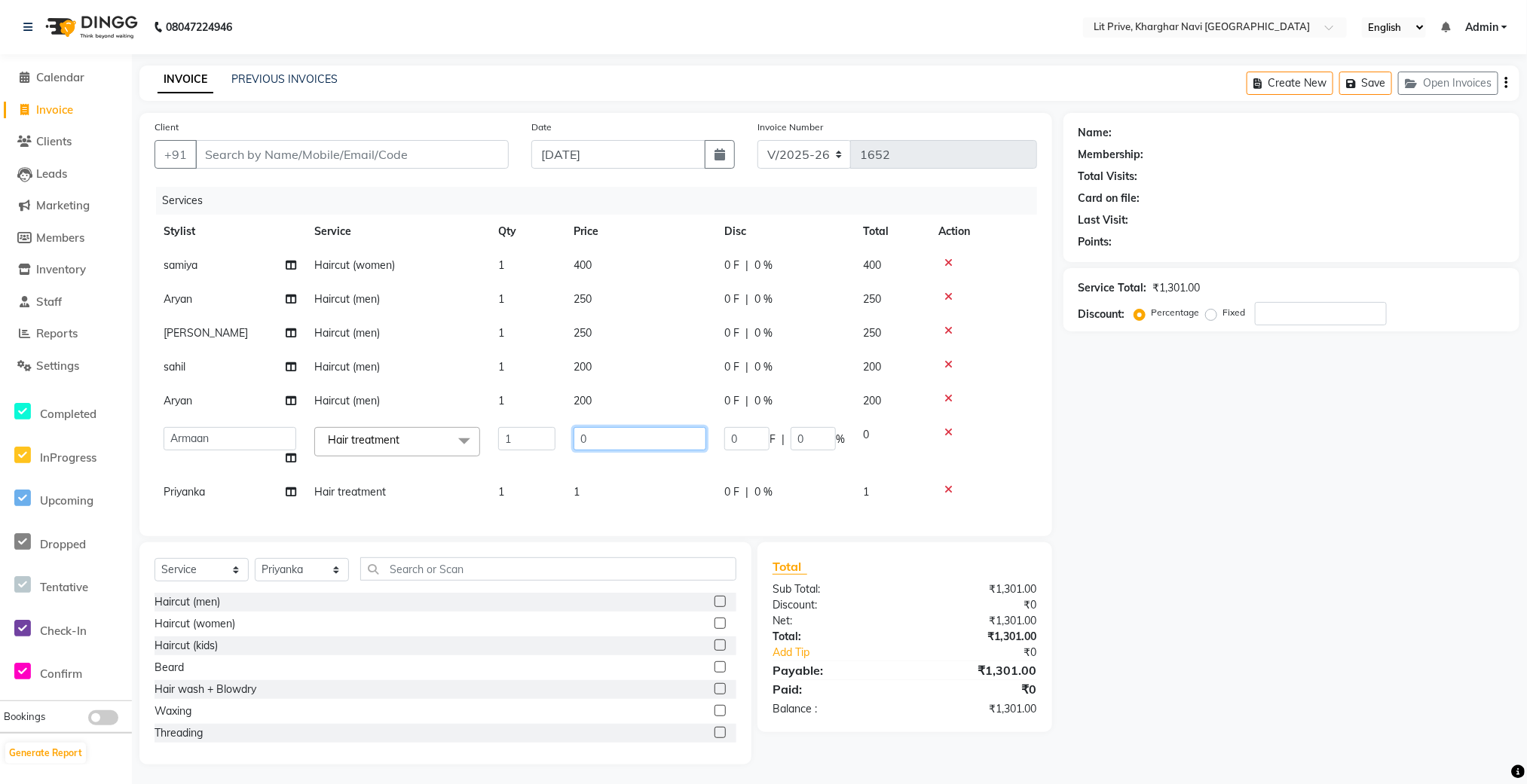
click at [604, 442] on input "0" at bounding box center [640, 439] width 133 height 24
type input "0"
type input "8000"
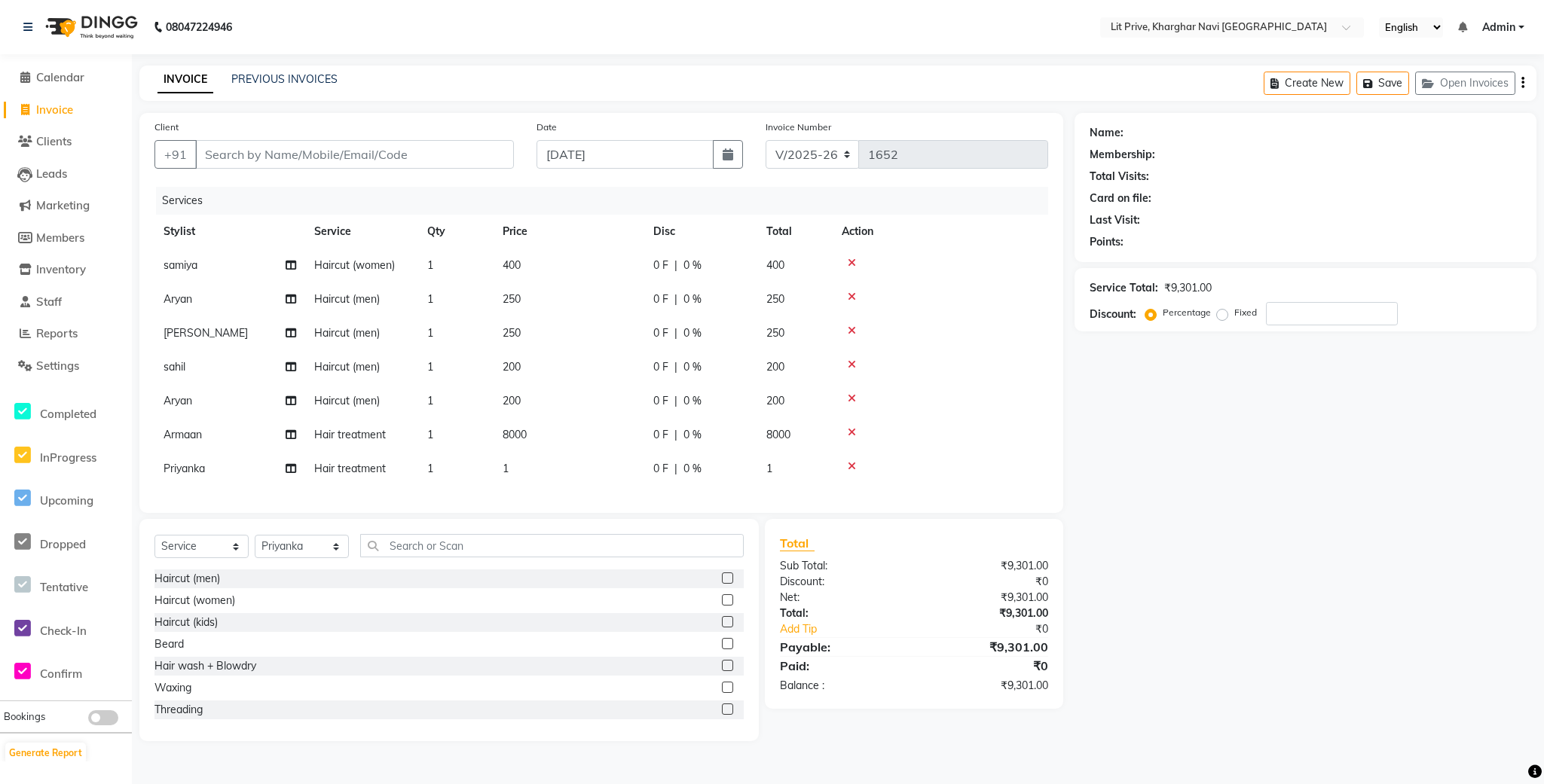
click at [441, 416] on tr "Aryan Haircut (men) 1 200 0 F | 0 % 200" at bounding box center [601, 401] width 894 height 34
click at [368, 469] on span "Hair treatment" at bounding box center [349, 468] width 71 height 13
select select "38393"
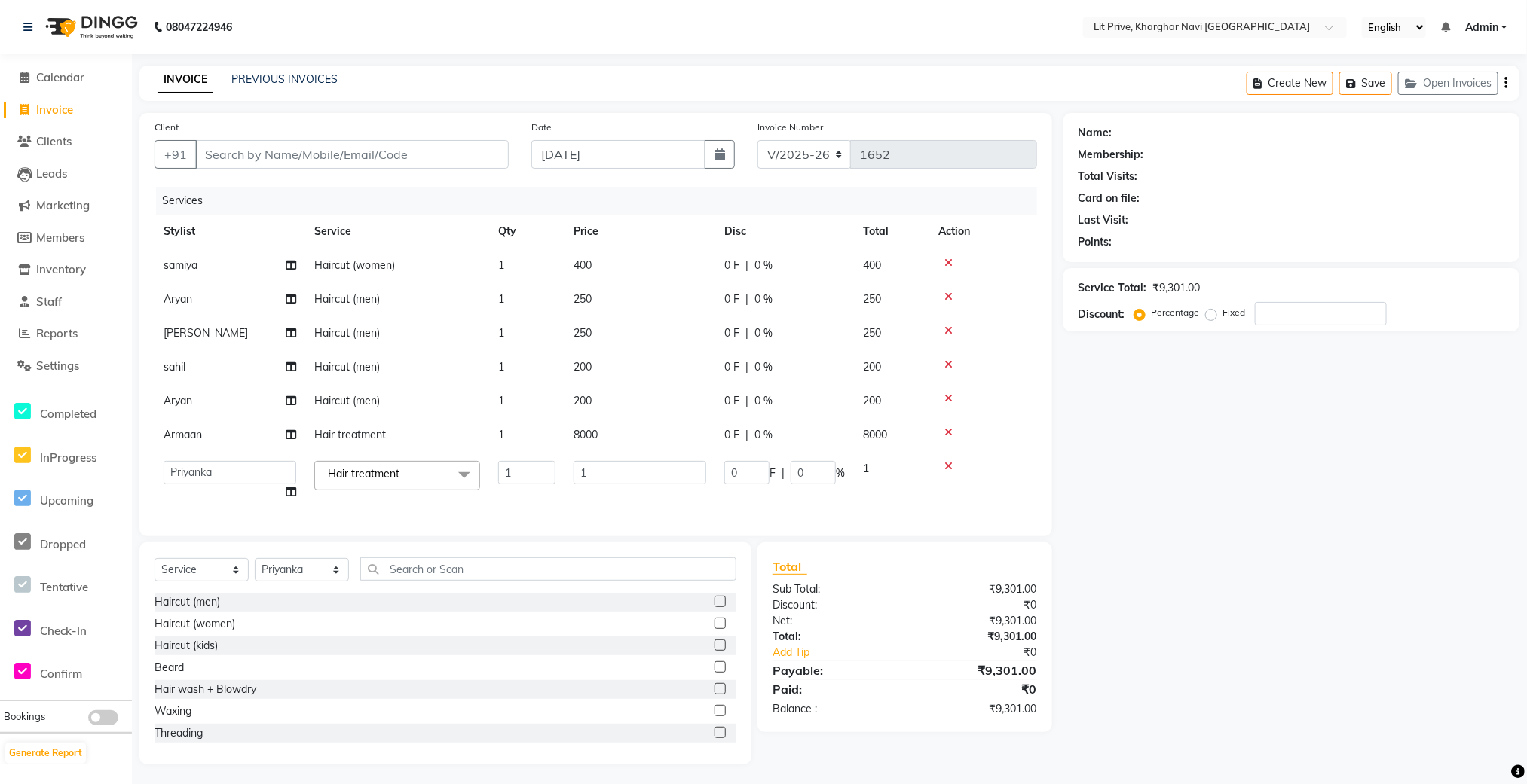
click at [464, 466] on span at bounding box center [464, 476] width 30 height 28
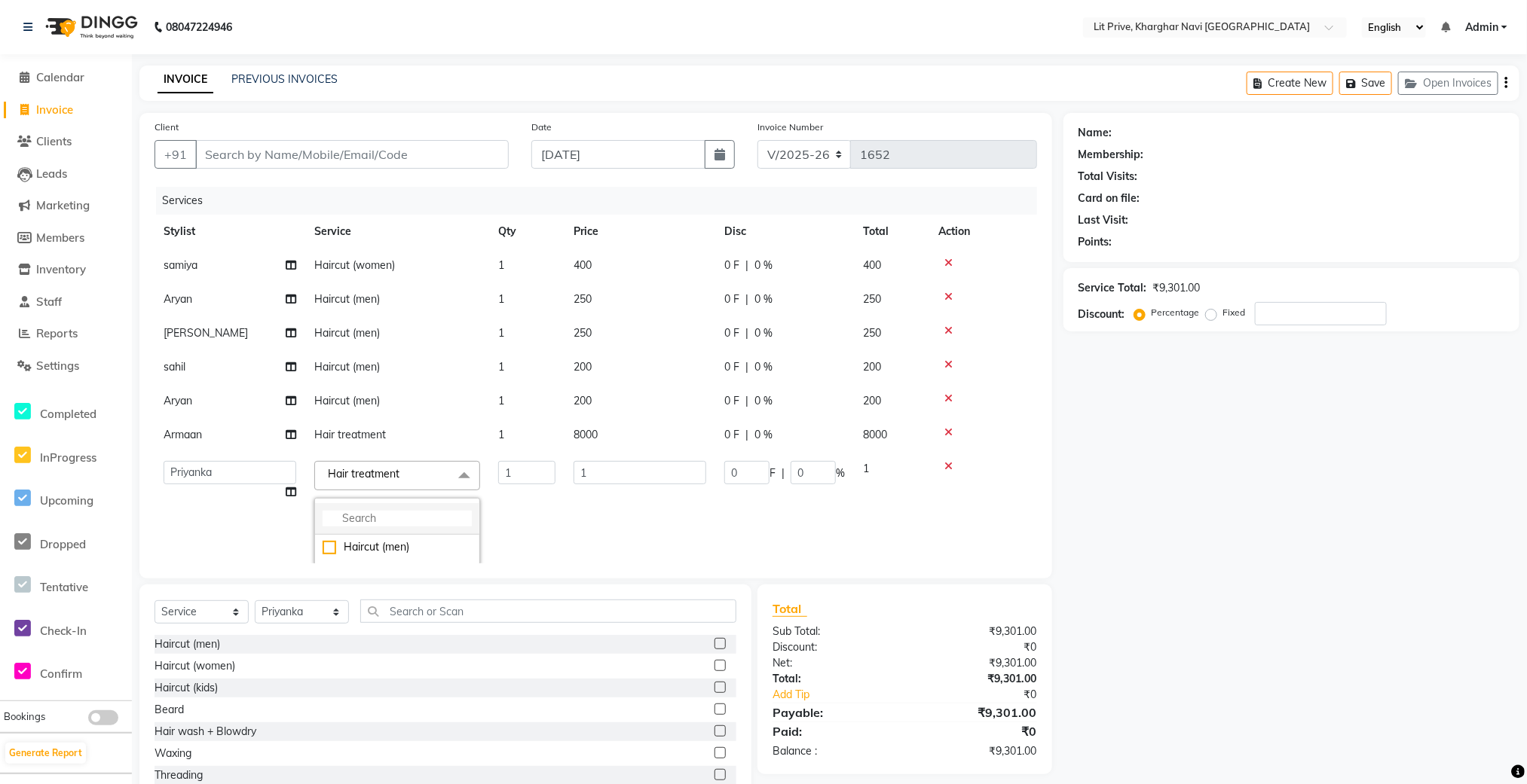
click at [404, 509] on li at bounding box center [396, 519] width 164 height 31
click at [401, 518] on input "multiselect-search" at bounding box center [397, 519] width 149 height 16
type input "thre"
click at [389, 540] on div "Threading" at bounding box center [397, 547] width 149 height 16
checkbox input "true"
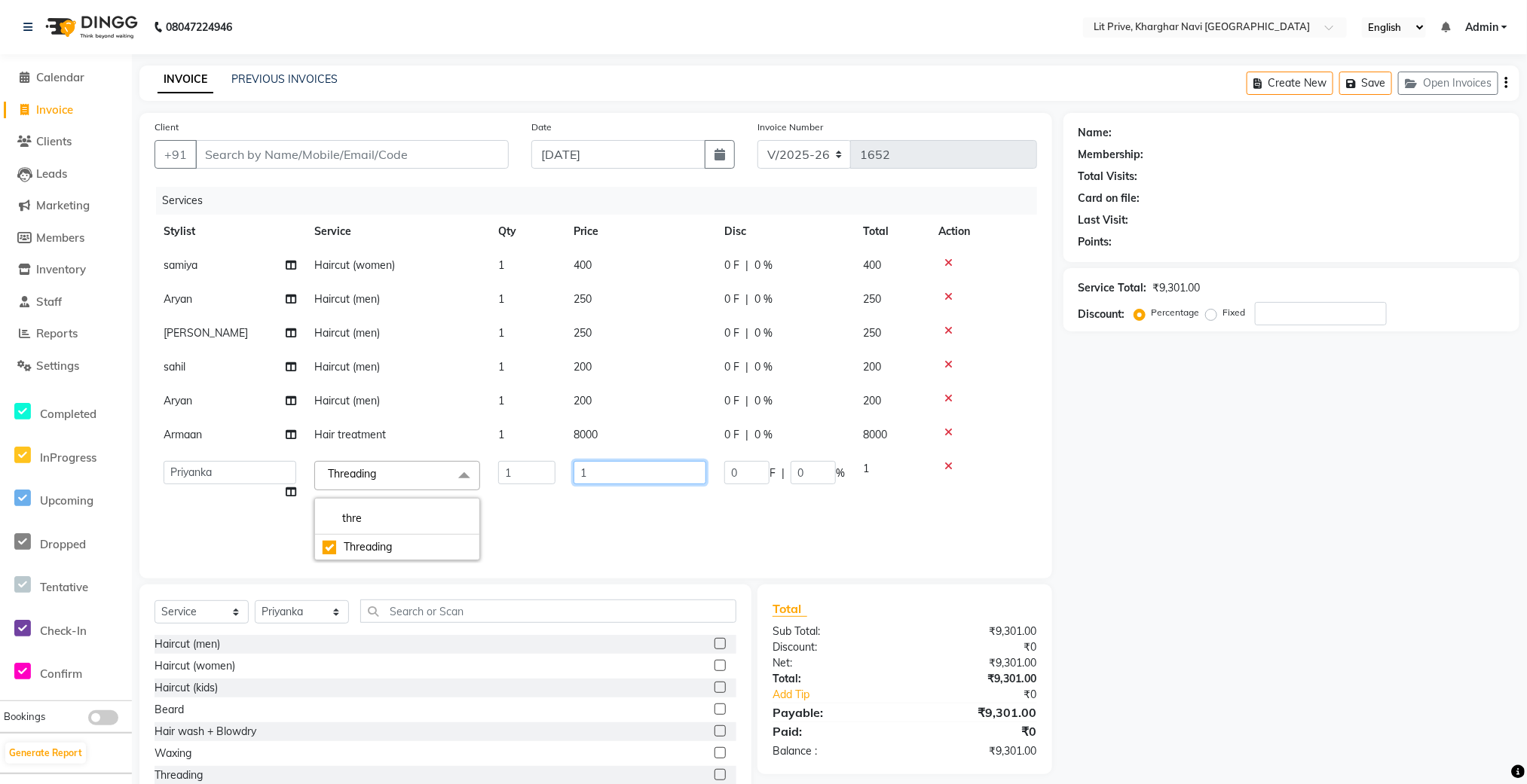
click at [608, 466] on input "1" at bounding box center [640, 473] width 133 height 24
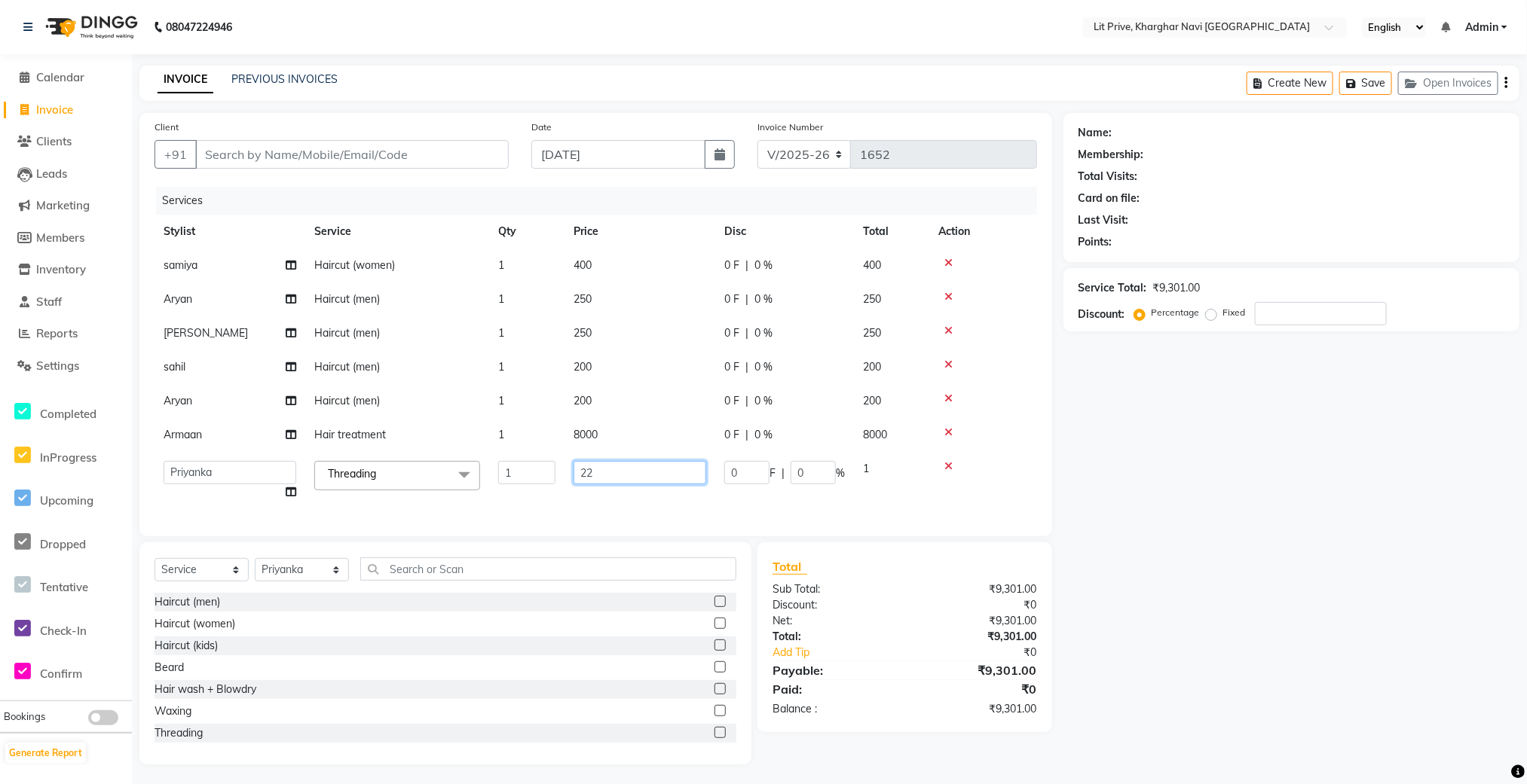
type input "220"
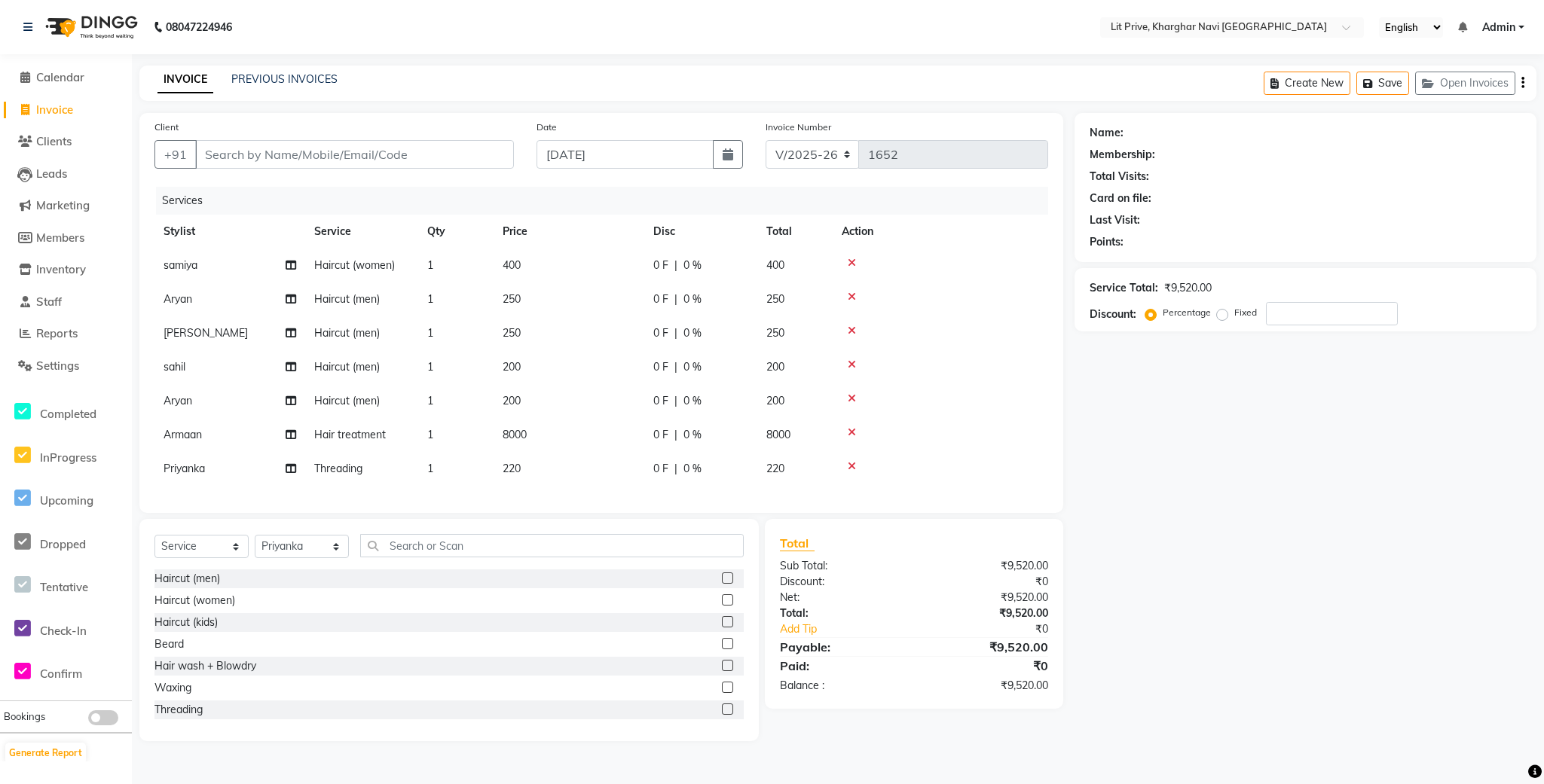
click at [506, 498] on div "Services Stylist Service Qty Price Disc Total Action samiya Haircut (women) 1 4…" at bounding box center [601, 342] width 894 height 311
click at [297, 558] on select "Select Stylist [PERSON_NAME] [PERSON_NAME] [PERSON_NAME] [PERSON_NAME] [PERSON_…" at bounding box center [301, 547] width 94 height 24
select select "65621"
click at [254, 552] on select "Select Stylist [PERSON_NAME] [PERSON_NAME] [PERSON_NAME] [PERSON_NAME] [PERSON_…" at bounding box center [301, 547] width 94 height 24
click at [440, 557] on input "text" at bounding box center [552, 546] width 384 height 24
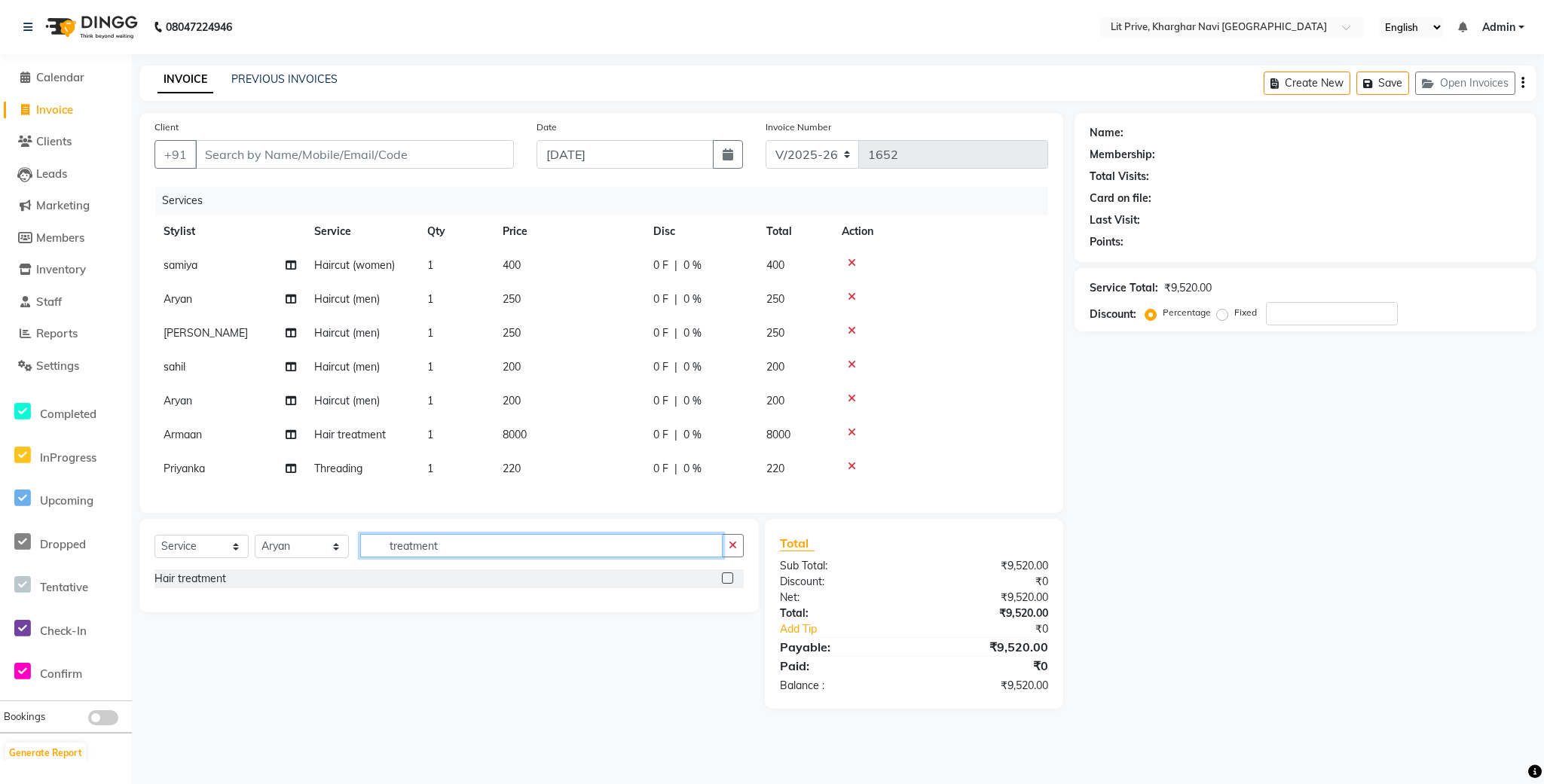
type input "treatment"
click at [728, 584] on label at bounding box center [728, 578] width 11 height 11
click at [728, 584] on input "checkbox" at bounding box center [727, 579] width 9 height 9
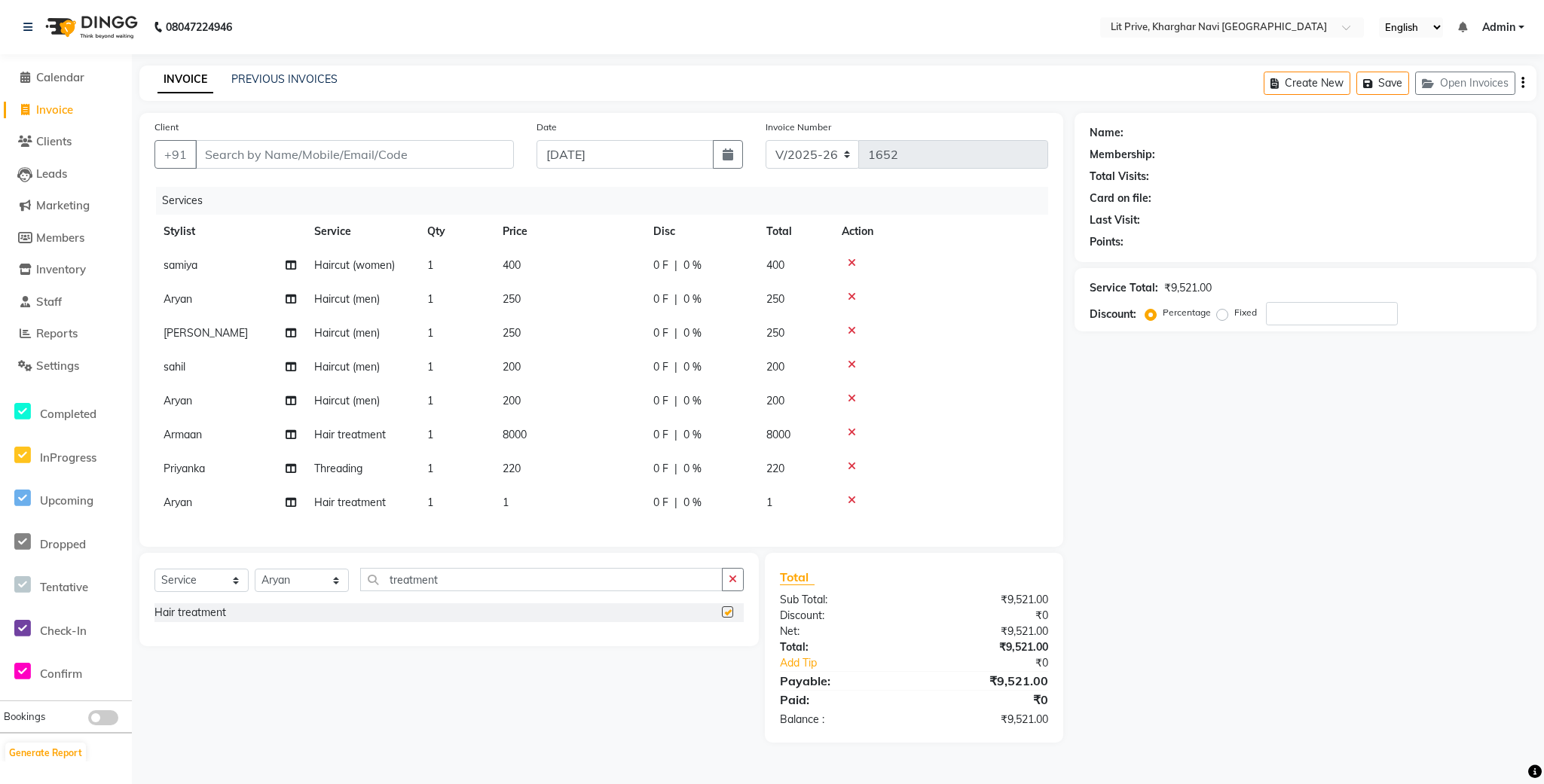
checkbox input "false"
click at [547, 509] on td "1" at bounding box center [569, 502] width 151 height 34
select select "65621"
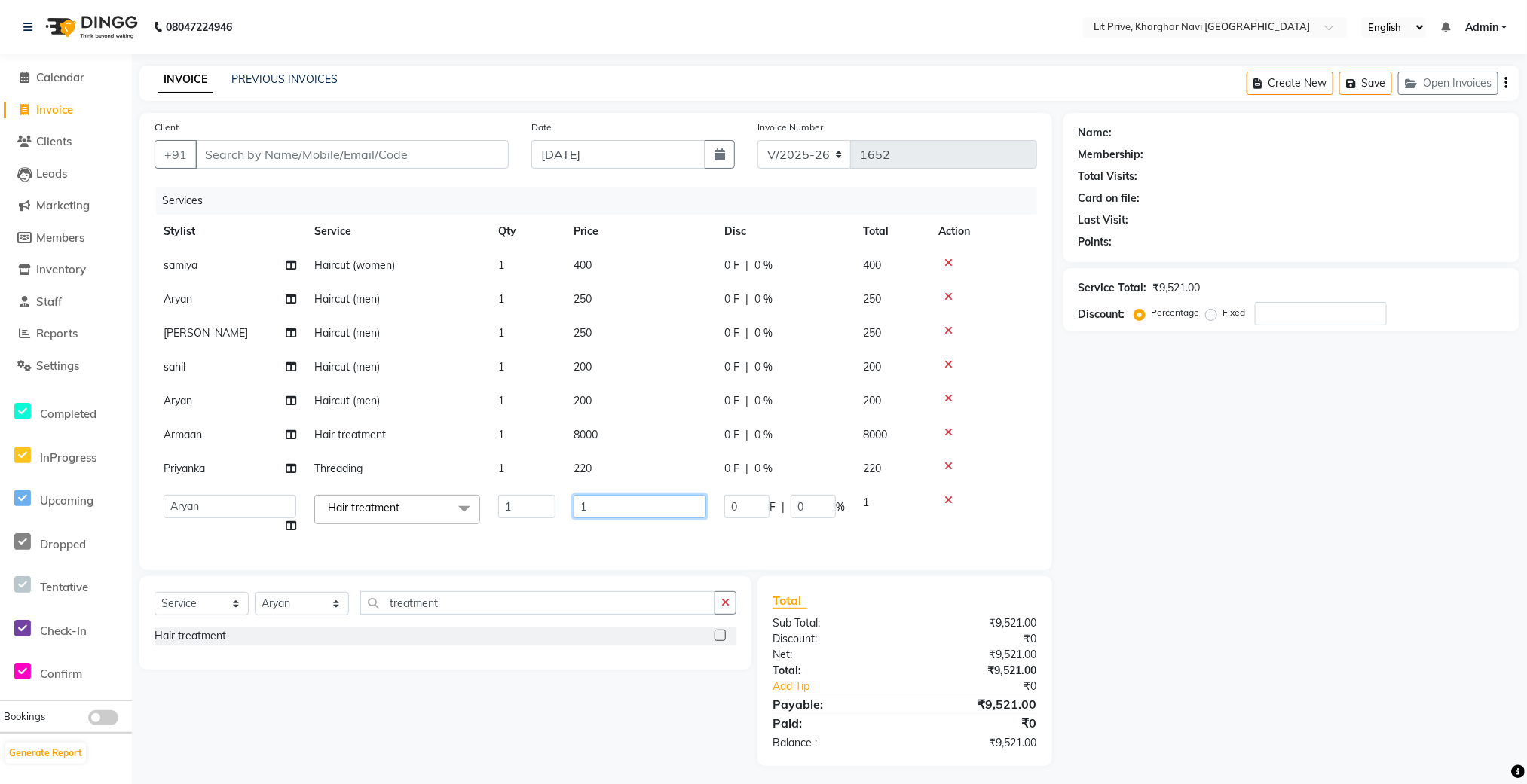
click at [618, 509] on input "1" at bounding box center [640, 507] width 133 height 24
type input "5000"
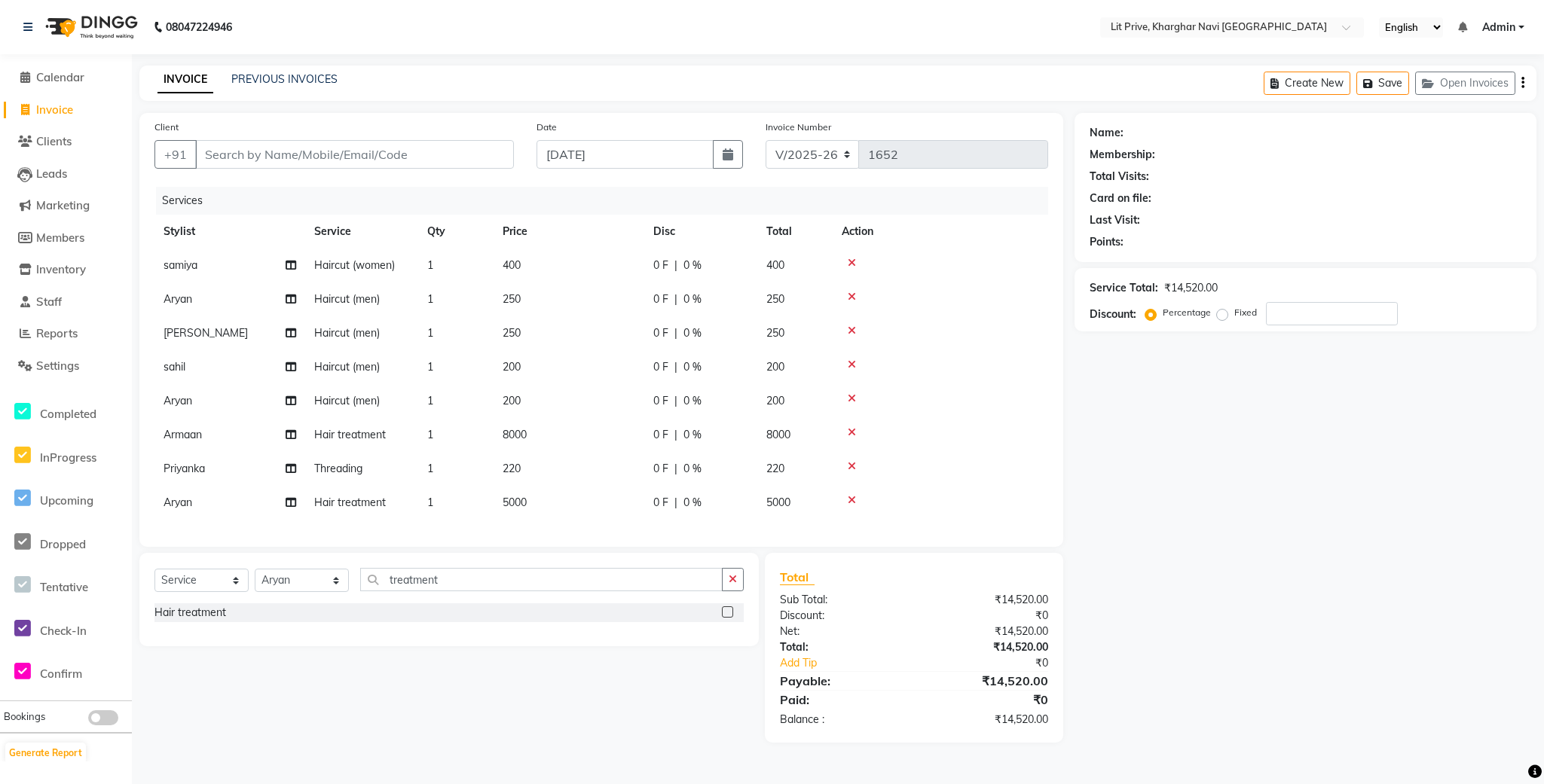
click at [608, 527] on div "Services Stylist Service Qty Price Disc Total Action samiya Haircut (women) 1 4…" at bounding box center [601, 359] width 894 height 345
click at [540, 401] on td "200" at bounding box center [569, 401] width 151 height 34
select select "65621"
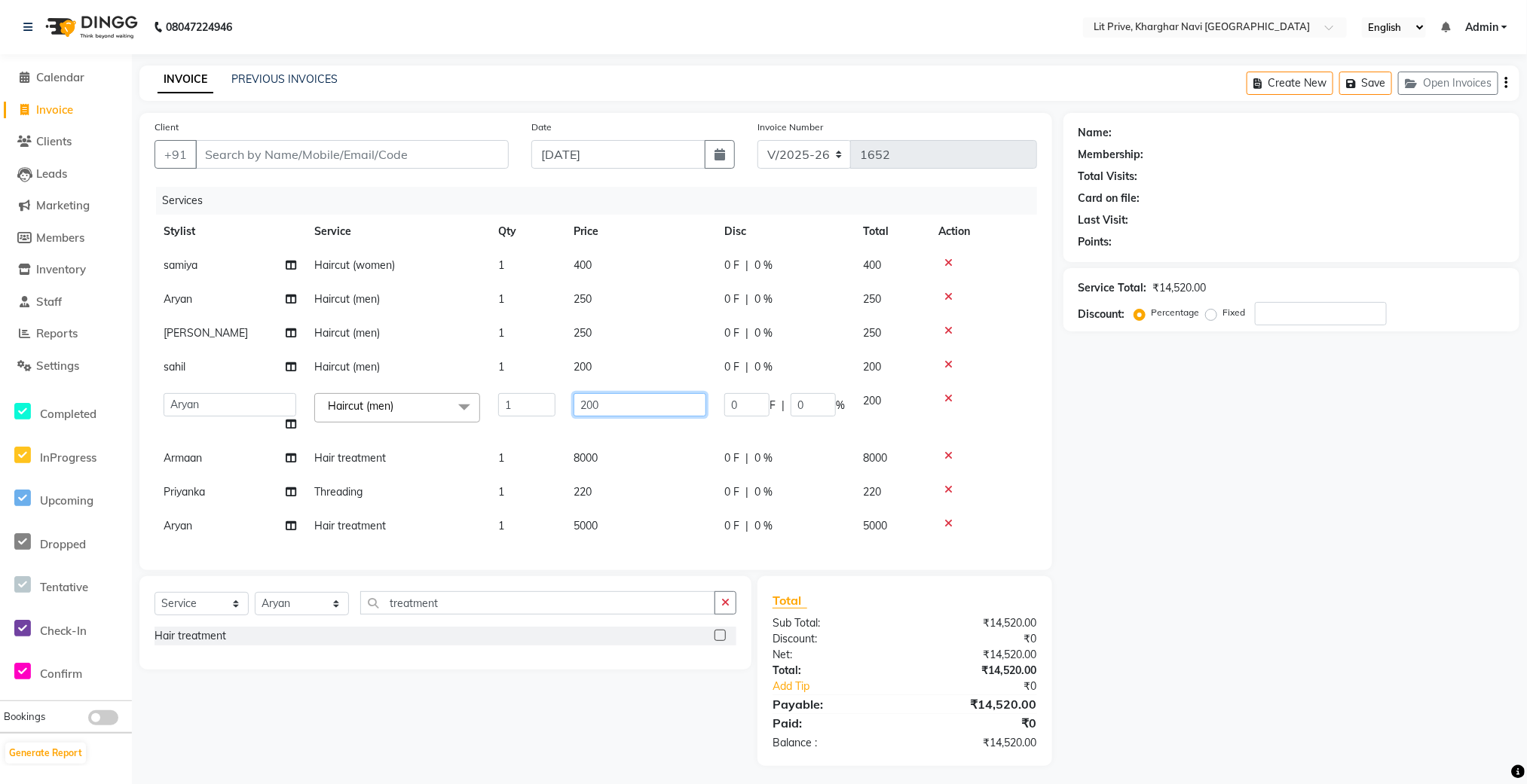
click at [615, 393] on input "200" at bounding box center [640, 405] width 133 height 24
type input "2"
type input "600"
click at [599, 421] on tbody "samiya Haircut (women) 1 400 0 F | 0 % 400 Aryan Haircut (men) 1 250 0 F | 0 % …" at bounding box center [601, 396] width 894 height 294
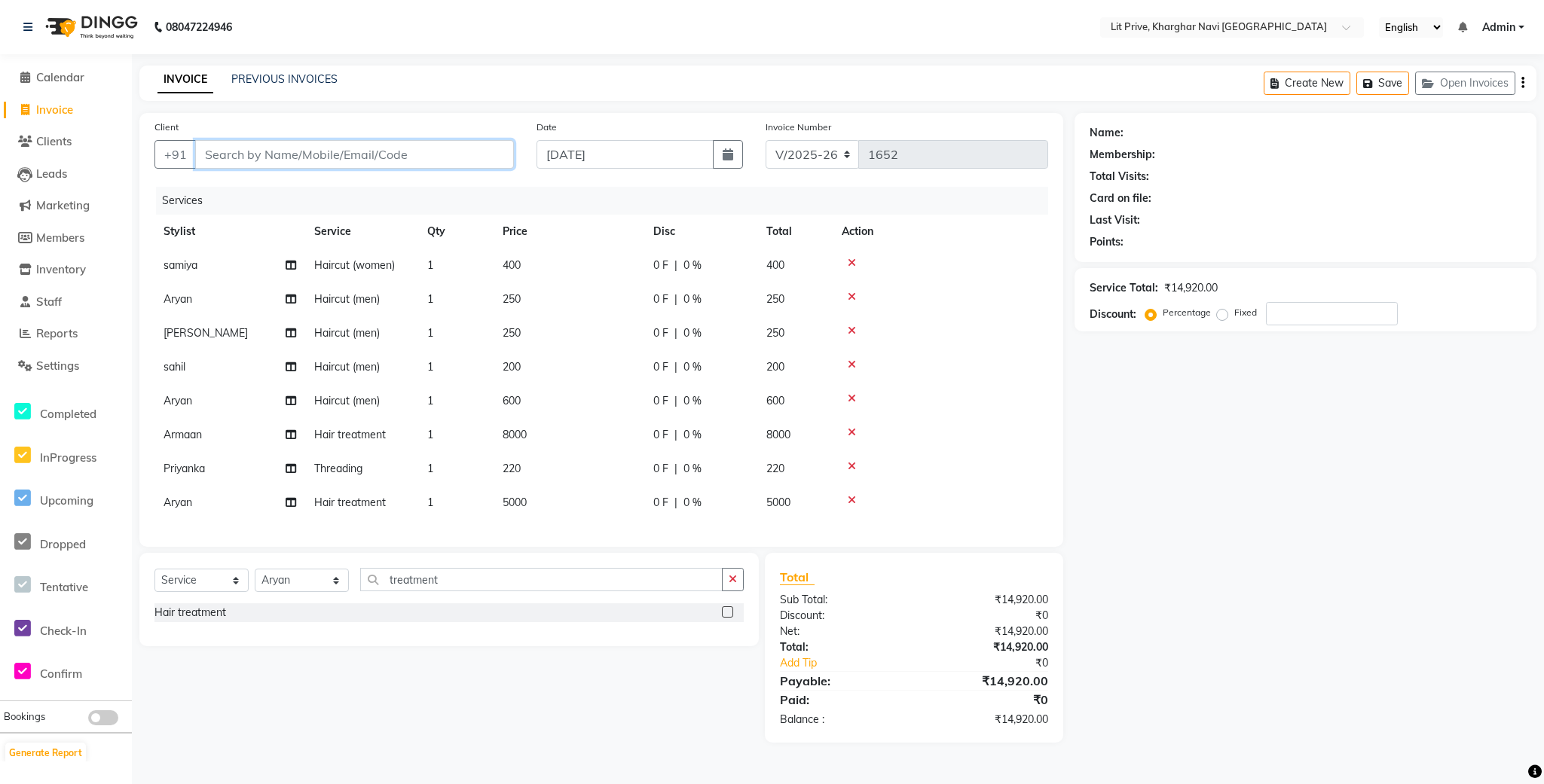
click at [294, 162] on input "Client" at bounding box center [355, 155] width 319 height 28
type input "l"
type input "0"
click at [276, 184] on ngb-highlight "8693000021" at bounding box center [298, 189] width 75 height 15
type input "8693000021"
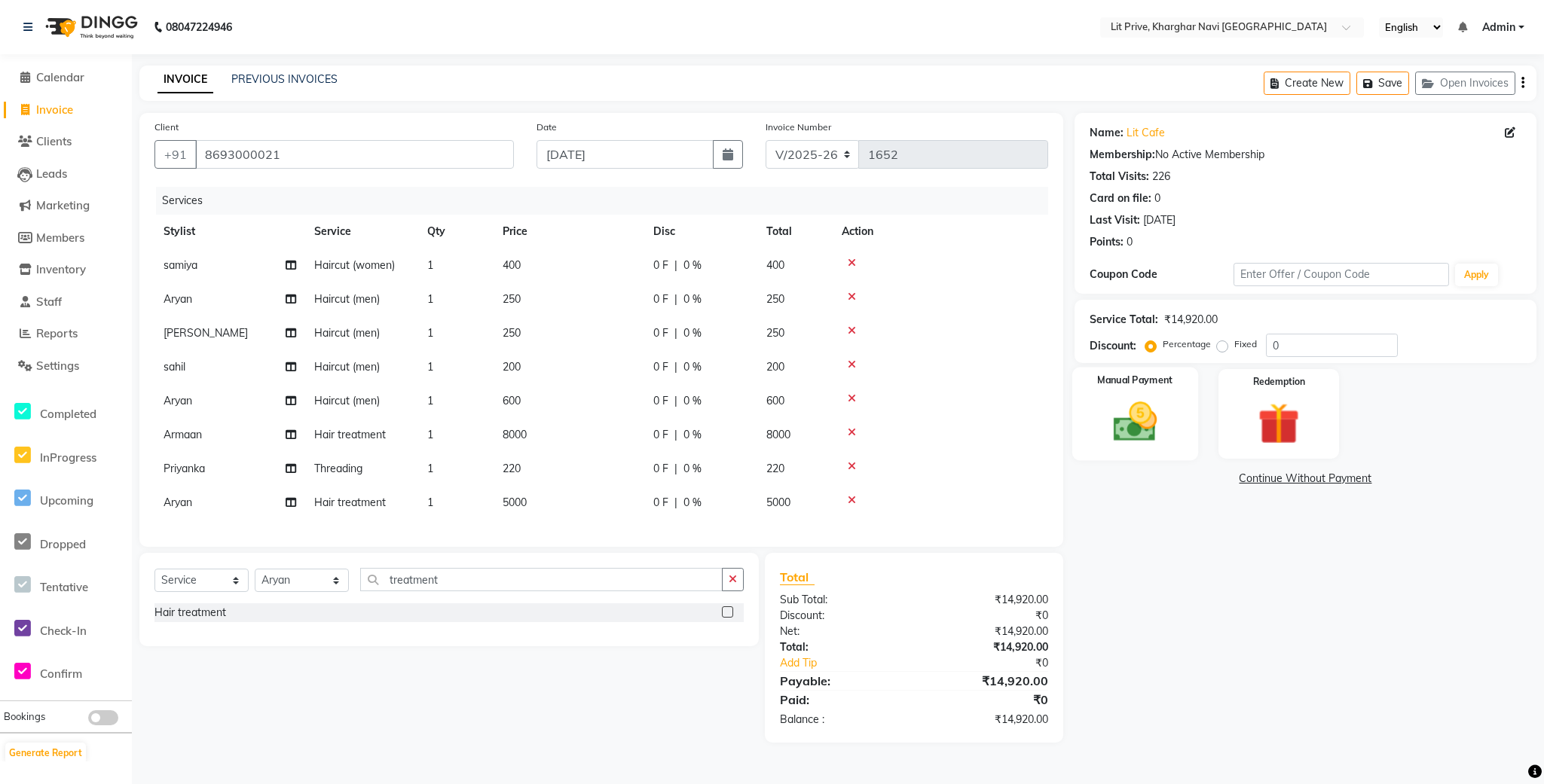
click at [1170, 416] on img at bounding box center [1135, 422] width 71 height 50
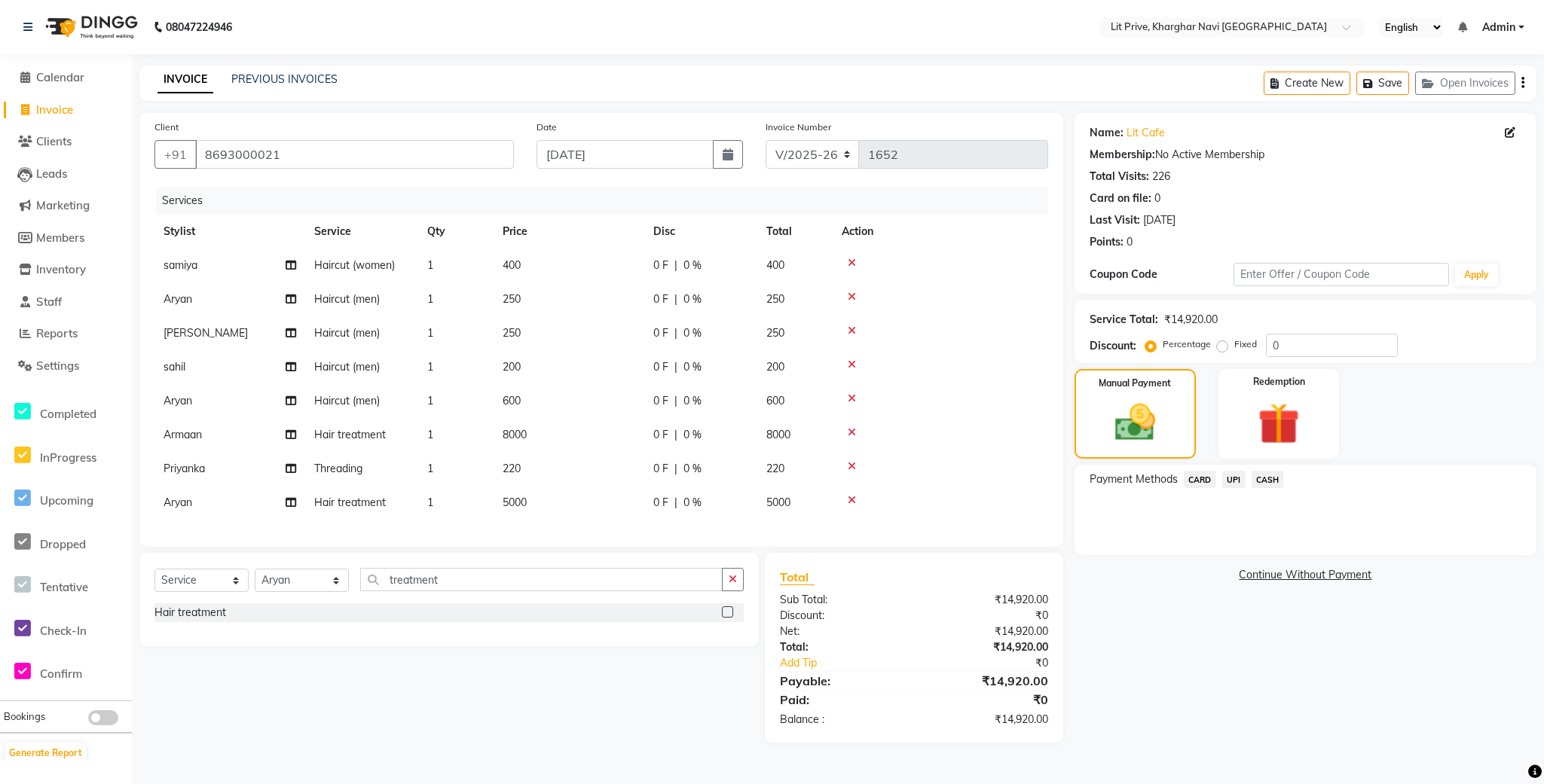
click at [1246, 473] on div "CASH" at bounding box center [1265, 481] width 38 height 20
click at [1255, 469] on div "Payment Methods CARD UPI CASH" at bounding box center [1305, 509] width 462 height 90
click at [1237, 487] on span "UPI" at bounding box center [1234, 480] width 24 height 17
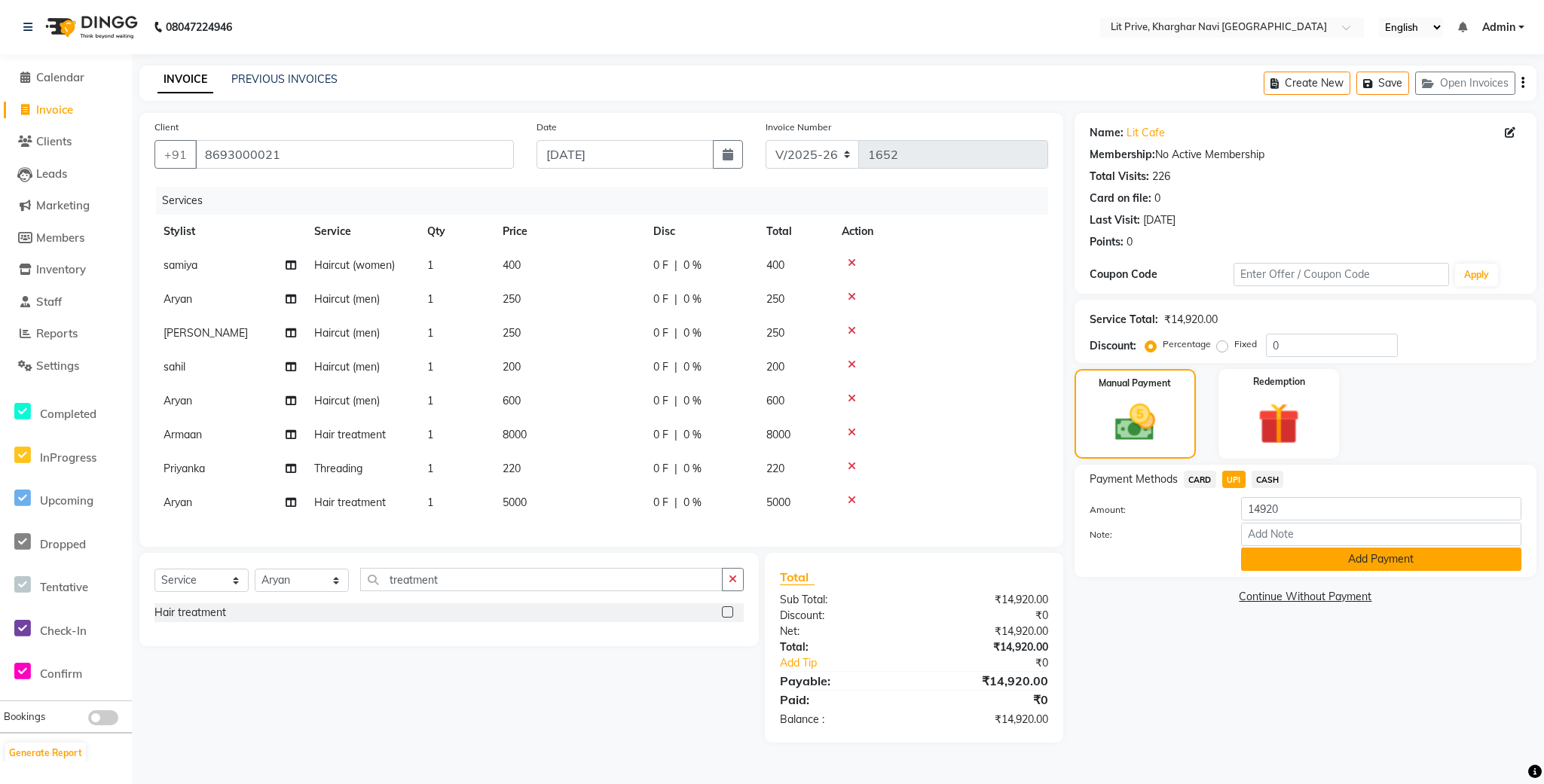
click at [1253, 560] on button "Add Payment" at bounding box center [1381, 560] width 280 height 24
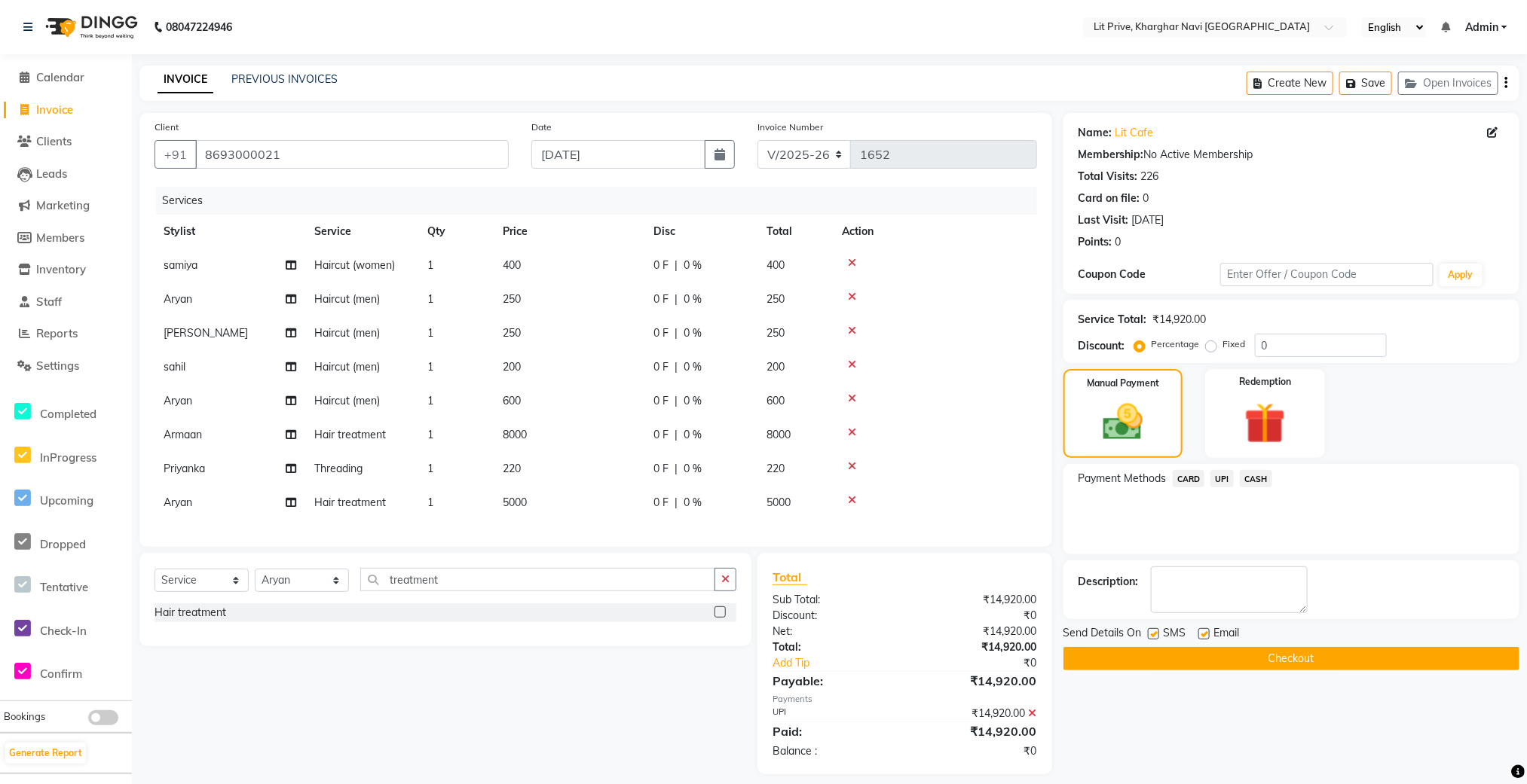
click at [1205, 643] on div at bounding box center [1203, 636] width 9 height 16
click at [1203, 636] on label at bounding box center [1204, 634] width 11 height 11
click at [1203, 636] on input "checkbox" at bounding box center [1203, 635] width 9 height 9
checkbox input "false"
click at [1153, 636] on label at bounding box center [1153, 634] width 11 height 11
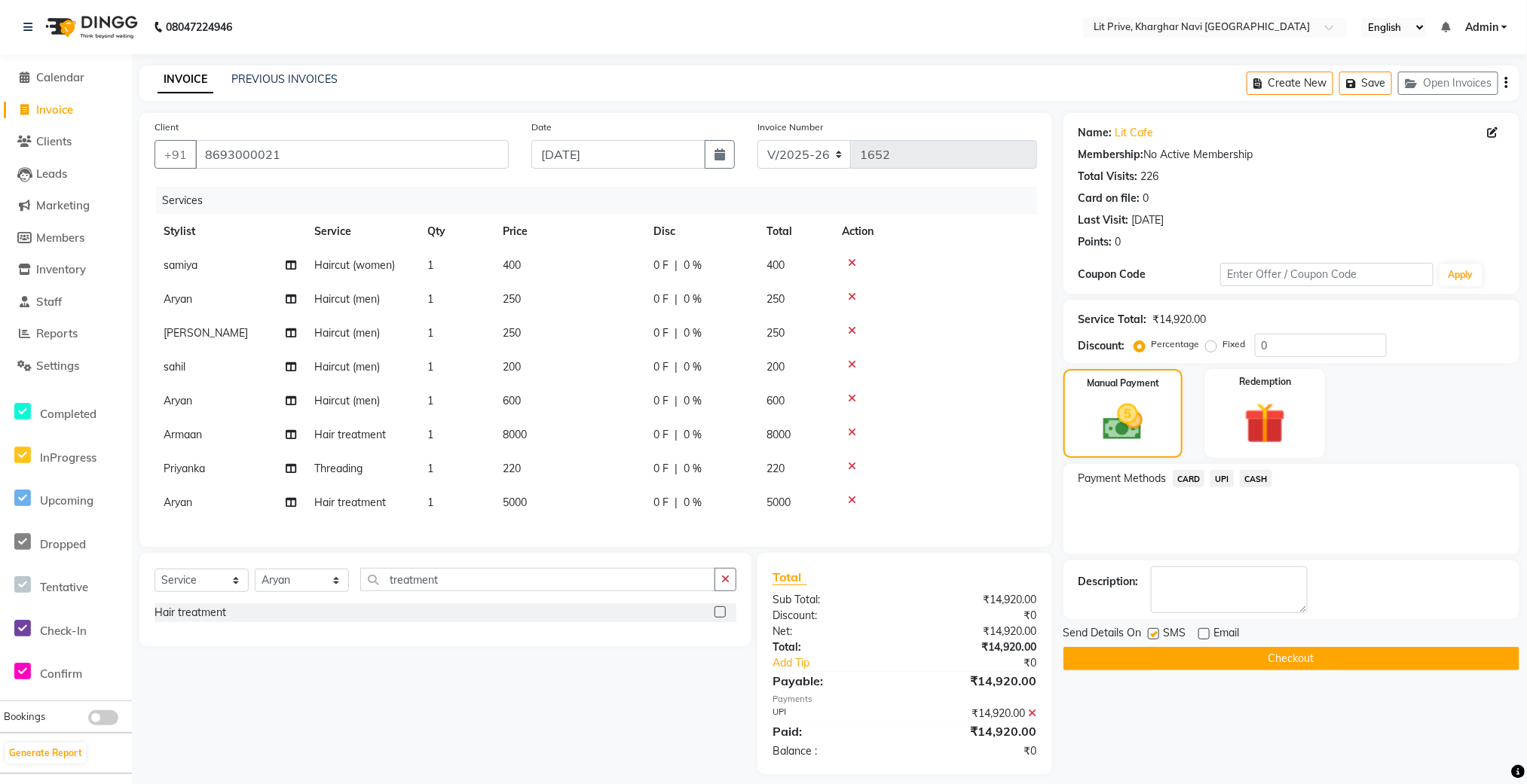
click at [1153, 636] on input "checkbox" at bounding box center [1153, 635] width 9 height 9
checkbox input "false"
click at [1152, 655] on button "Checkout" at bounding box center [1291, 659] width 456 height 24
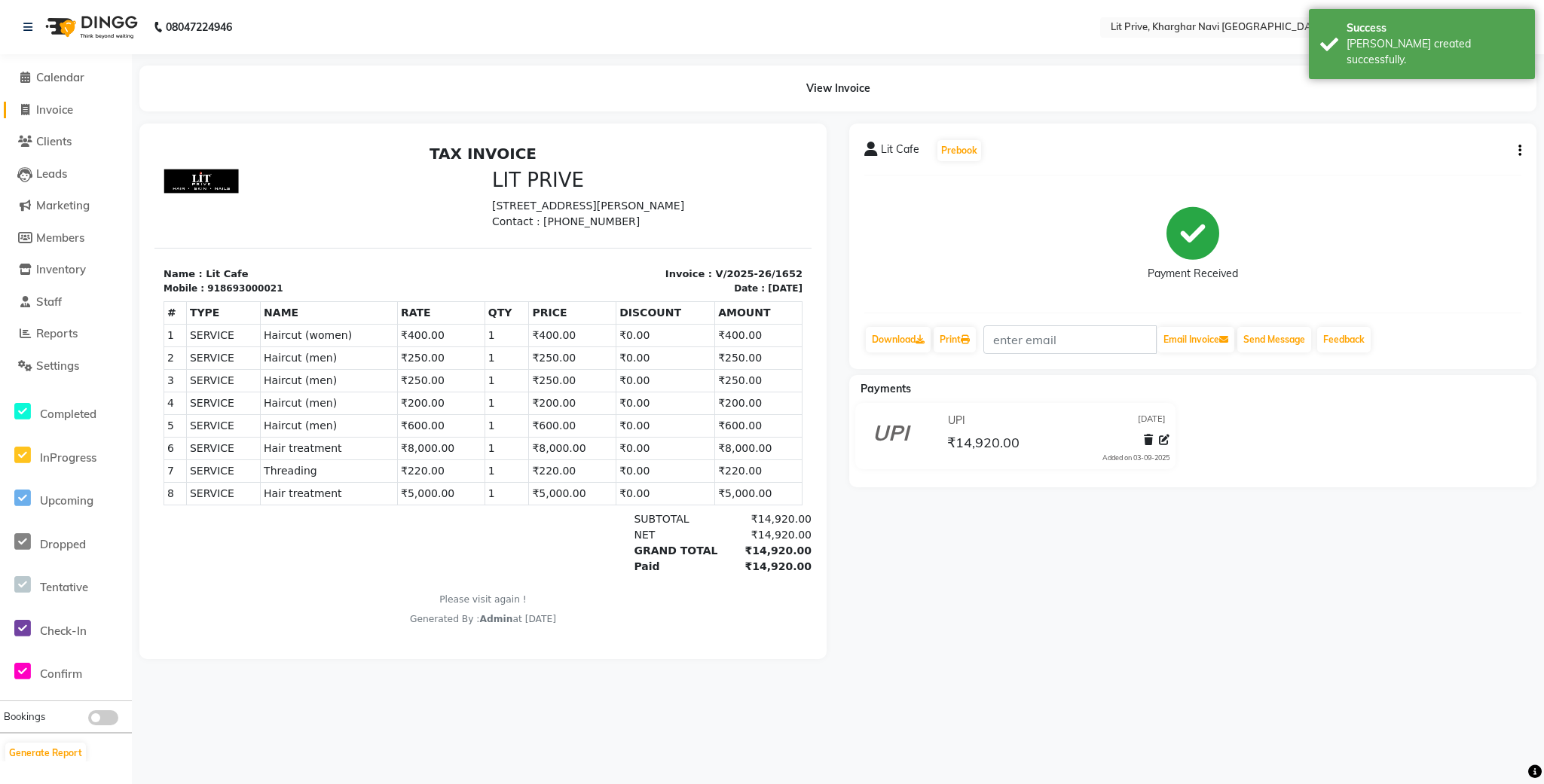
click at [46, 111] on span "Invoice" at bounding box center [54, 110] width 37 height 14
select select "service"
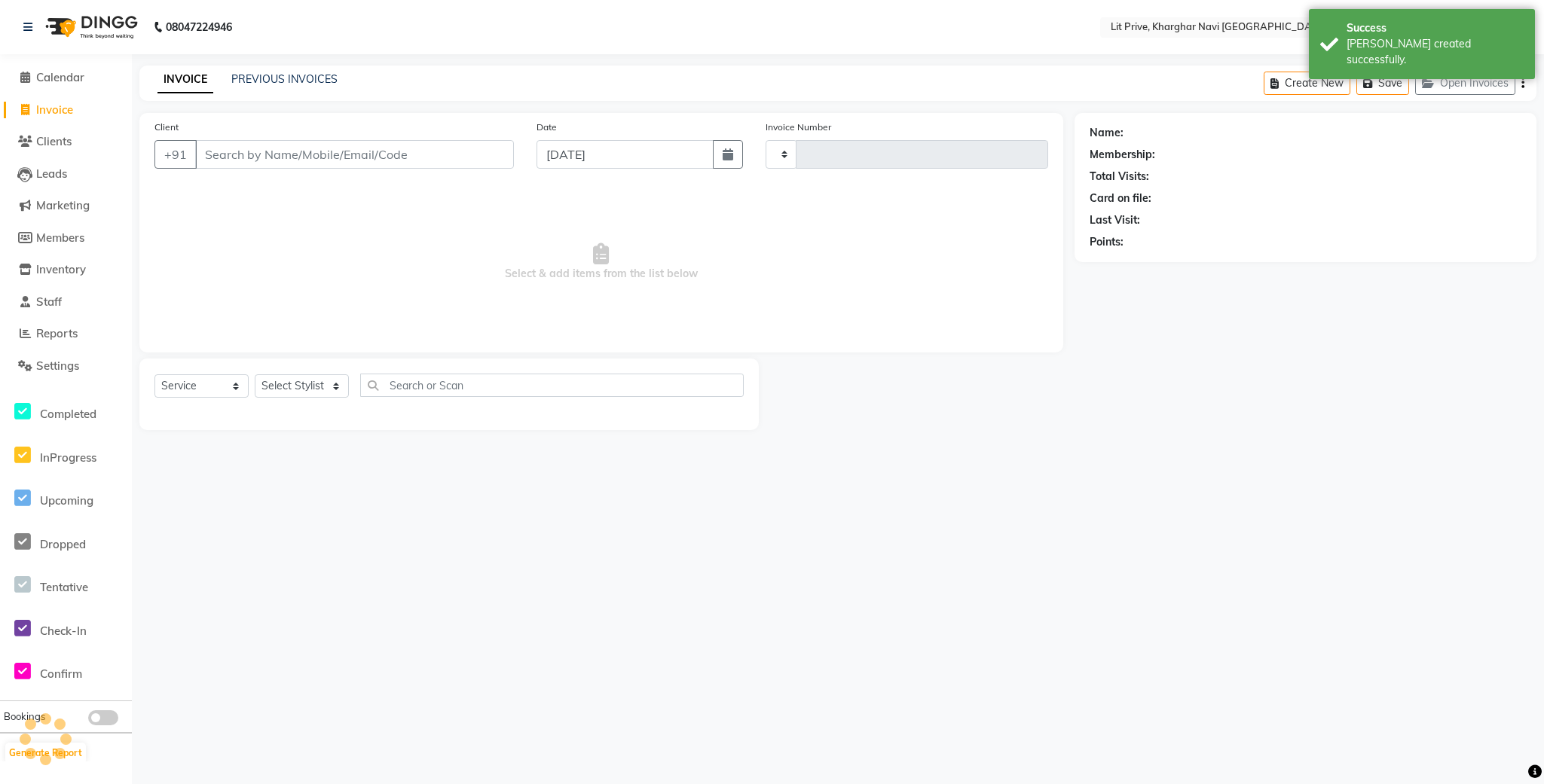
type input "1653"
select select "5625"
click at [254, 82] on link "PREVIOUS INVOICES" at bounding box center [284, 78] width 106 height 13
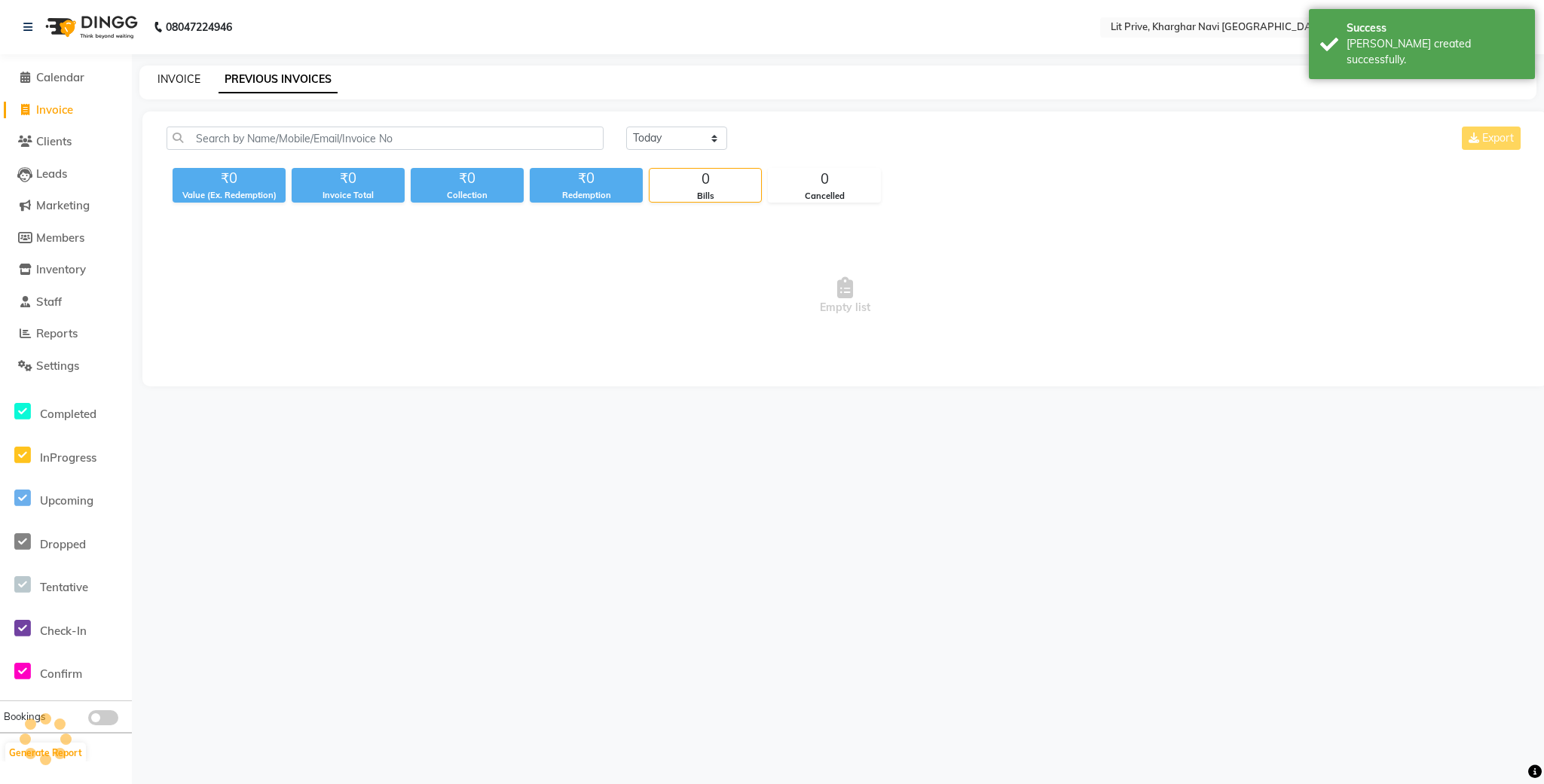
click at [192, 72] on link "INVOICE" at bounding box center [179, 78] width 43 height 13
select select "5625"
select select "service"
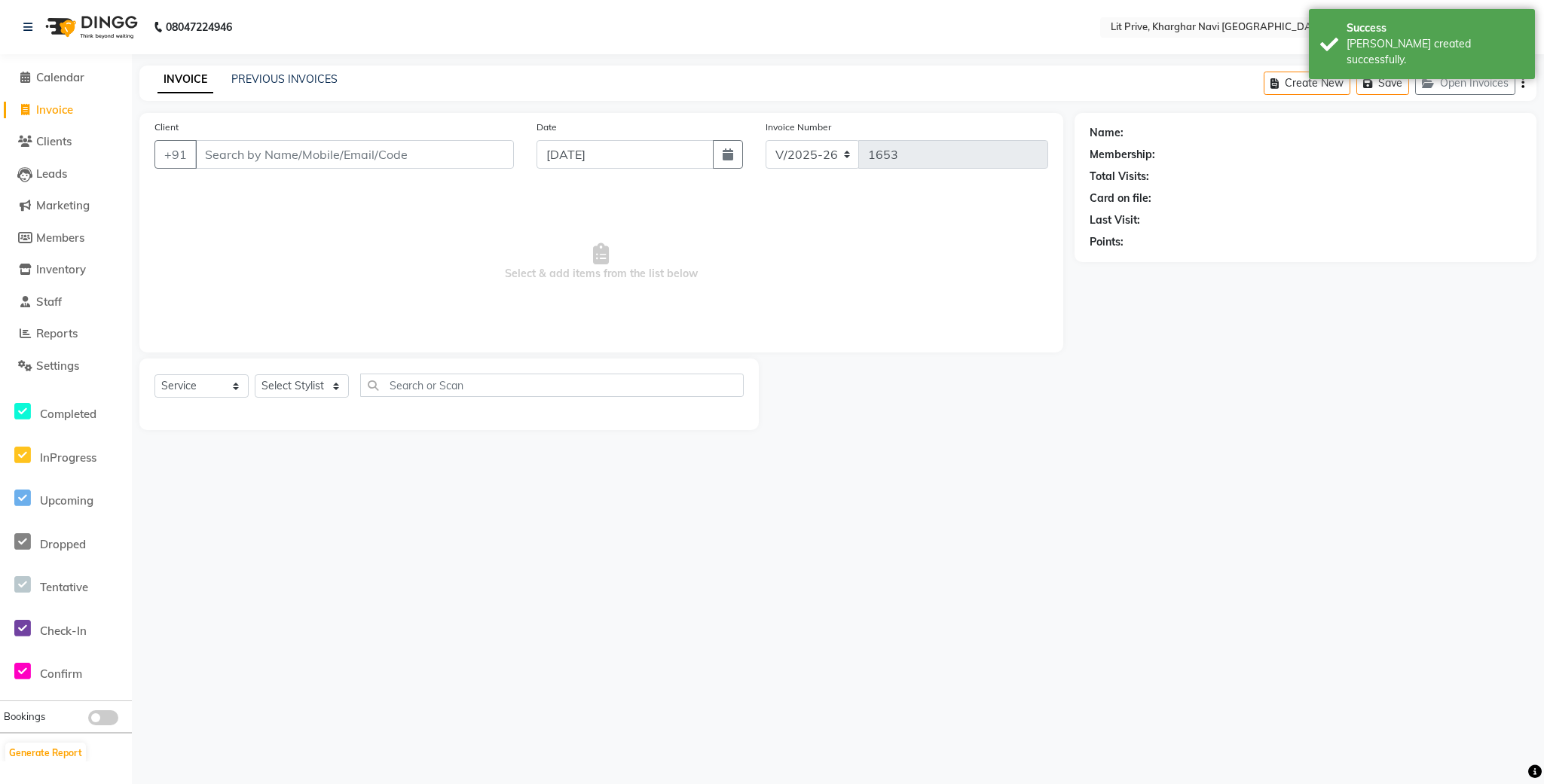
click at [265, 66] on div "INVOICE PREVIOUS INVOICES Create New Save Open Invoices" at bounding box center [838, 83] width 1397 height 35
click at [261, 77] on link "PREVIOUS INVOICES" at bounding box center [284, 78] width 106 height 13
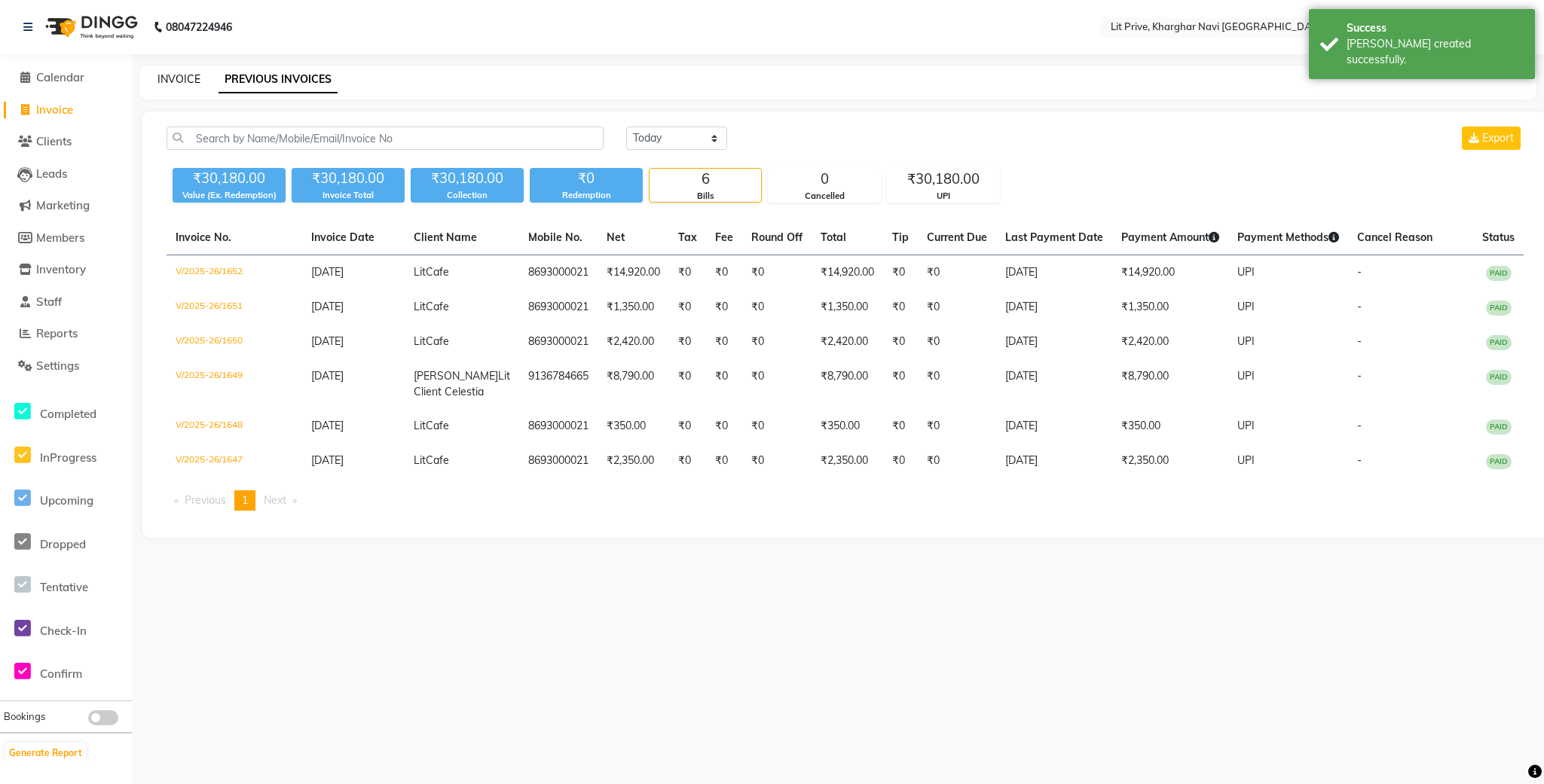
click at [188, 80] on link "INVOICE" at bounding box center [179, 78] width 43 height 13
select select "service"
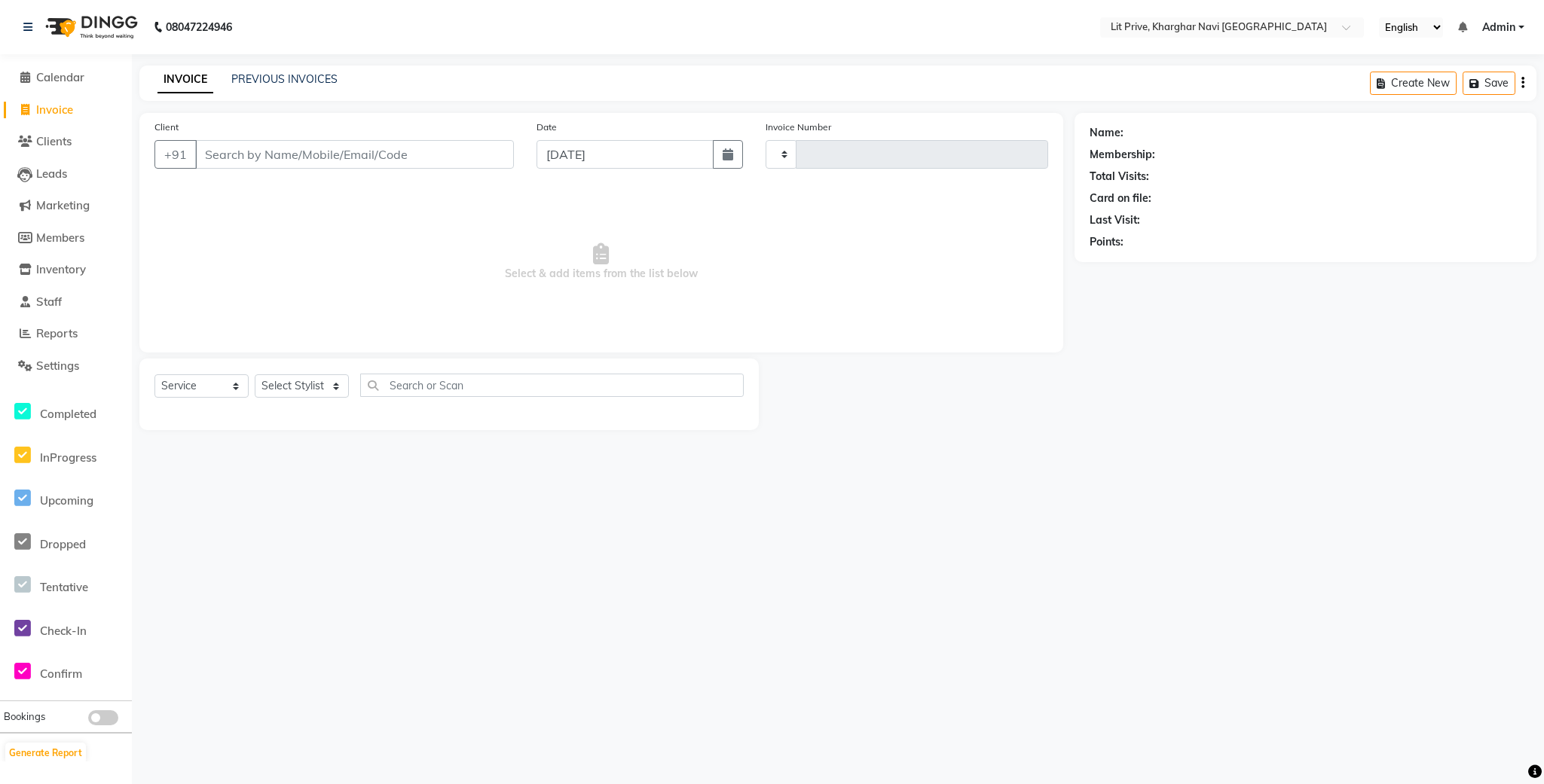
type input "1653"
select select "5625"
click at [319, 85] on link "PREVIOUS INVOICES" at bounding box center [284, 78] width 106 height 13
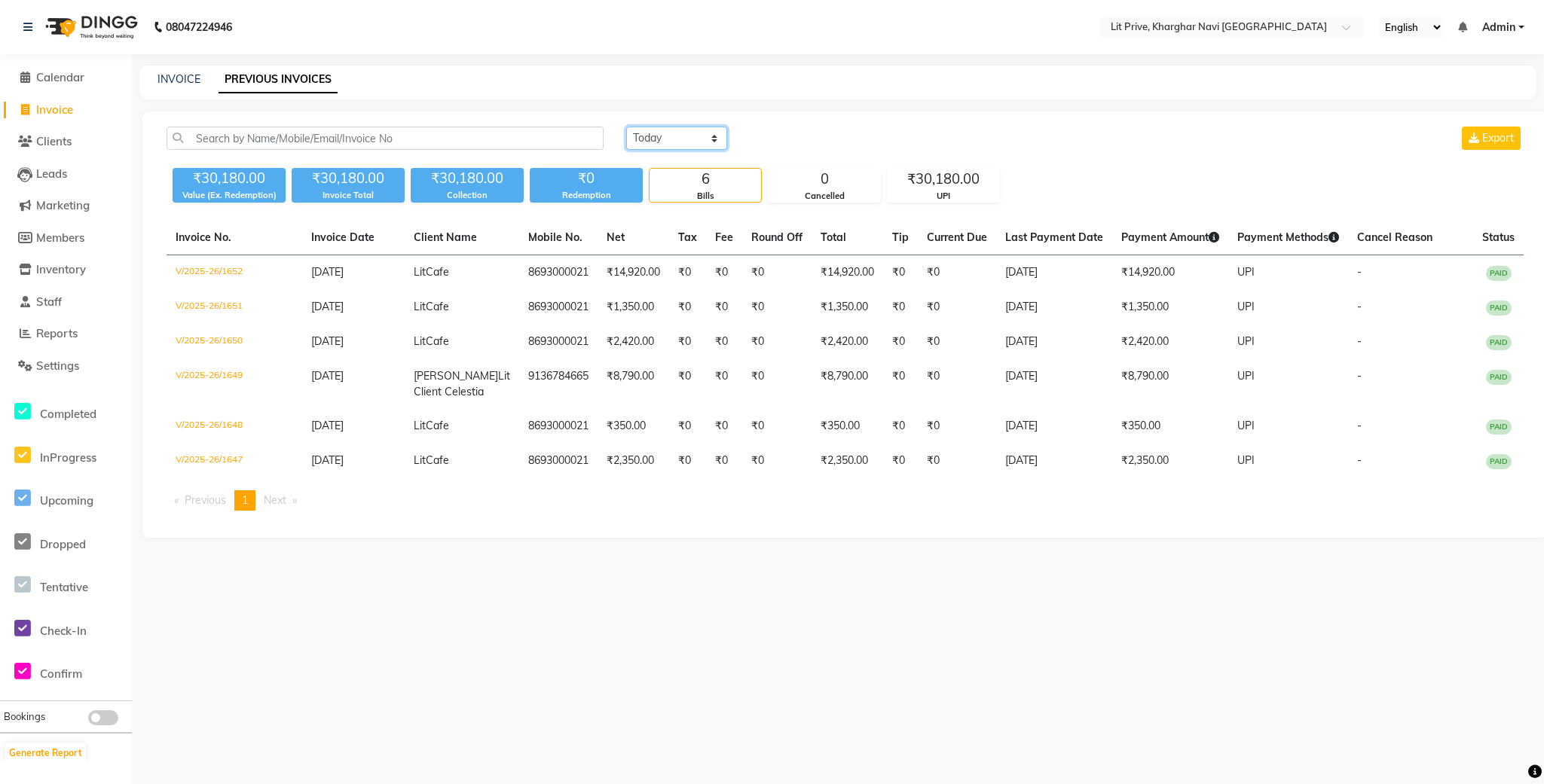
click at [685, 137] on select "[DATE] [DATE] Custom Range" at bounding box center [677, 138] width 101 height 24
select select "range"
click at [626, 126] on select "[DATE] [DATE] Custom Range" at bounding box center [677, 138] width 101 height 24
click at [830, 136] on input "[DATE]" at bounding box center [799, 138] width 105 height 21
select select "9"
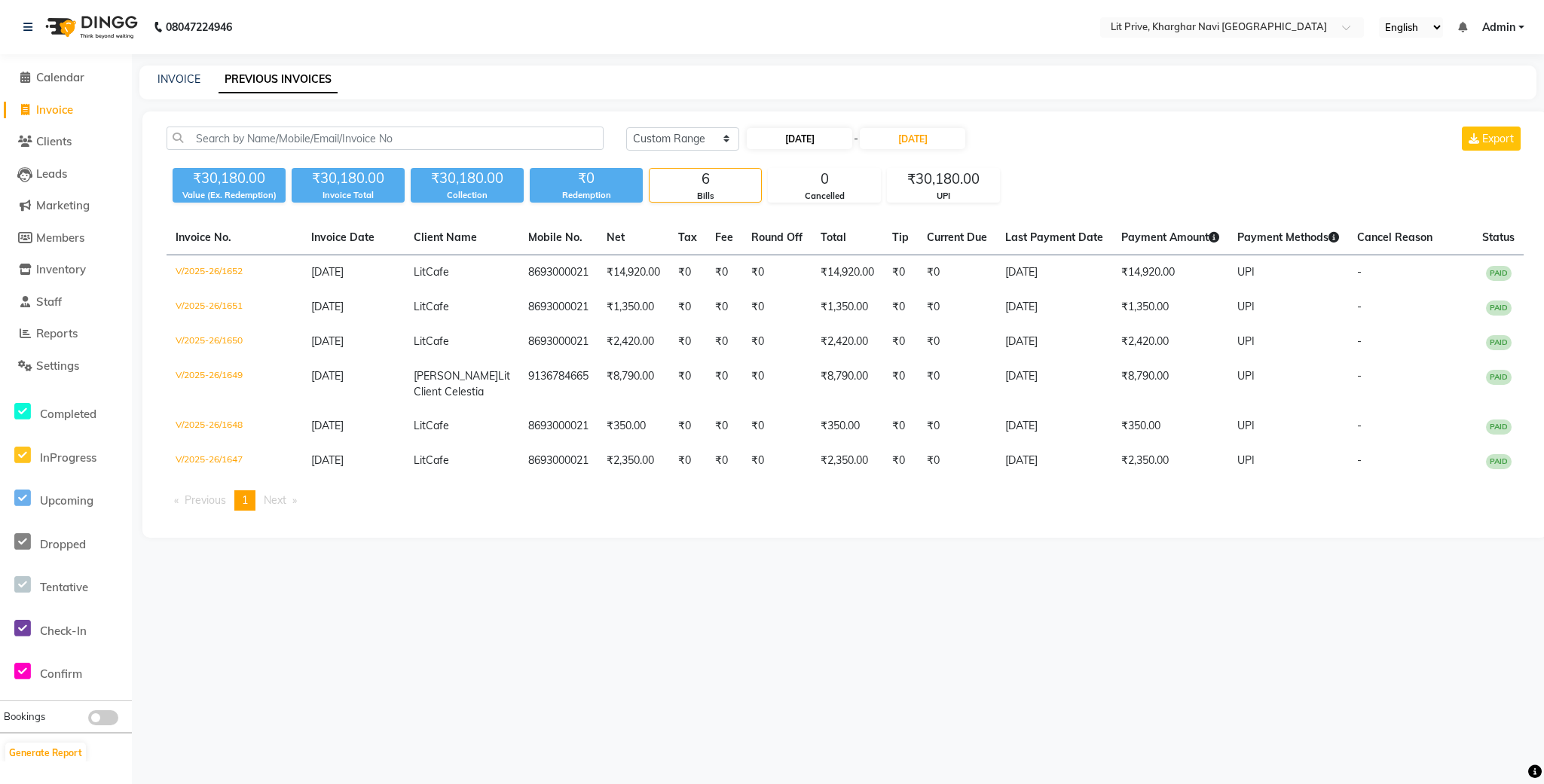
select select "2025"
click at [768, 213] on div "1" at bounding box center [763, 215] width 24 height 24
type input "[DATE]"
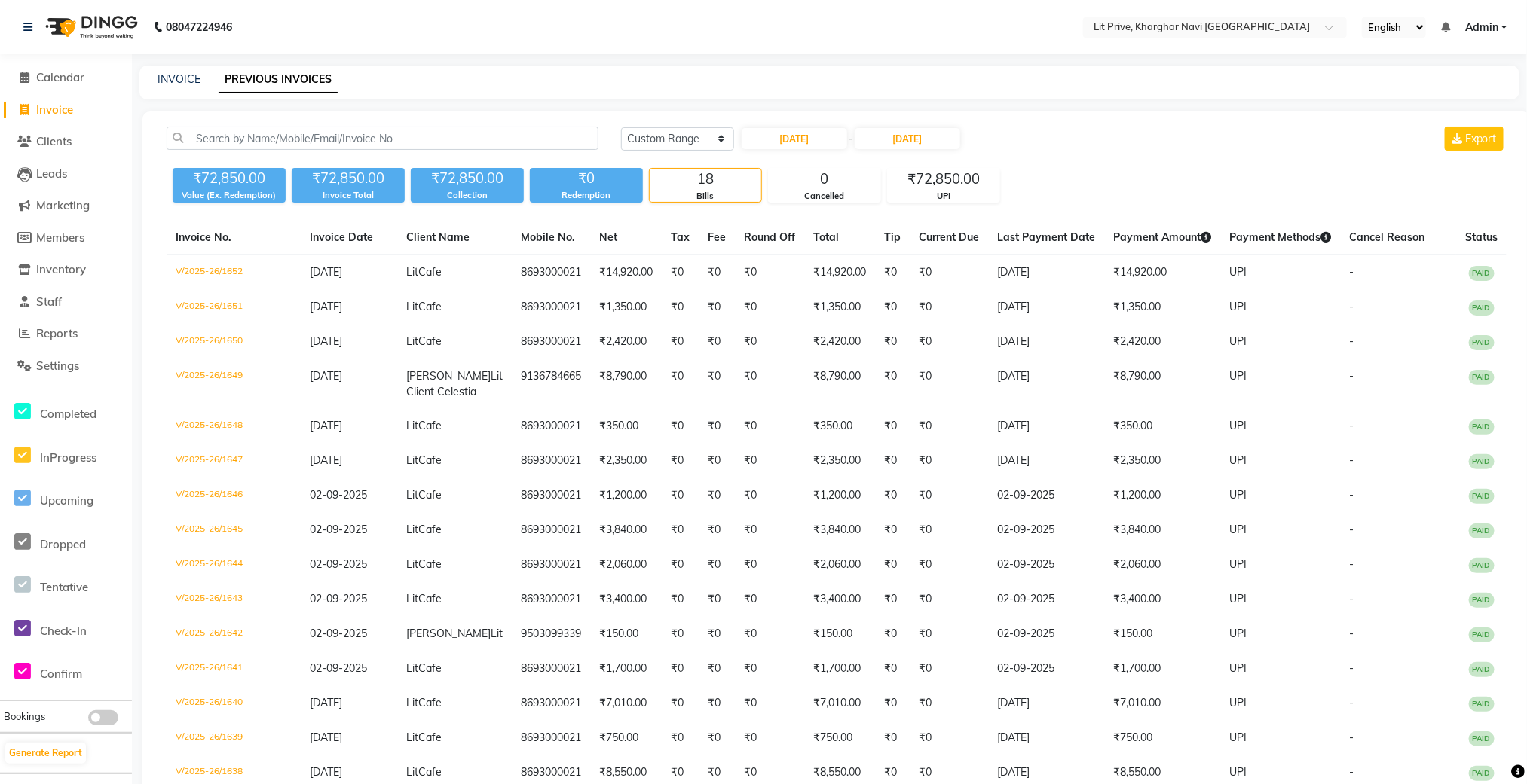
click at [29, 111] on span at bounding box center [24, 111] width 23 height 17
select select "service"
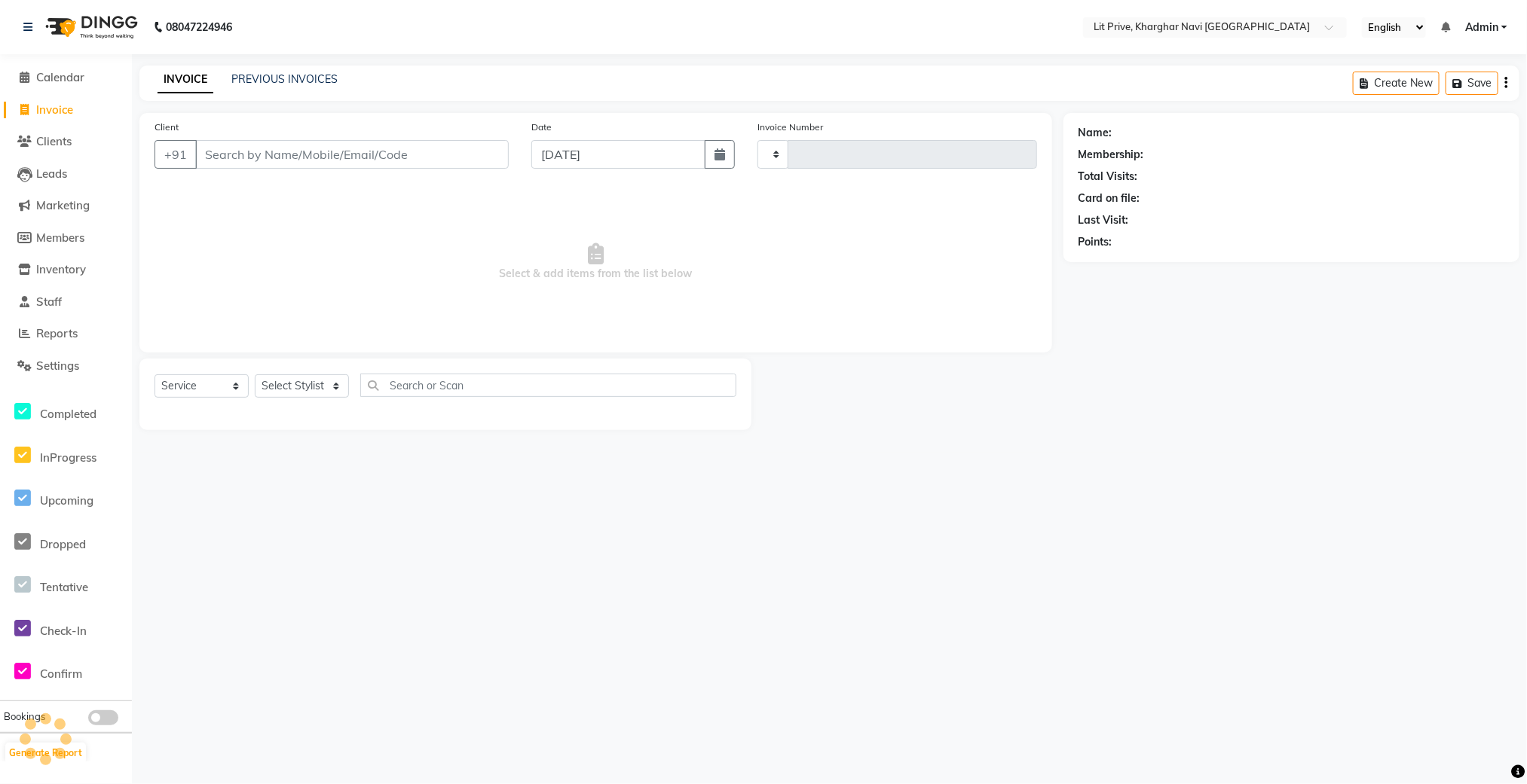
type input "1653"
select select "5625"
click at [912, 446] on main "INVOICE PREVIOUS INVOICES Create New Save Open Invoices Client +91 Date [DATE] …" at bounding box center [838, 259] width 1412 height 387
click at [910, 447] on main "INVOICE PREVIOUS INVOICES Create New Save Open Invoices Client +91 Date [DATE] …" at bounding box center [838, 259] width 1412 height 387
click at [311, 387] on select "Select Stylist [PERSON_NAME] [PERSON_NAME] [PERSON_NAME] [PERSON_NAME] [PERSON_…" at bounding box center [301, 386] width 94 height 24
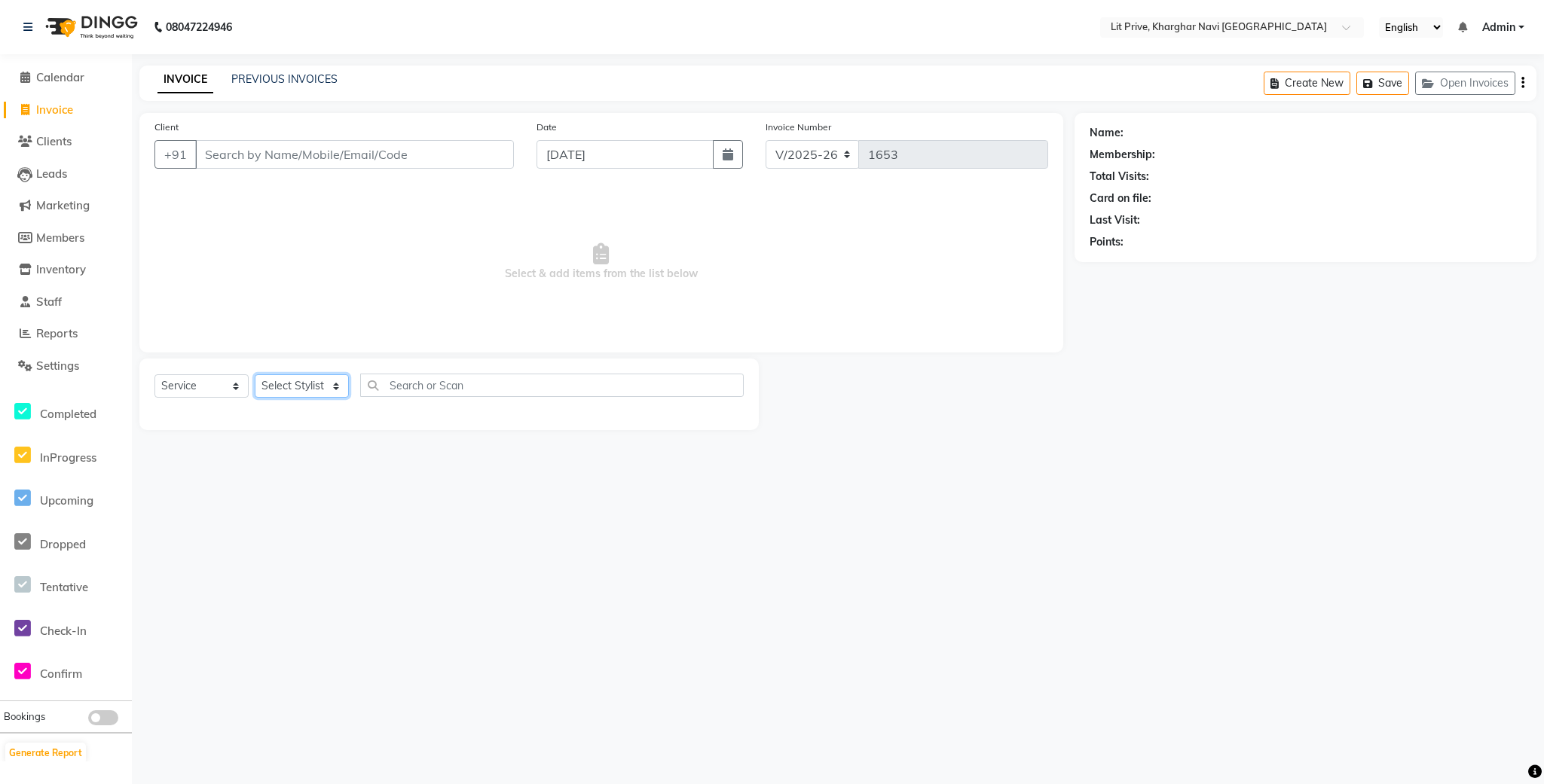
select select "88462"
click at [254, 375] on select "Select Stylist [PERSON_NAME] [PERSON_NAME] [PERSON_NAME] [PERSON_NAME] [PERSON_…" at bounding box center [301, 386] width 94 height 24
click at [722, 416] on label at bounding box center [728, 418] width 11 height 11
click at [722, 416] on input "checkbox" at bounding box center [727, 418] width 9 height 9
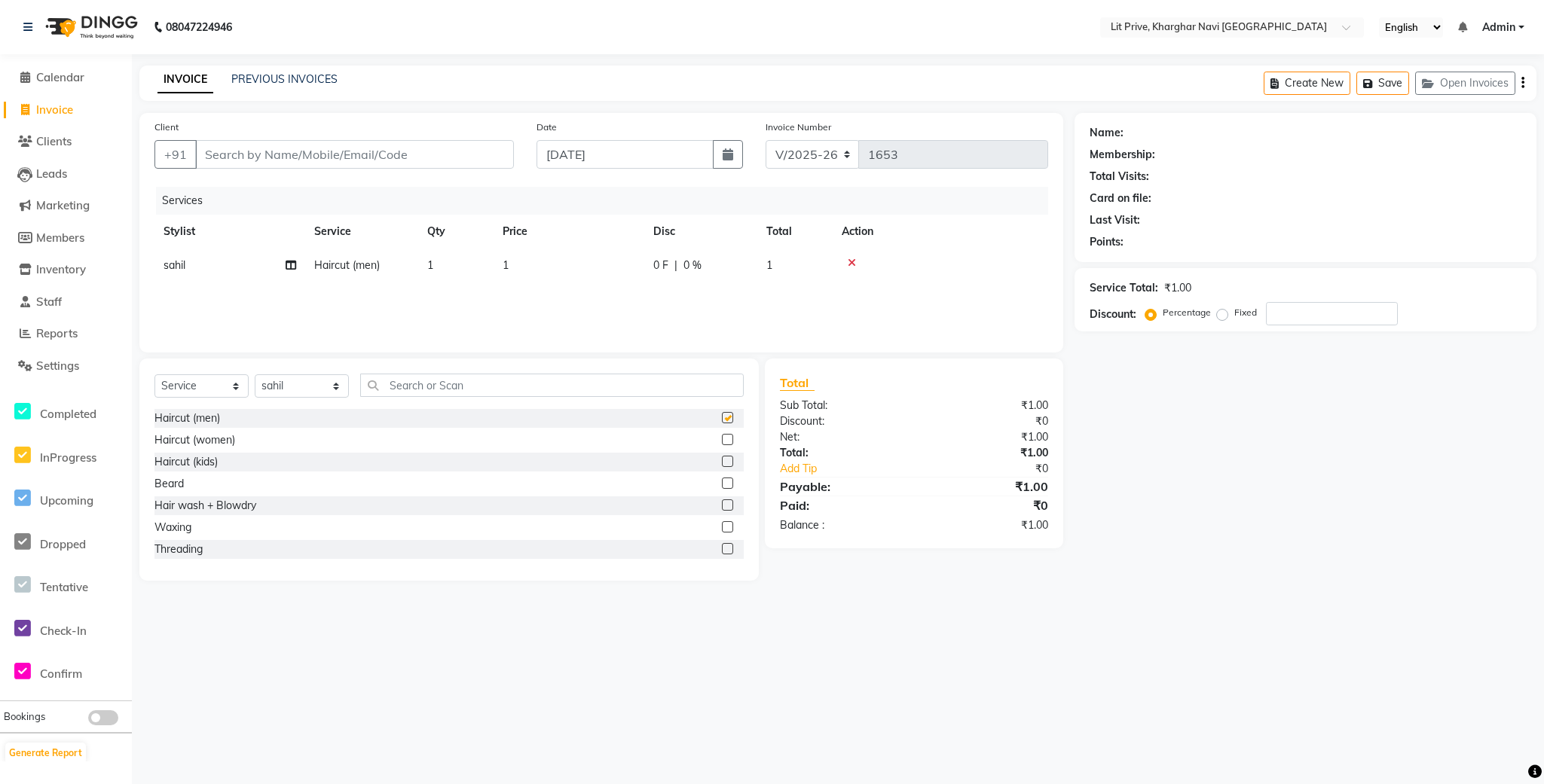
checkbox input "false"
click at [301, 385] on select "Select Stylist [PERSON_NAME] [PERSON_NAME] [PERSON_NAME] [PERSON_NAME] [PERSON_…" at bounding box center [301, 386] width 94 height 24
select select "65621"
click at [254, 375] on select "Select Stylist [PERSON_NAME] [PERSON_NAME] [PERSON_NAME] [PERSON_NAME] [PERSON_…" at bounding box center [301, 386] width 94 height 24
click at [722, 416] on label at bounding box center [728, 418] width 11 height 11
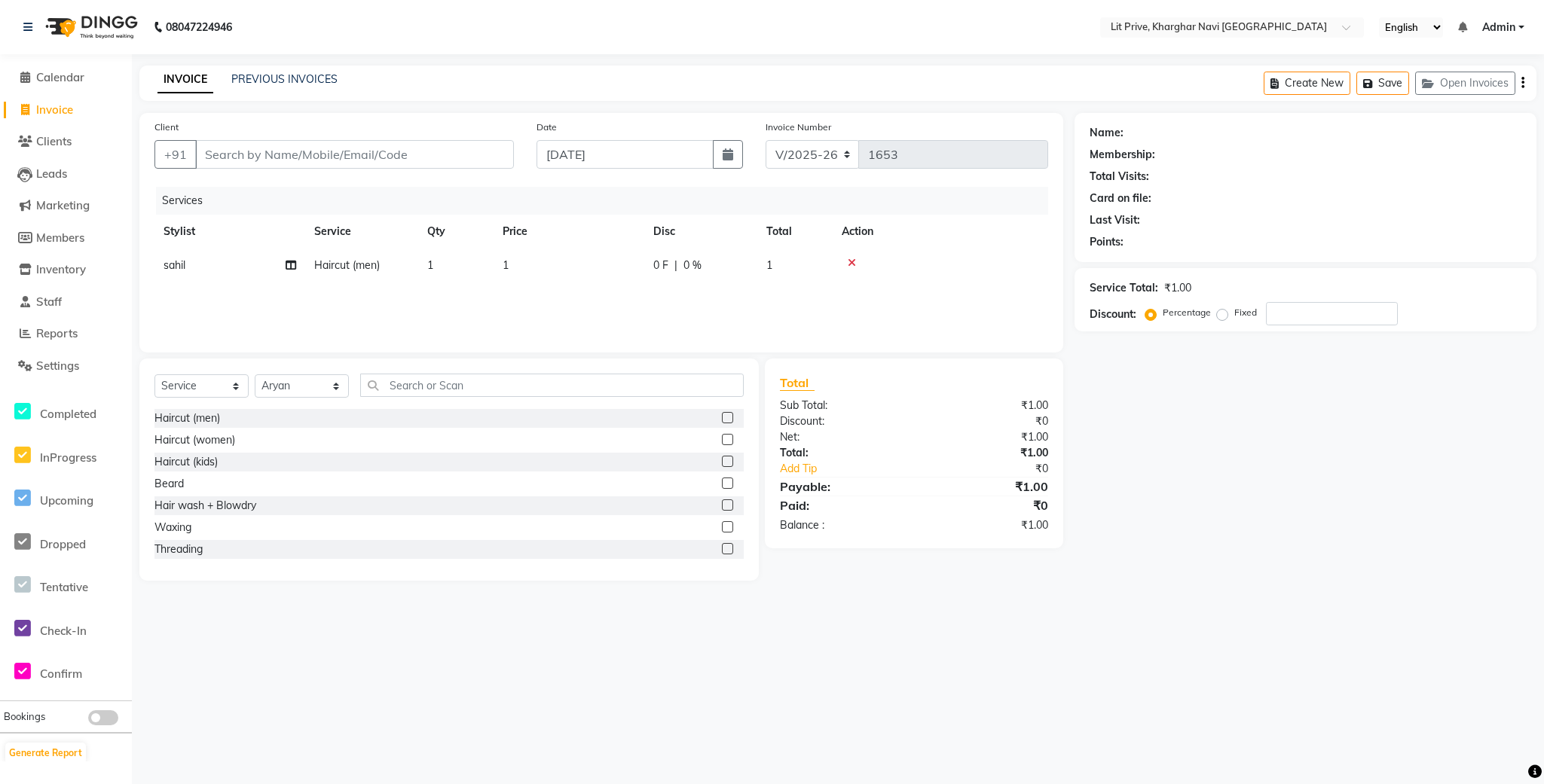
click at [722, 416] on input "checkbox" at bounding box center [727, 418] width 9 height 9
checkbox input "false"
click at [328, 407] on div "Select Service Product Membership Package Voucher Prepaid Gift Card Select Styl…" at bounding box center [449, 391] width 589 height 35
click at [322, 396] on select "Select Stylist [PERSON_NAME] [PERSON_NAME] [PERSON_NAME] [PERSON_NAME] [PERSON_…" at bounding box center [301, 386] width 94 height 24
select select "38246"
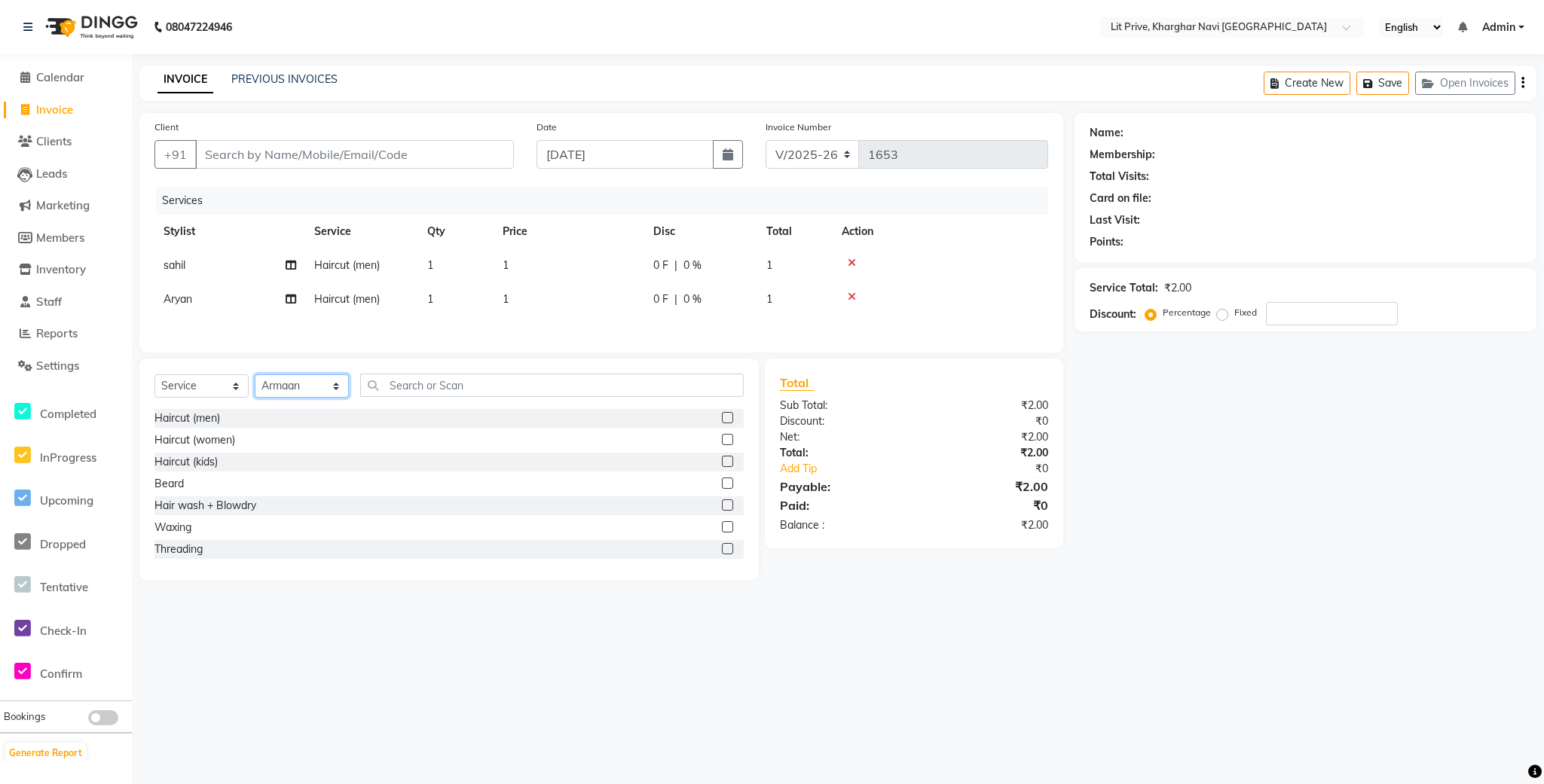
click at [254, 383] on select "Select Stylist [PERSON_NAME] [PERSON_NAME] [PERSON_NAME] [PERSON_NAME] [PERSON_…" at bounding box center [301, 386] width 94 height 24
click at [722, 443] on label at bounding box center [728, 439] width 11 height 11
click at [722, 443] on input "checkbox" at bounding box center [727, 440] width 9 height 9
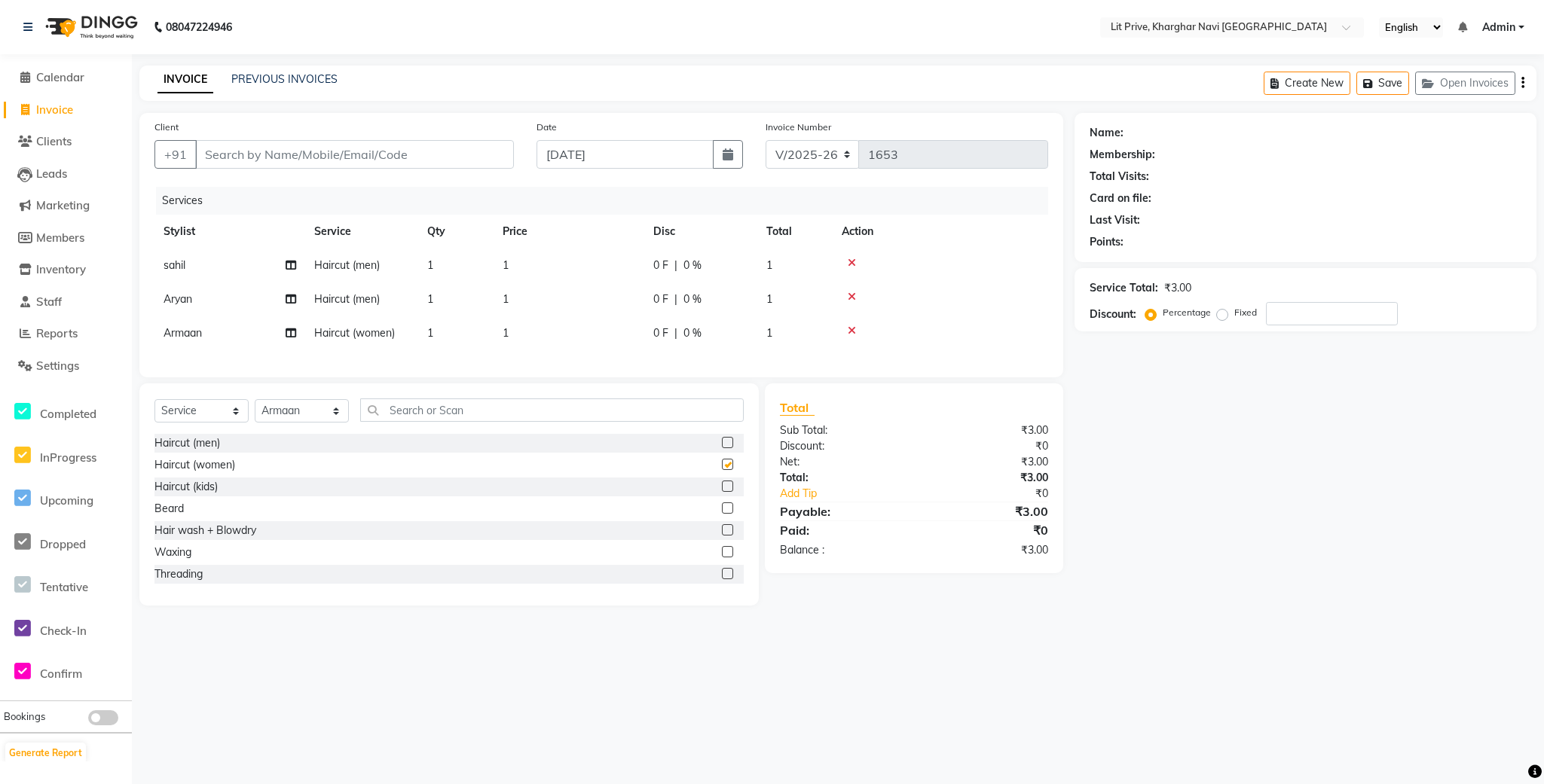
checkbox input "false"
click at [641, 377] on div "Client +91 Date [DATE] Invoice Number V/2025 V/[PHONE_NUMBER] Services Stylist …" at bounding box center [601, 245] width 924 height 264
click at [597, 265] on td "1" at bounding box center [569, 265] width 151 height 34
select select "88462"
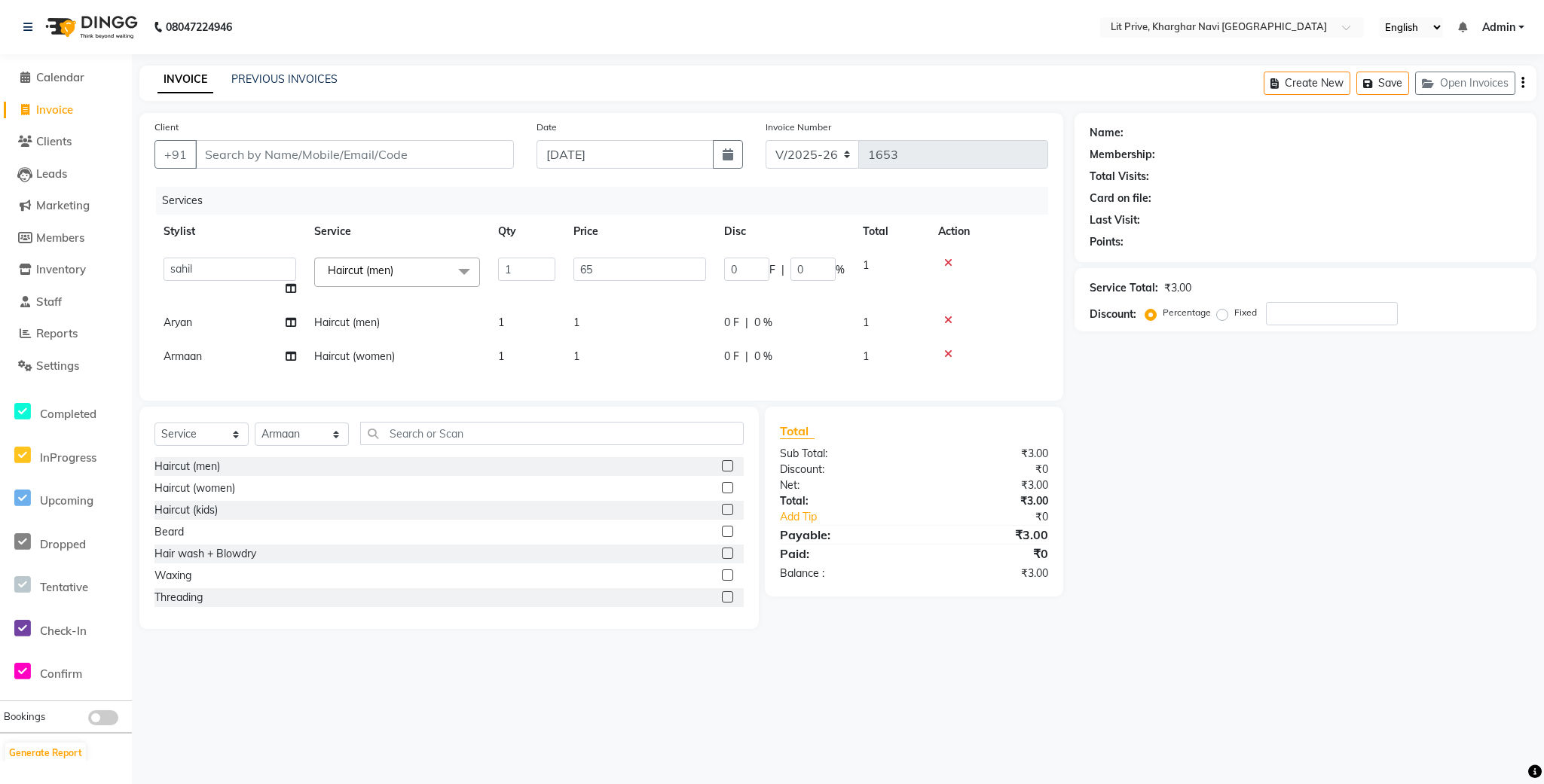
type input "650"
click at [645, 323] on tbody "Alam Anjali Armaan Aryan [PERSON_NAME] [PERSON_NAME] [PERSON_NAME] 10 to 12 [PE…" at bounding box center [601, 311] width 894 height 125
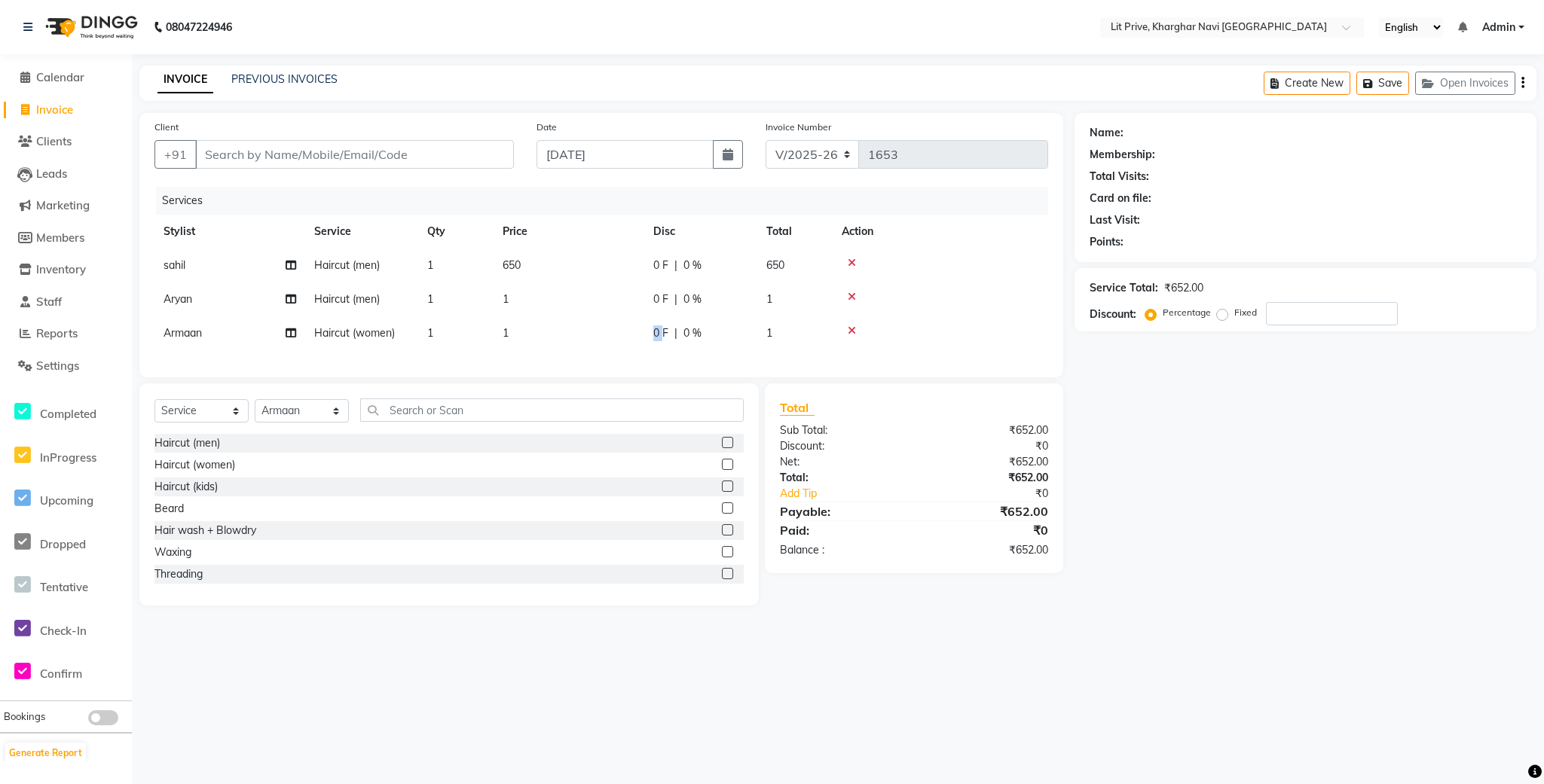
click at [645, 323] on td "0 F | 0 %" at bounding box center [701, 333] width 113 height 34
select select "38246"
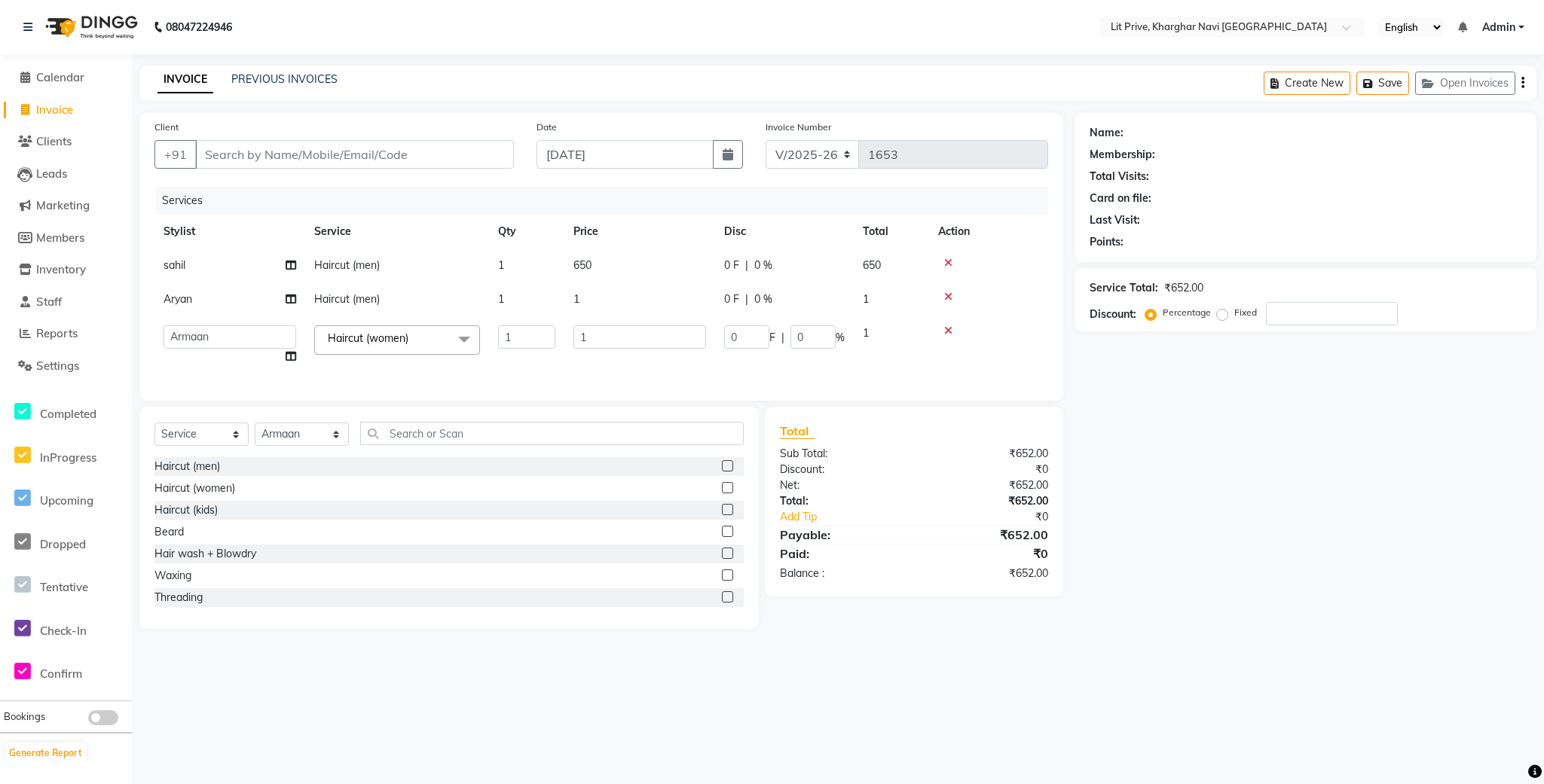
click at [635, 304] on td "1" at bounding box center [640, 299] width 151 height 34
select select "65621"
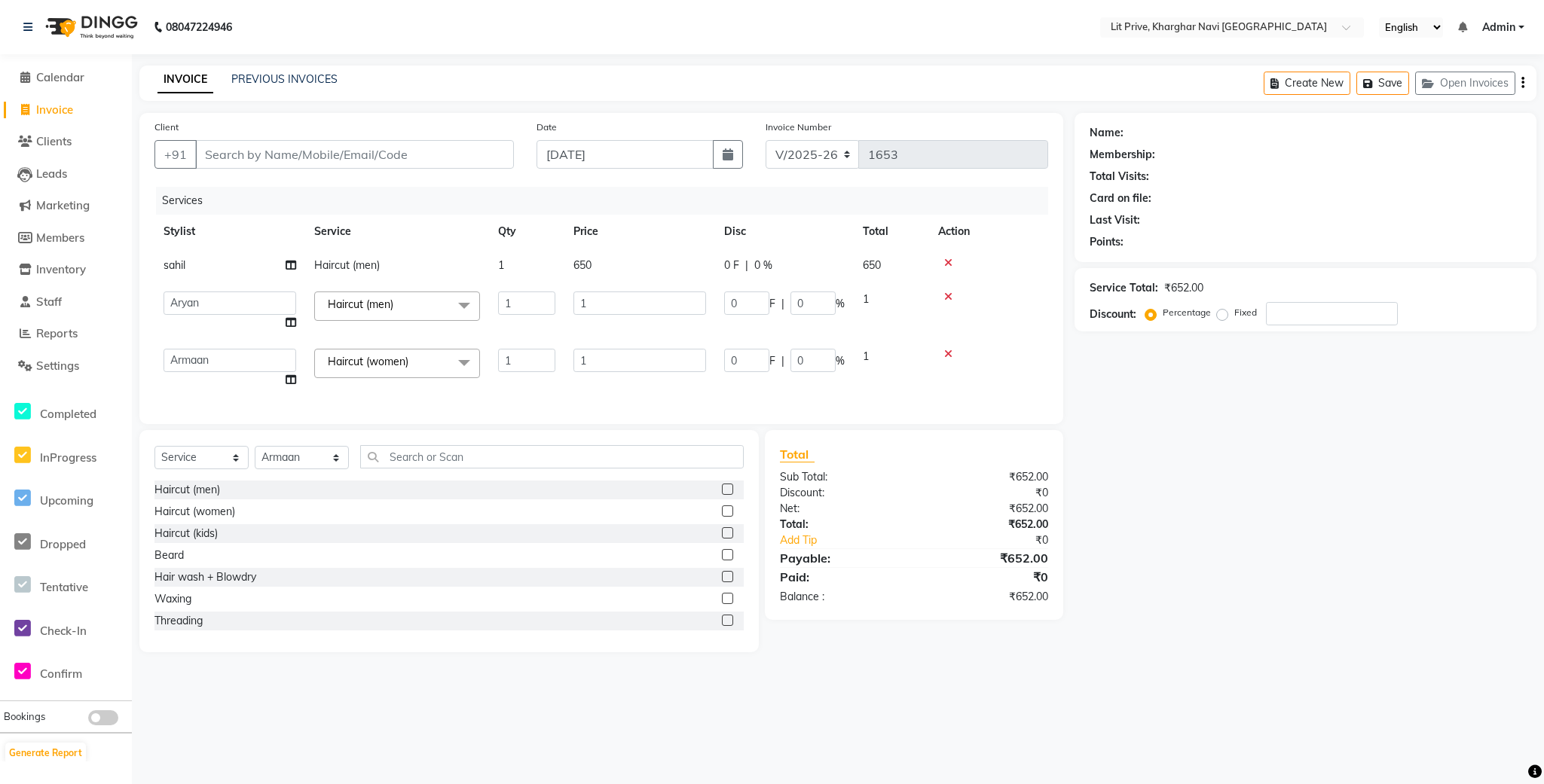
click at [635, 304] on input "1" at bounding box center [640, 304] width 133 height 24
type input "200"
click at [637, 326] on tbody "[PERSON_NAME] Haircut (men) 1 650 0 F | 0 % 650 Alam Anjali Armaan Aryan [PERSO…" at bounding box center [601, 323] width 894 height 148
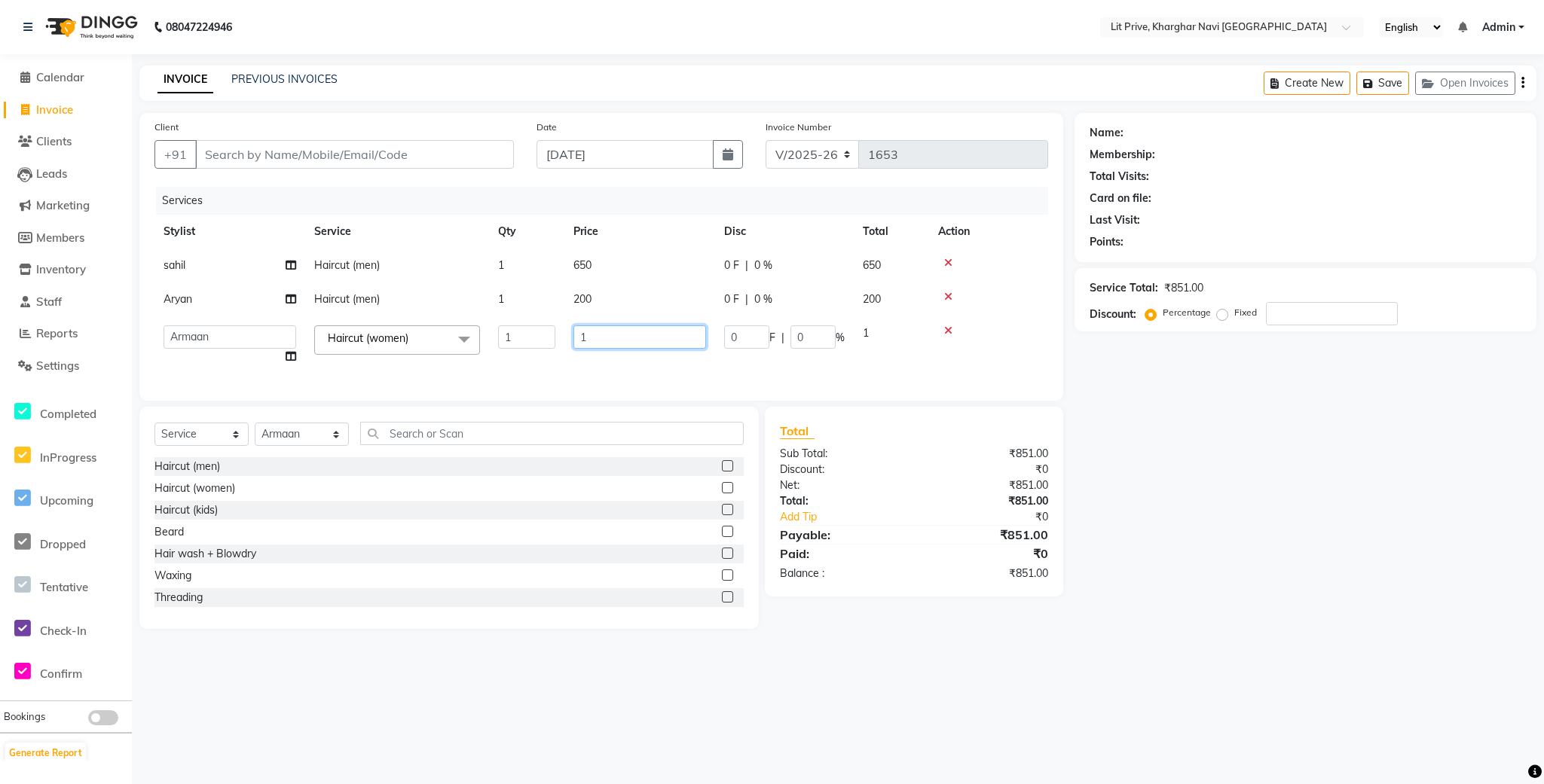
click at [637, 326] on input "1" at bounding box center [640, 337] width 133 height 24
type input "550"
click at [1228, 465] on div "Name: Membership: Total Visits: Card on file: Last Visit: Points: Service Total…" at bounding box center [1311, 371] width 473 height 516
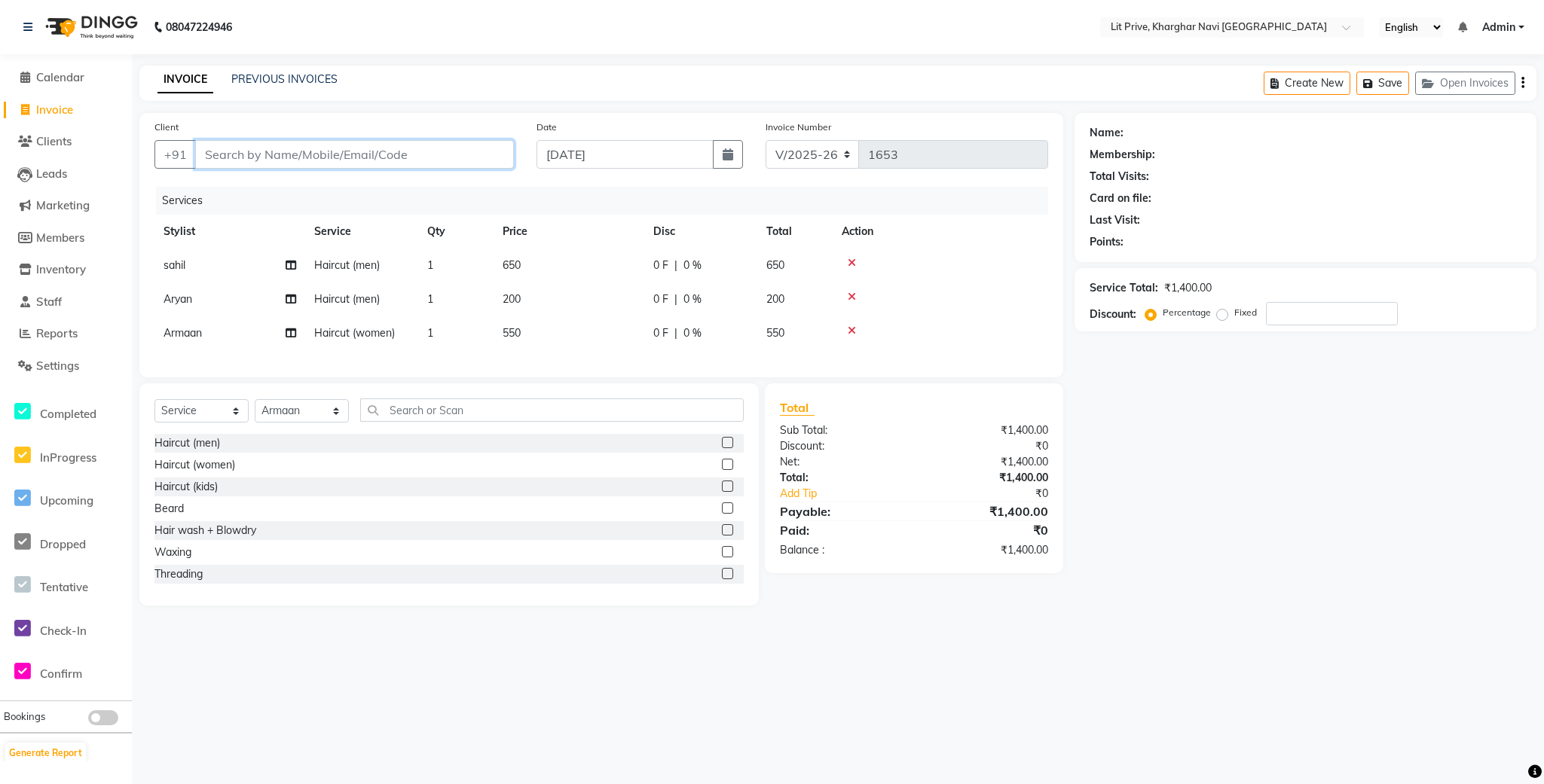
click at [389, 154] on input "Client" at bounding box center [355, 155] width 319 height 28
type input "l"
type input "0"
type input "l"
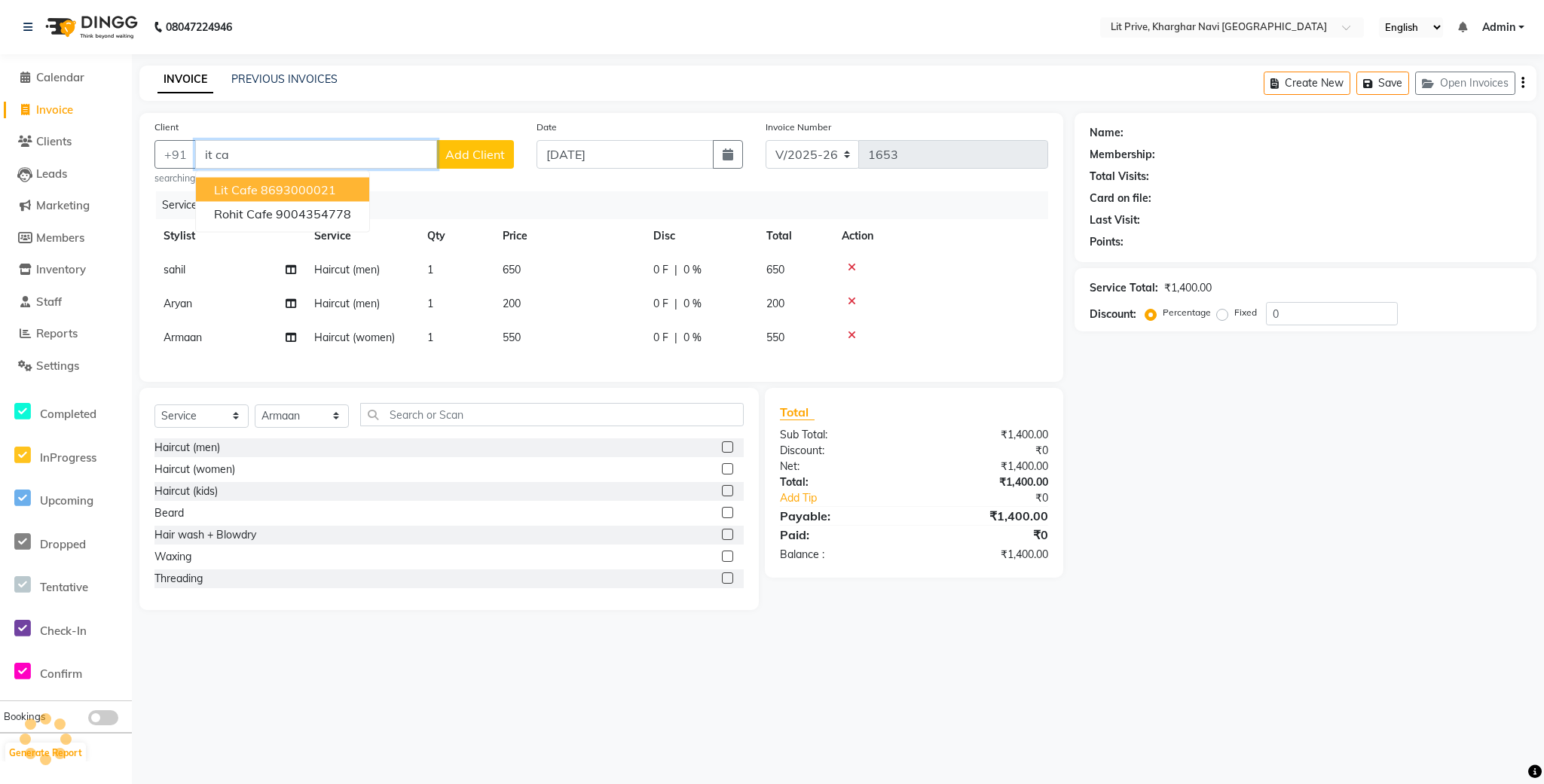
click at [310, 182] on ngb-highlight "8693000021" at bounding box center [298, 189] width 75 height 15
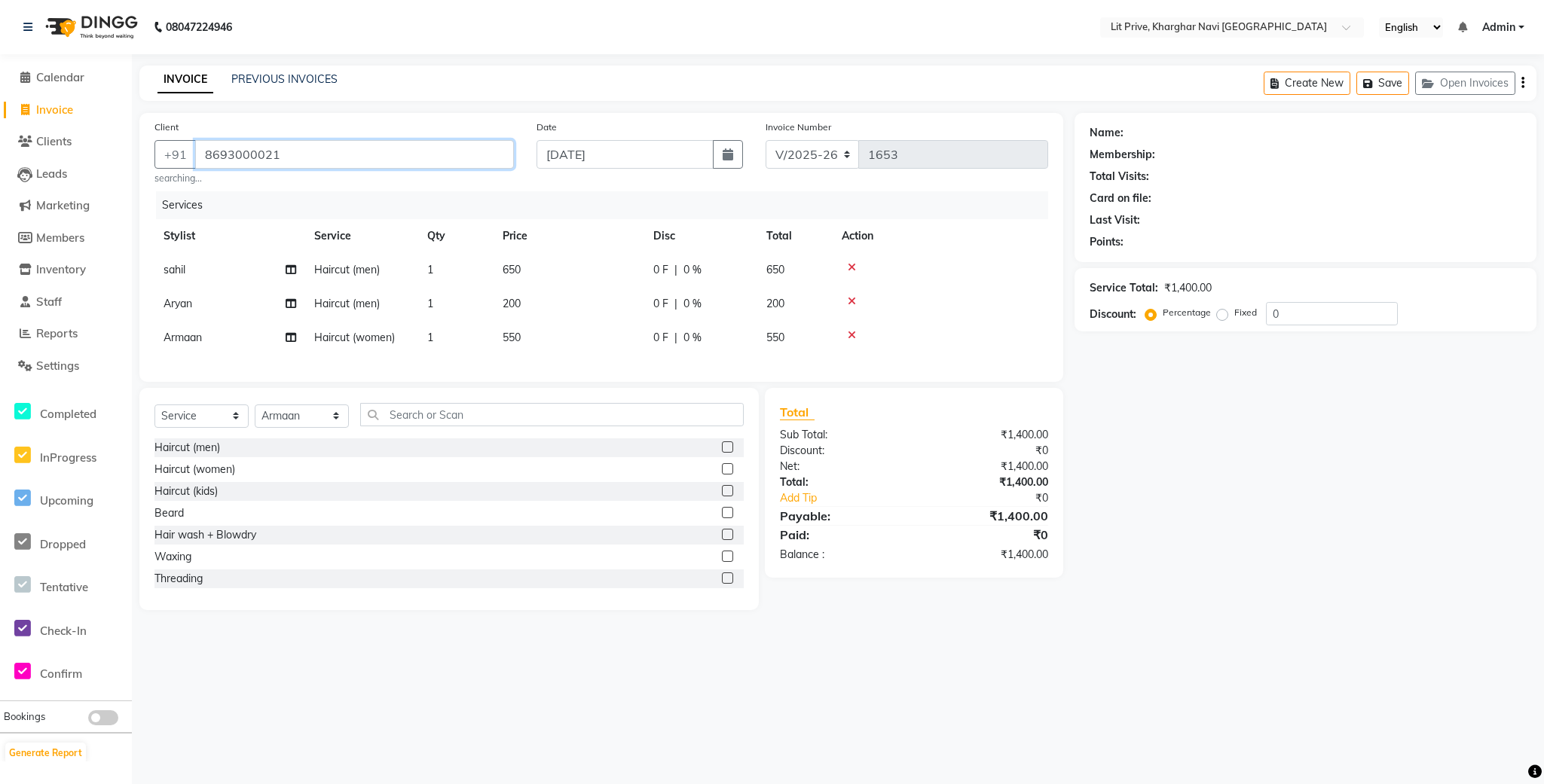
type input "8693000021"
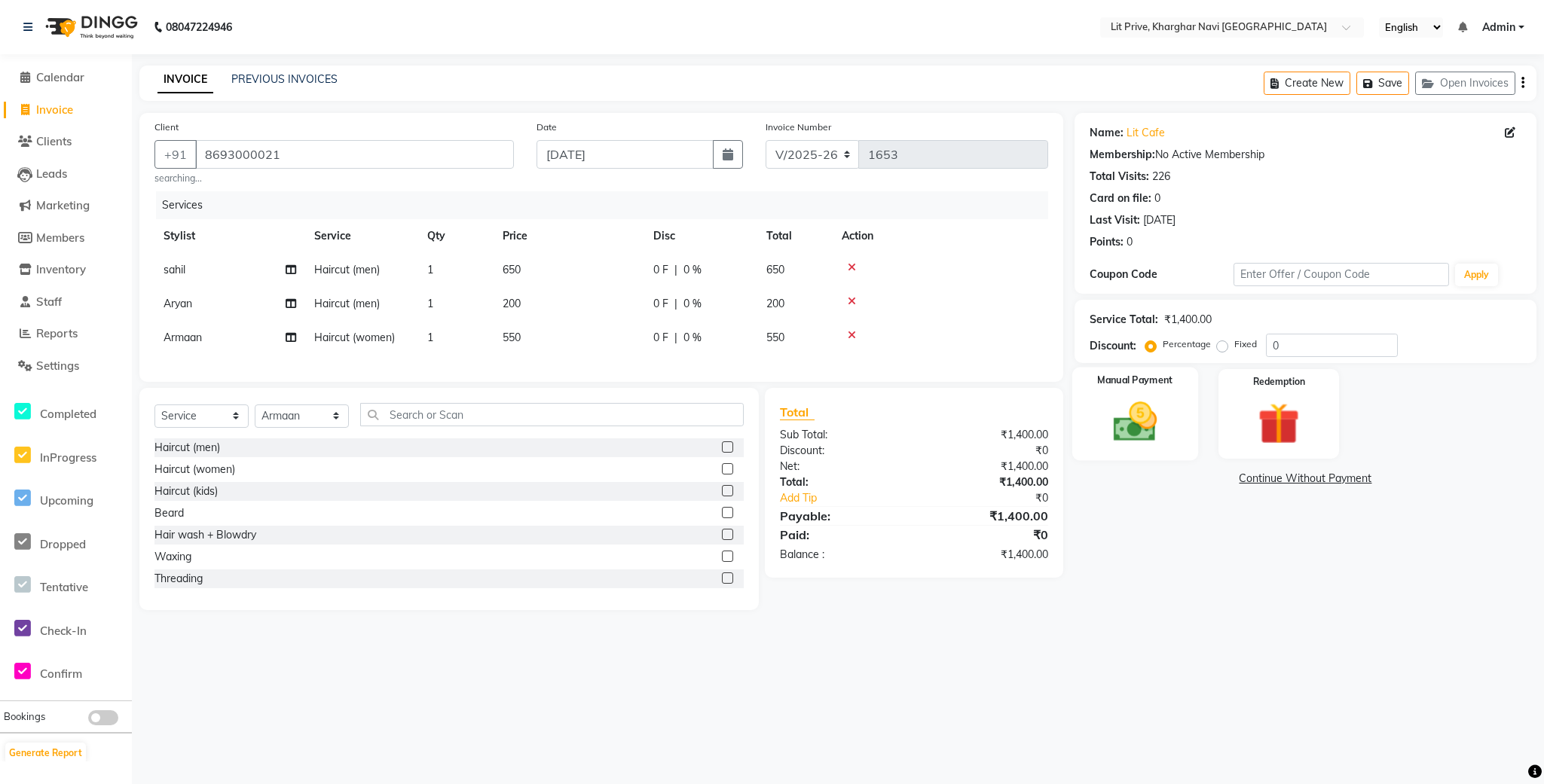
click at [1123, 421] on img at bounding box center [1135, 422] width 71 height 50
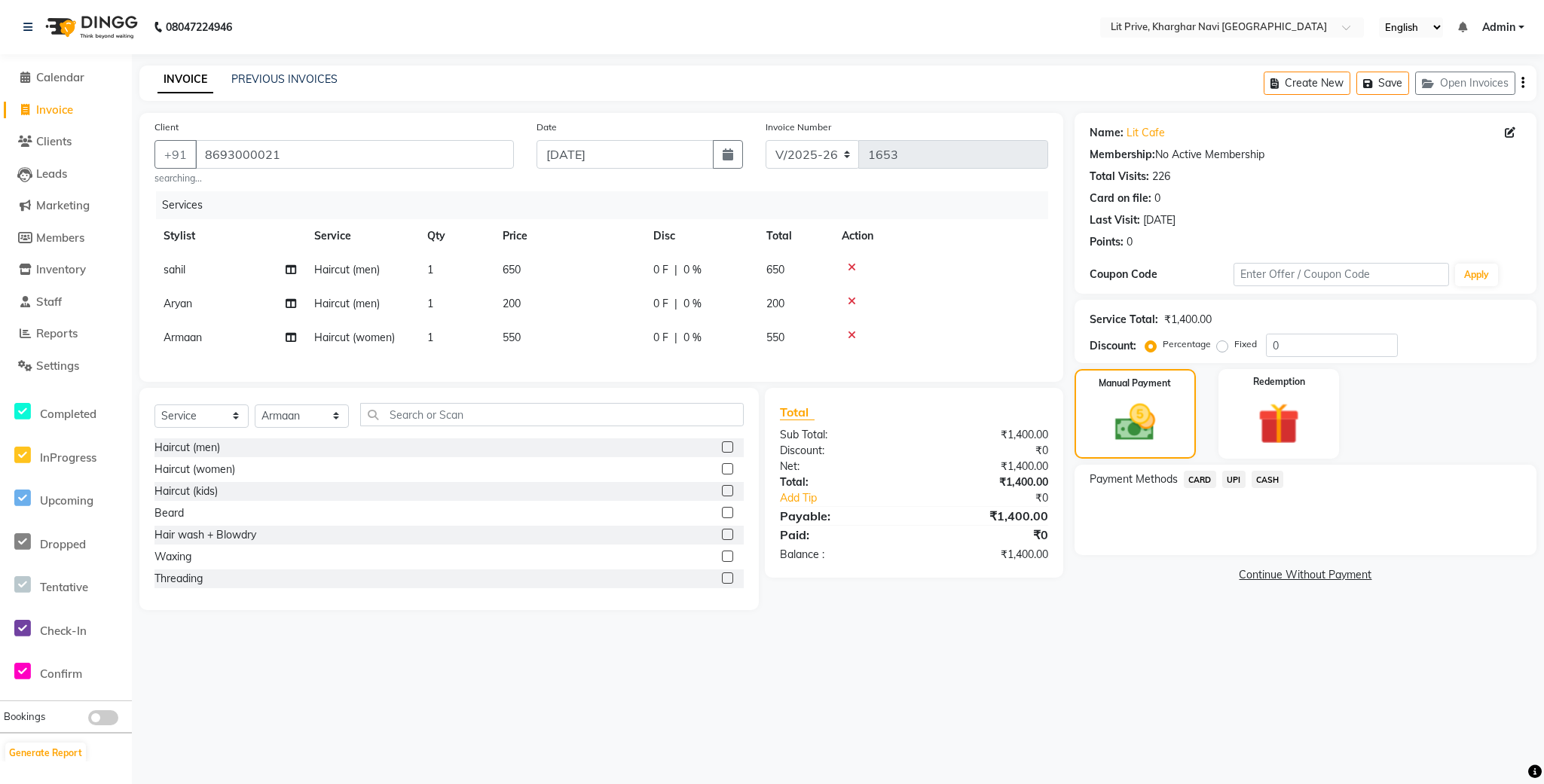
click at [1228, 480] on span "UPI" at bounding box center [1234, 480] width 24 height 17
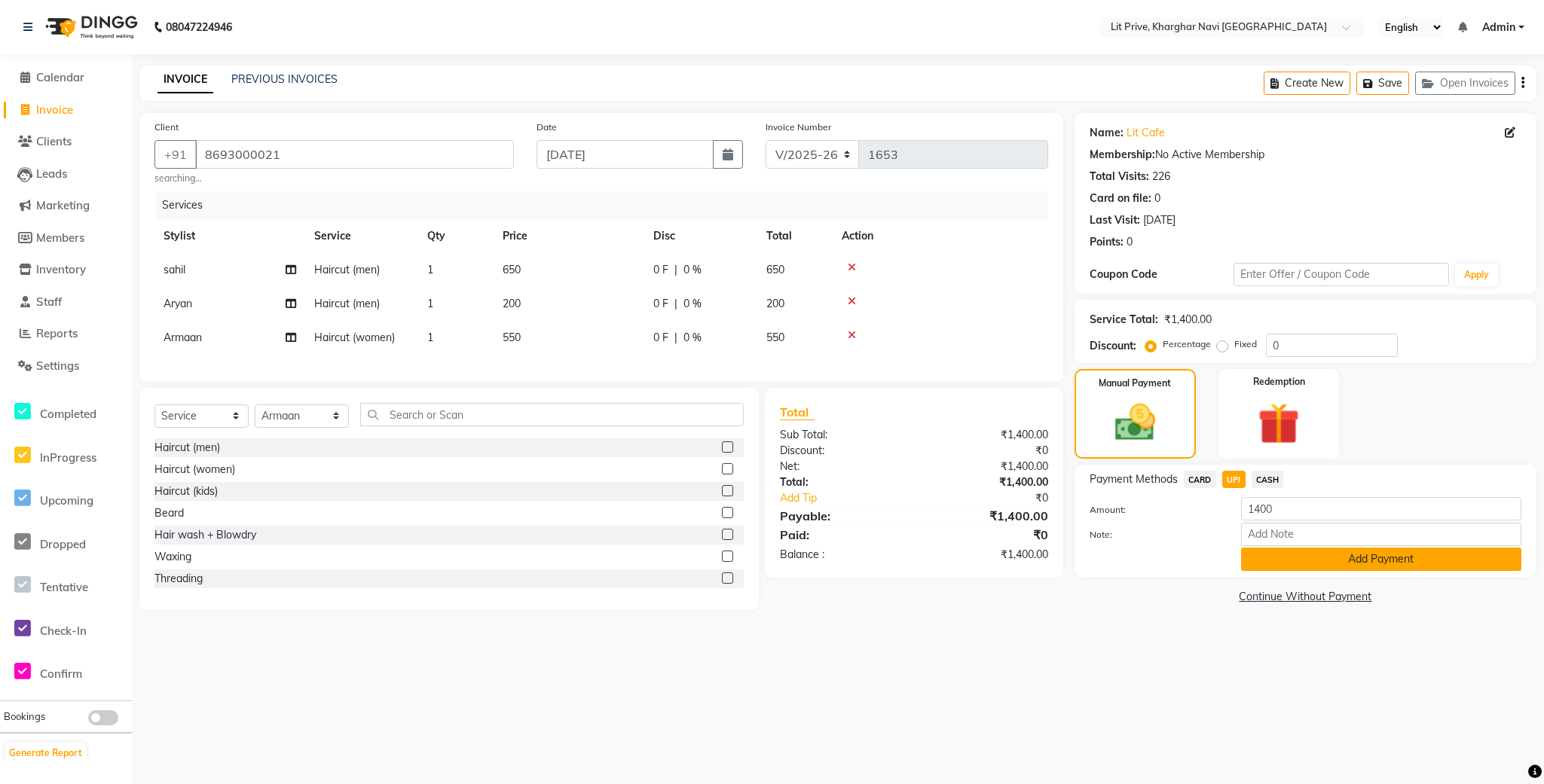
click at [1251, 563] on button "Add Payment" at bounding box center [1381, 560] width 280 height 24
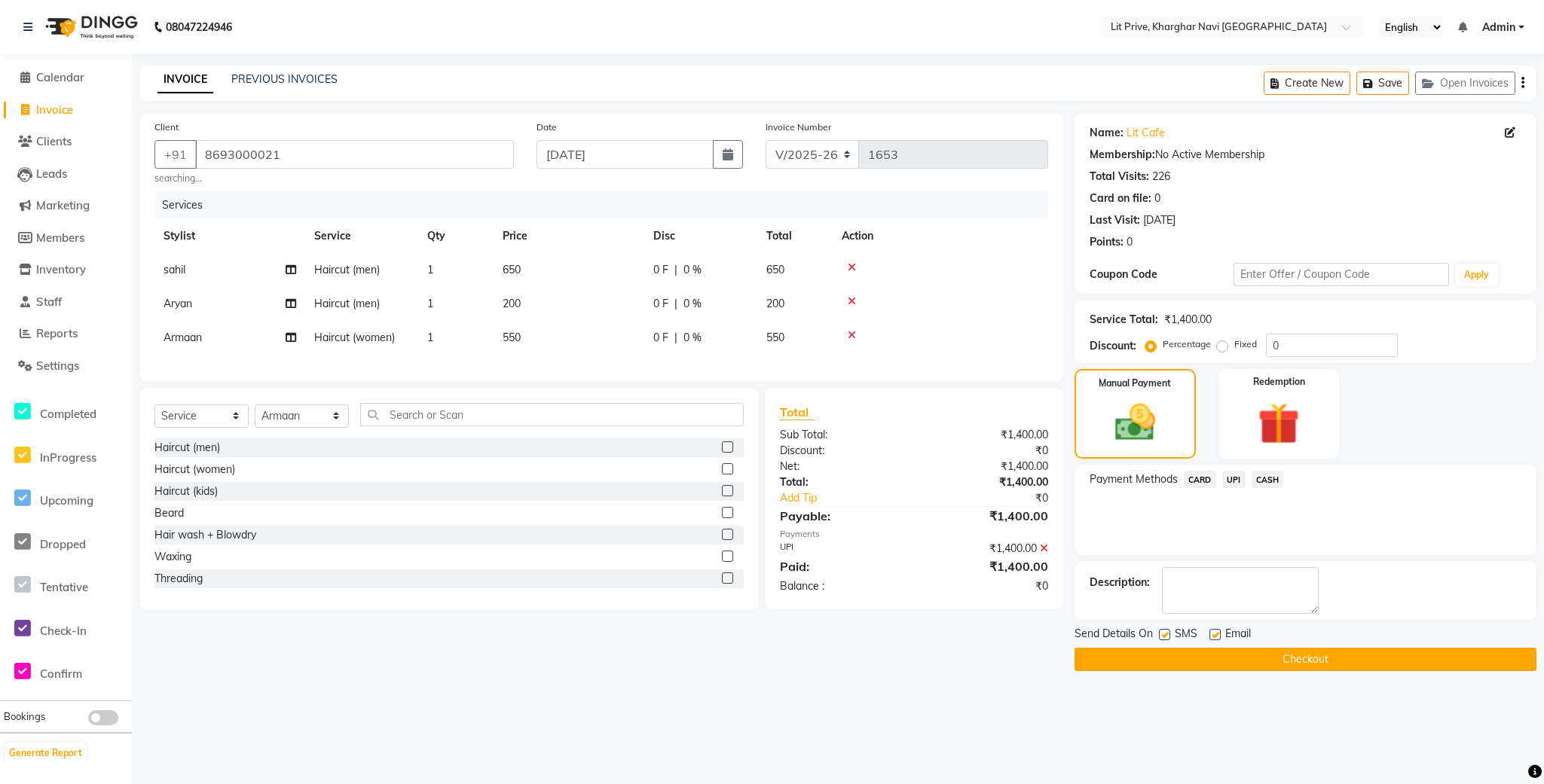
click at [1215, 638] on label at bounding box center [1215, 635] width 11 height 11
click at [1215, 638] on input "checkbox" at bounding box center [1214, 636] width 9 height 9
checkbox input "false"
click at [1167, 635] on label at bounding box center [1164, 635] width 11 height 11
click at [1167, 635] on input "checkbox" at bounding box center [1163, 636] width 9 height 9
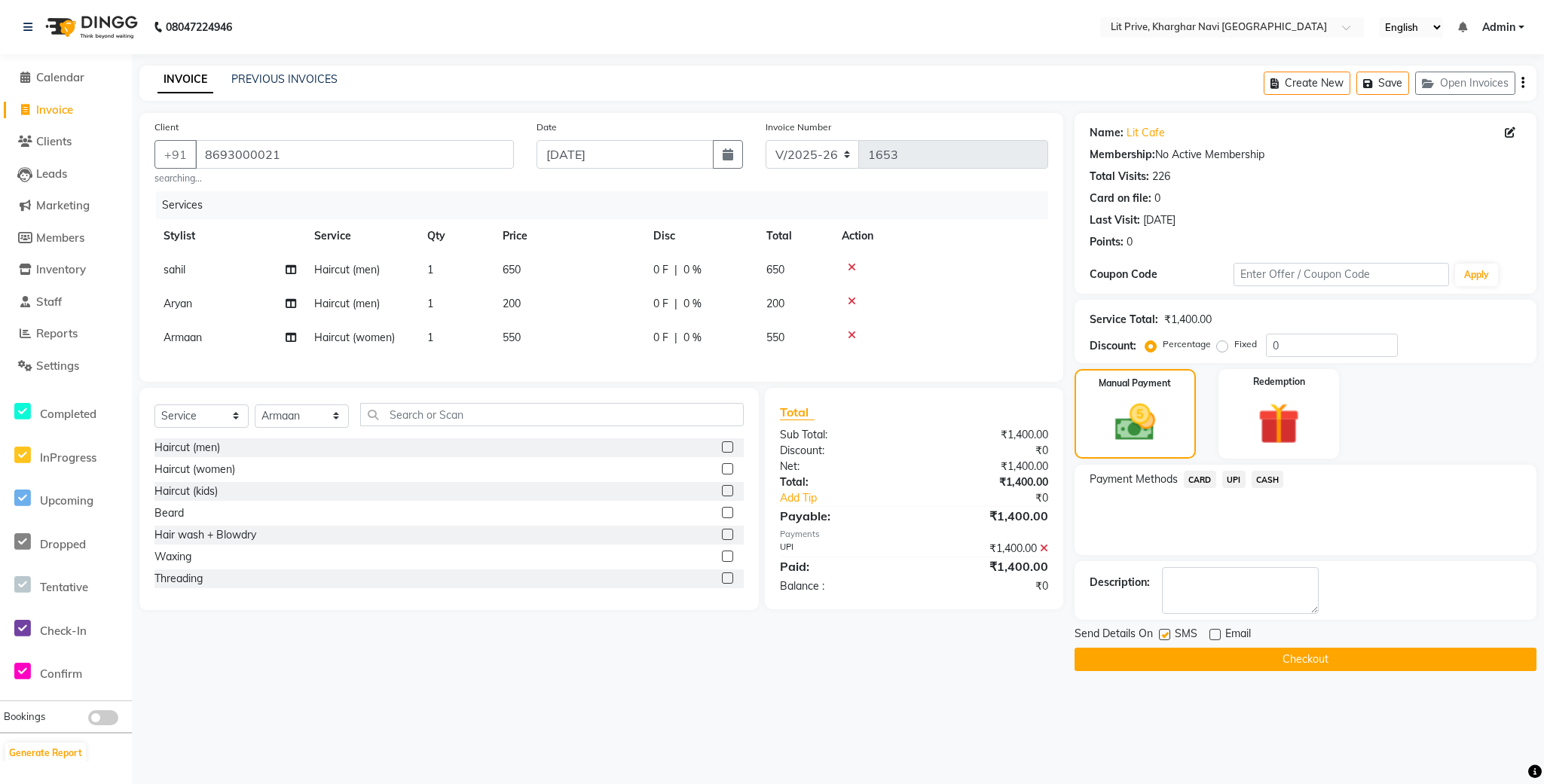
checkbox input "false"
click at [1174, 660] on button "Checkout" at bounding box center [1305, 660] width 462 height 24
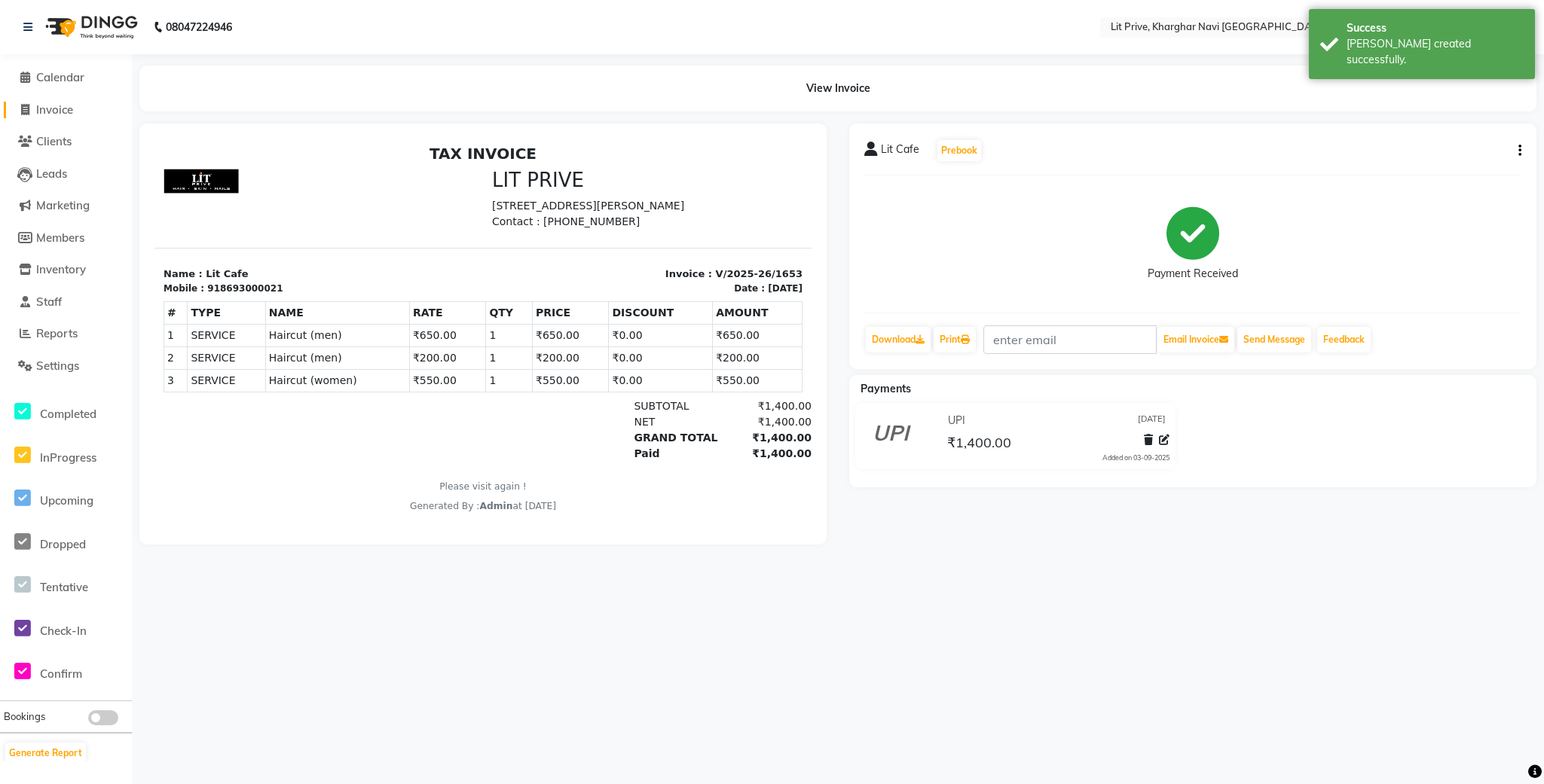
click at [43, 109] on span "Invoice" at bounding box center [54, 110] width 37 height 14
select select "5625"
select select "service"
